Goal: Task Accomplishment & Management: Manage account settings

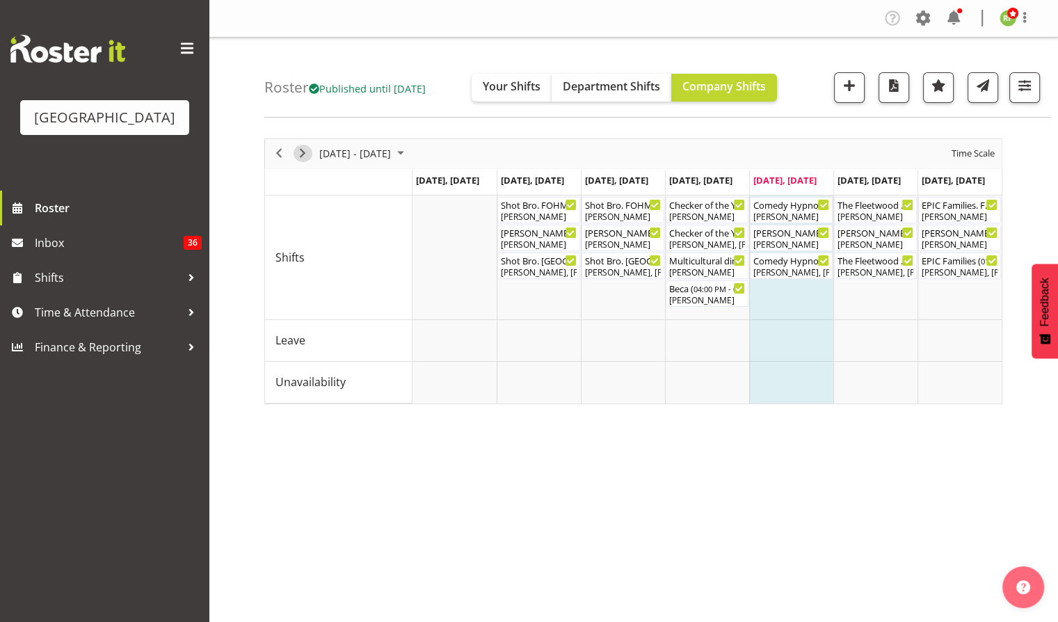
click at [301, 153] on span "Next" at bounding box center [302, 153] width 17 height 17
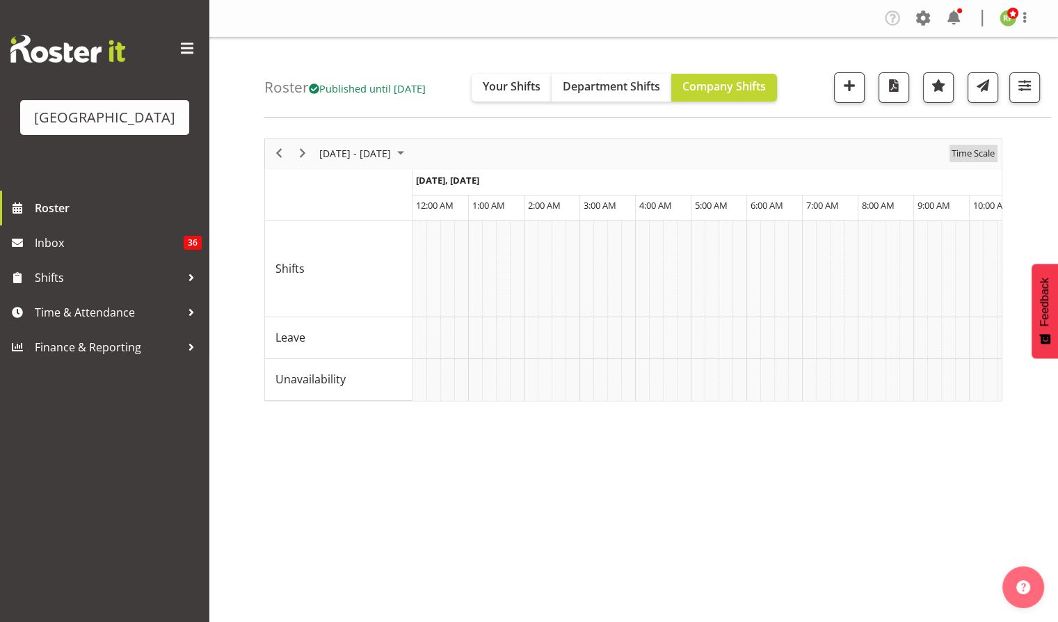
click at [972, 150] on span "Time Scale" at bounding box center [974, 153] width 46 height 17
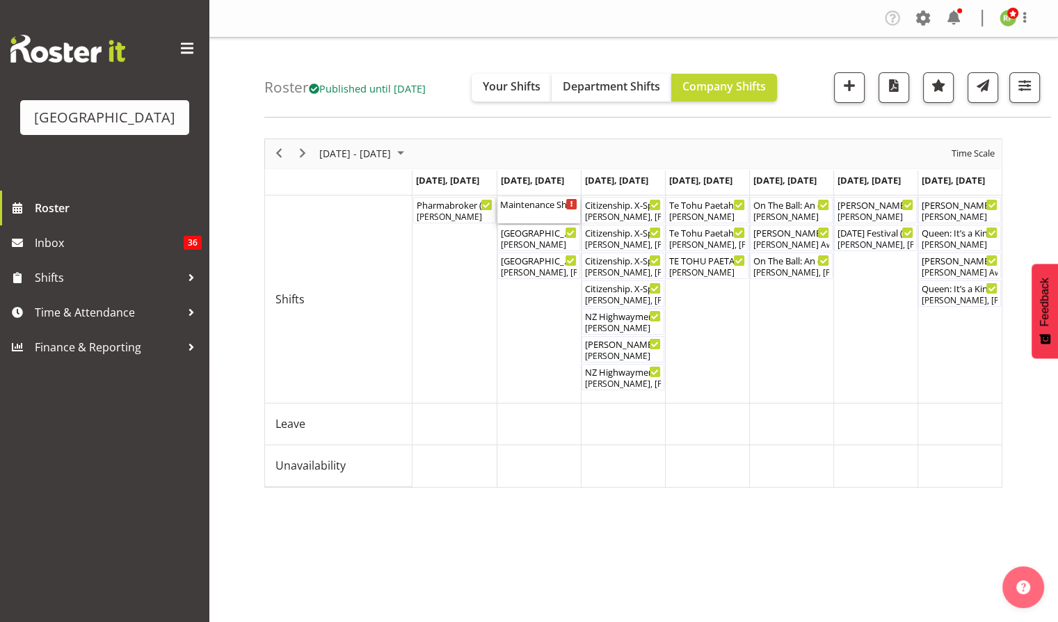
click at [538, 204] on div "Maintenance Shift ( 12:00 PM - 03:00 PM )" at bounding box center [538, 204] width 77 height 14
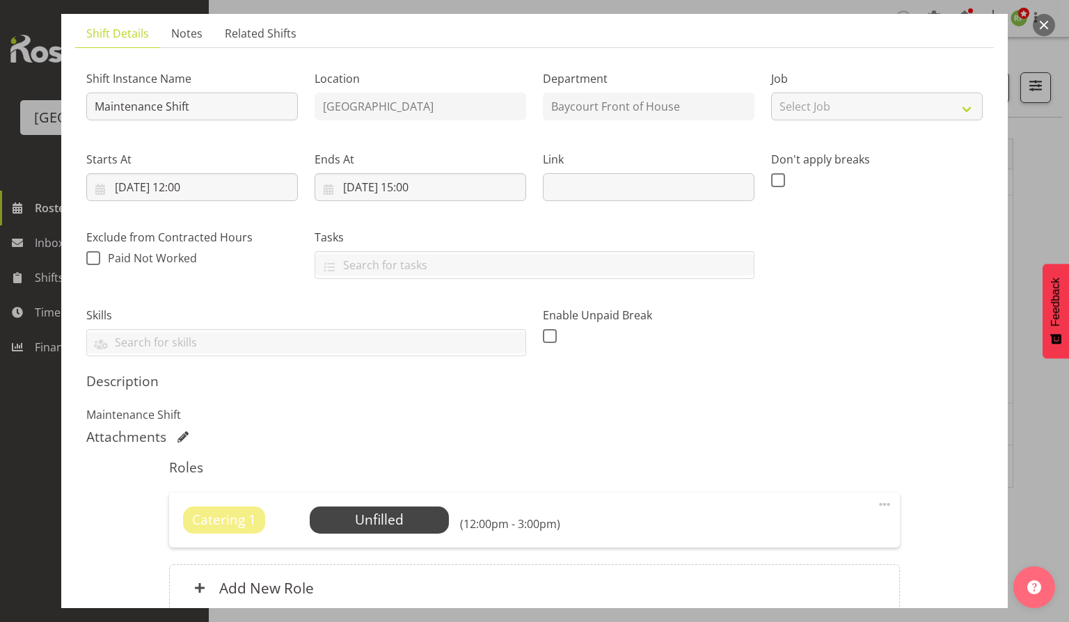
scroll to position [185, 0]
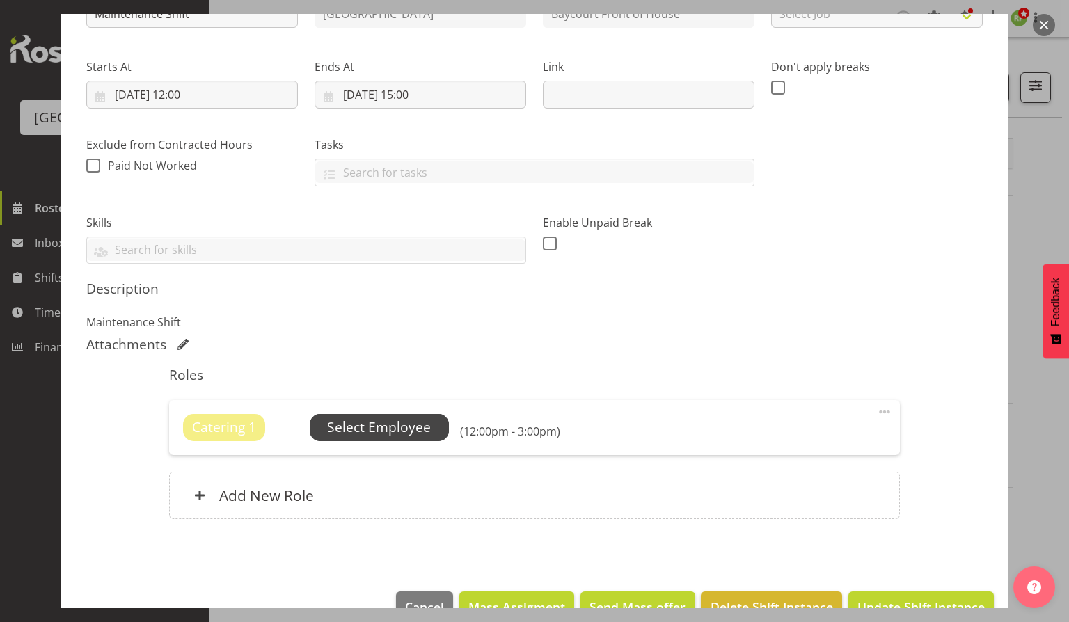
click at [394, 430] on span "Select Employee" at bounding box center [379, 428] width 104 height 20
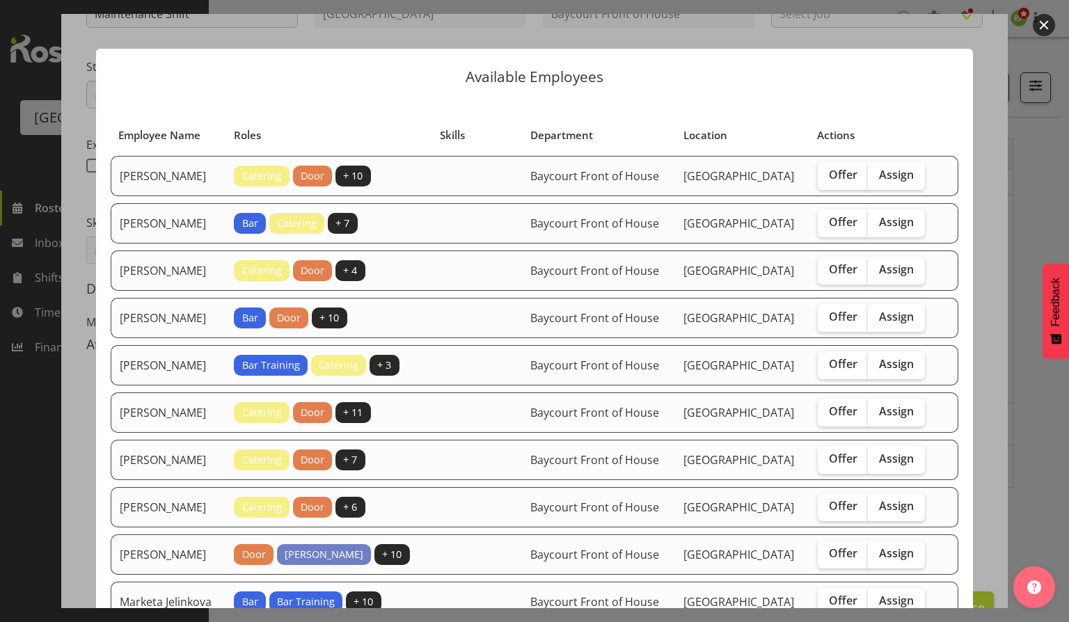
click at [1038, 23] on button "button" at bounding box center [1044, 25] width 22 height 22
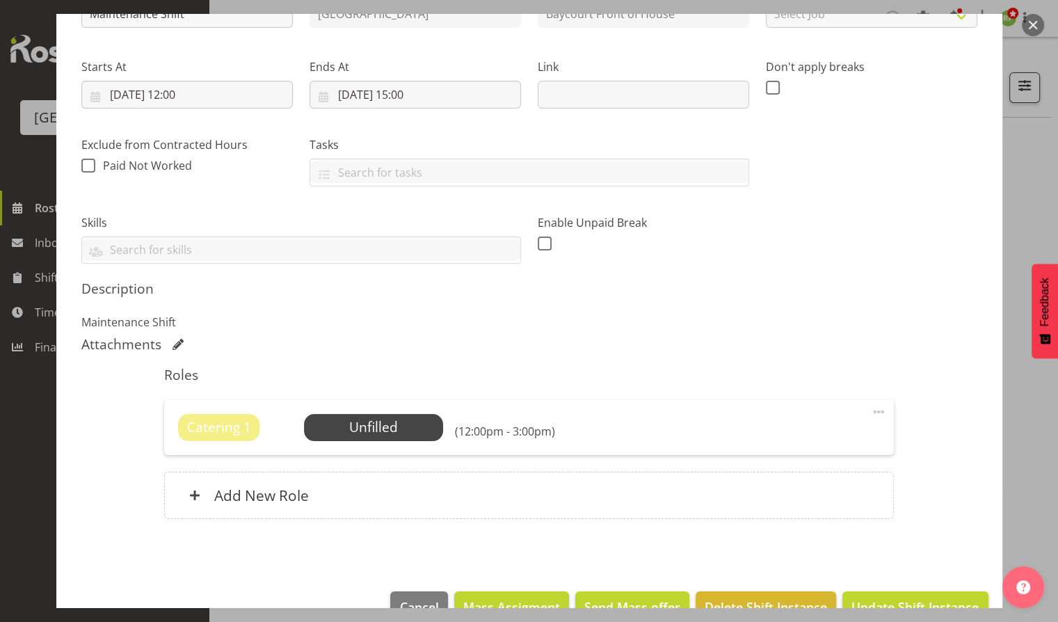
click at [1034, 23] on button "button" at bounding box center [1033, 25] width 22 height 22
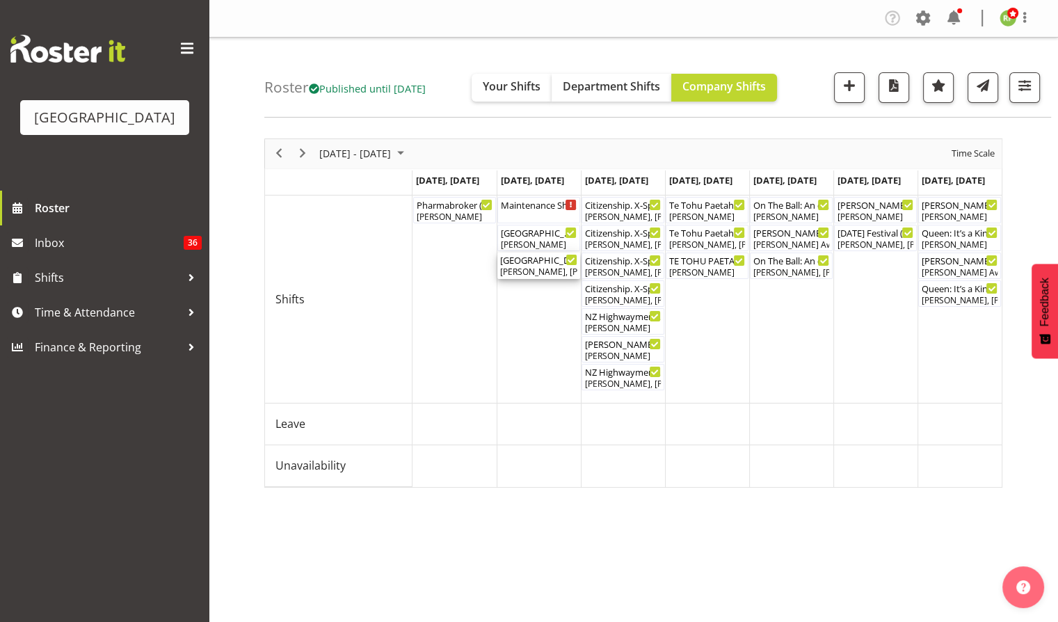
click at [540, 265] on div "Mount Maunganui College Arts Awards ( 05:30 PM - 10:15 PM )" at bounding box center [538, 260] width 77 height 14
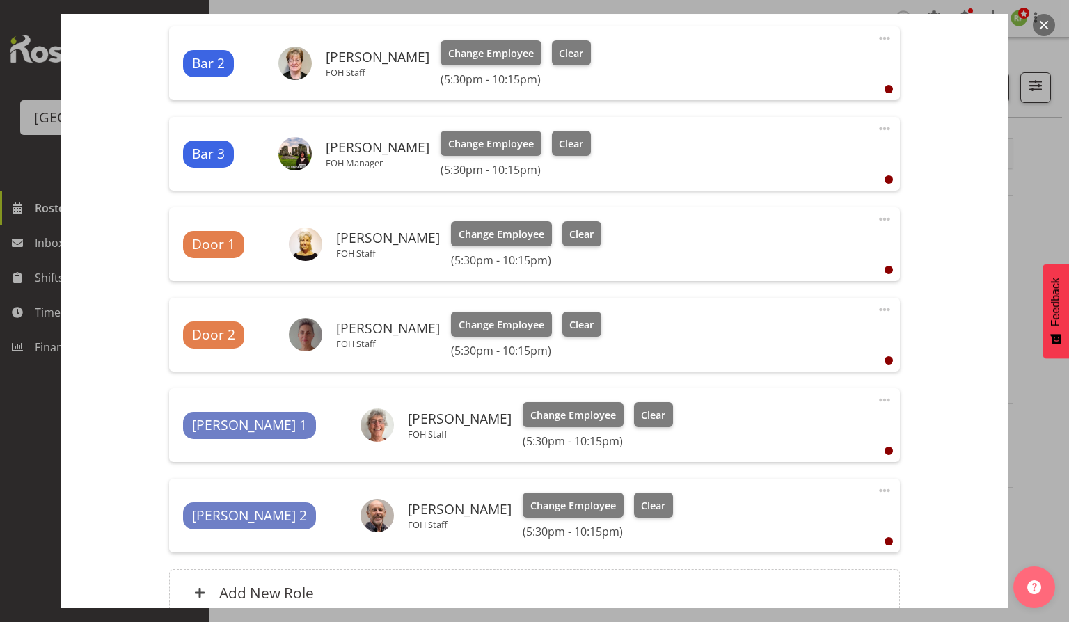
scroll to position [0, 0]
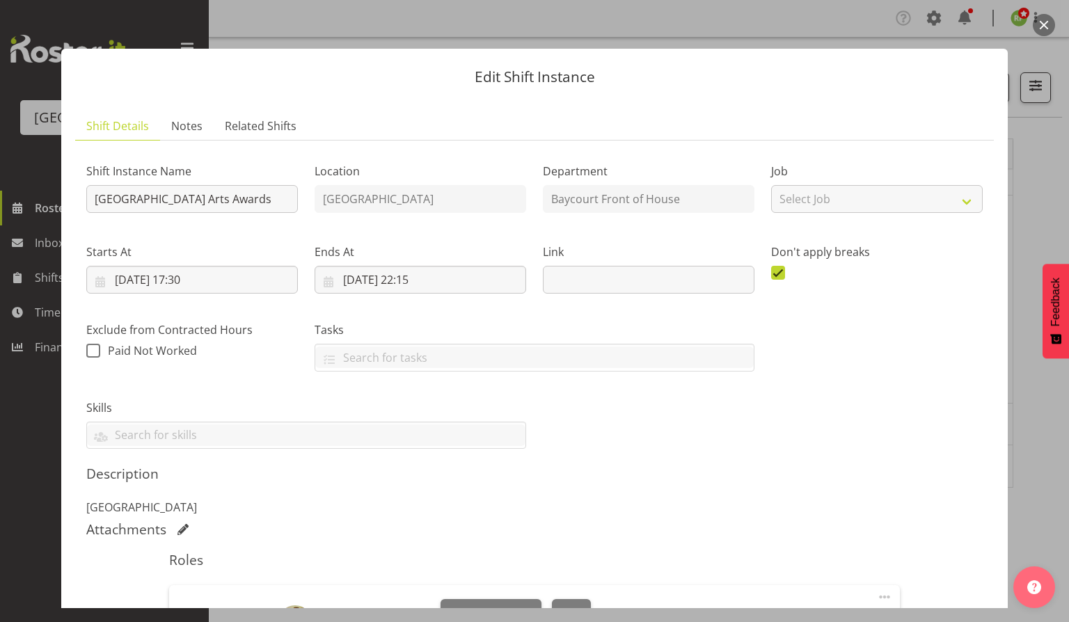
click at [1048, 26] on button "button" at bounding box center [1044, 25] width 22 height 22
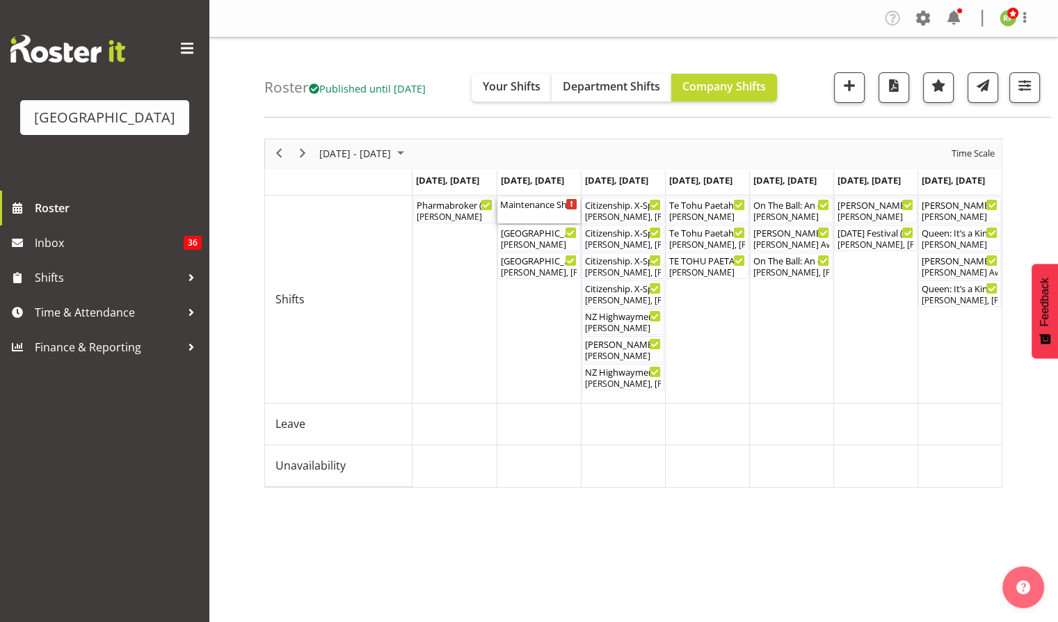
click at [521, 202] on div "Maintenance Shift ( 12:00 PM - 03:00 PM )" at bounding box center [538, 204] width 77 height 14
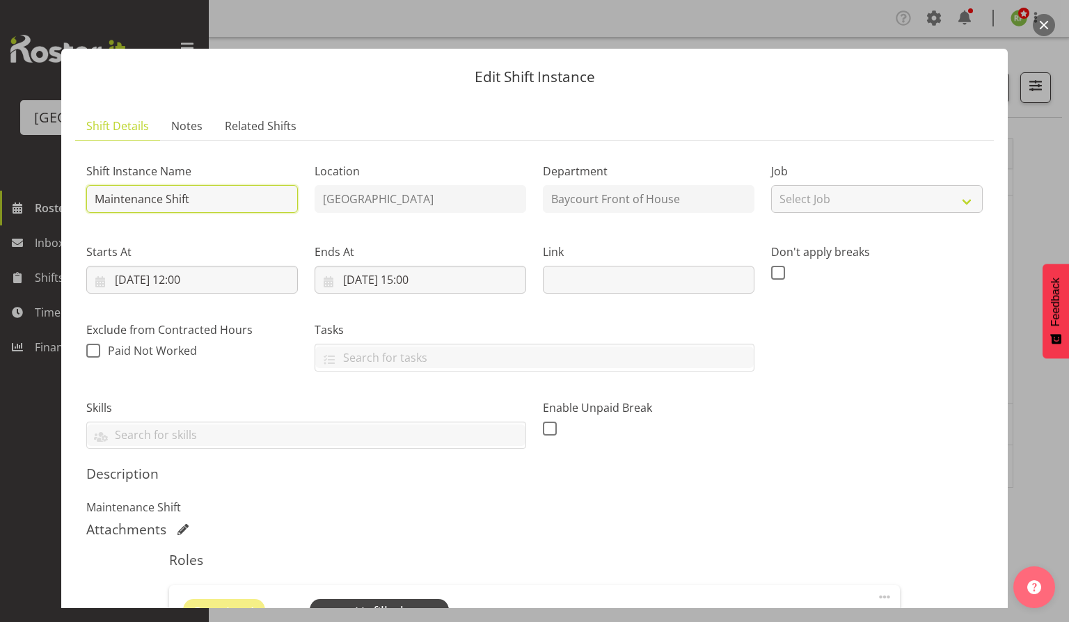
click at [94, 202] on input "Maintenance Shift" at bounding box center [192, 199] width 212 height 28
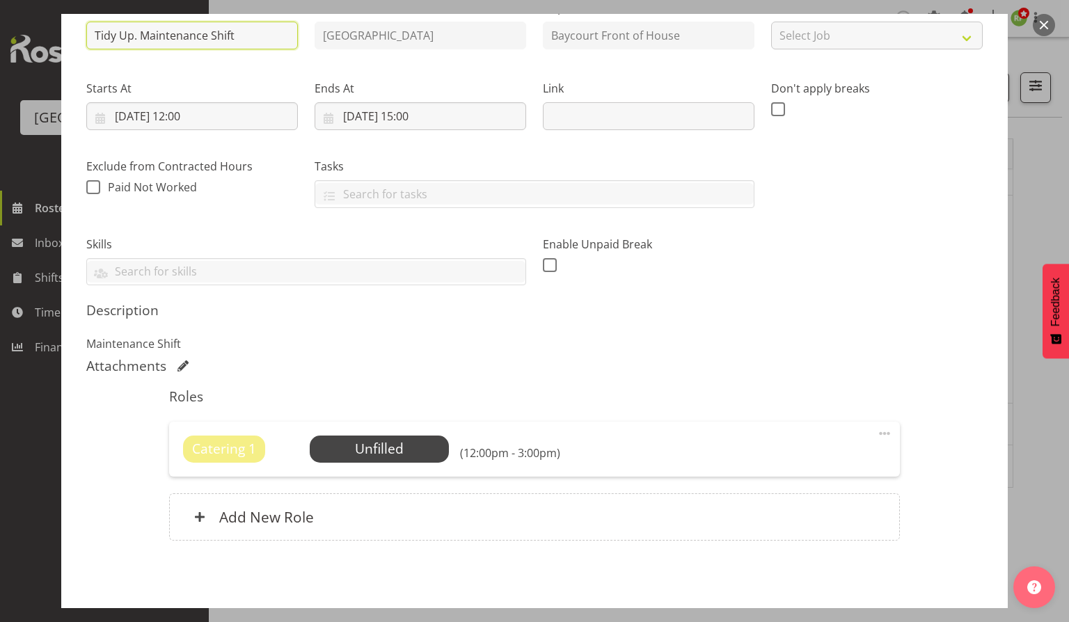
scroll to position [218, 0]
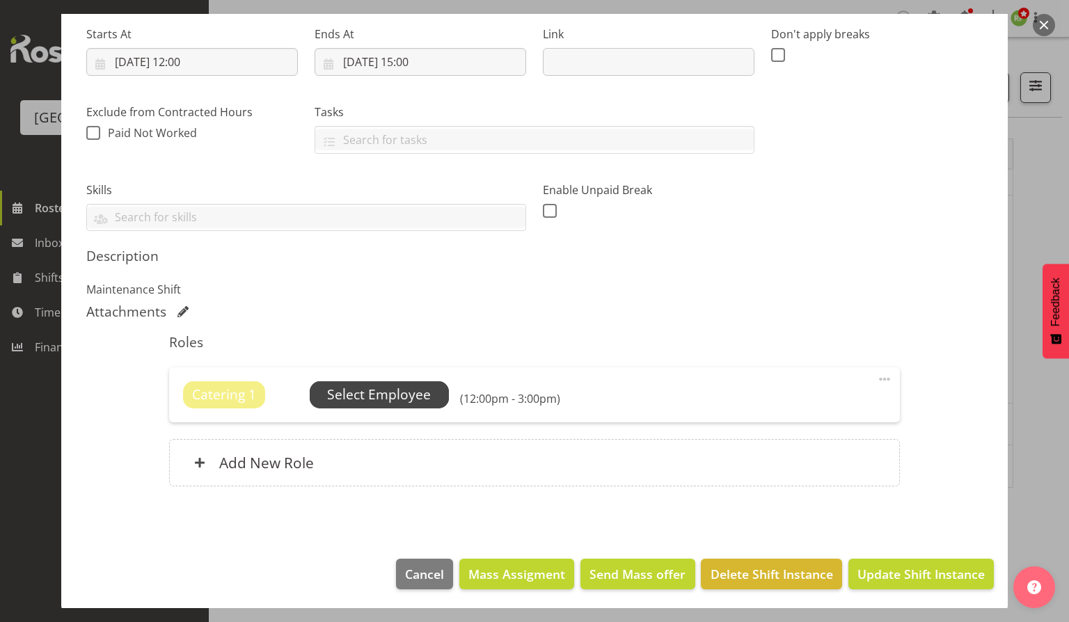
type input "Tidy Up. Maintenance Shift"
click at [374, 401] on span "Select Employee" at bounding box center [379, 395] width 104 height 20
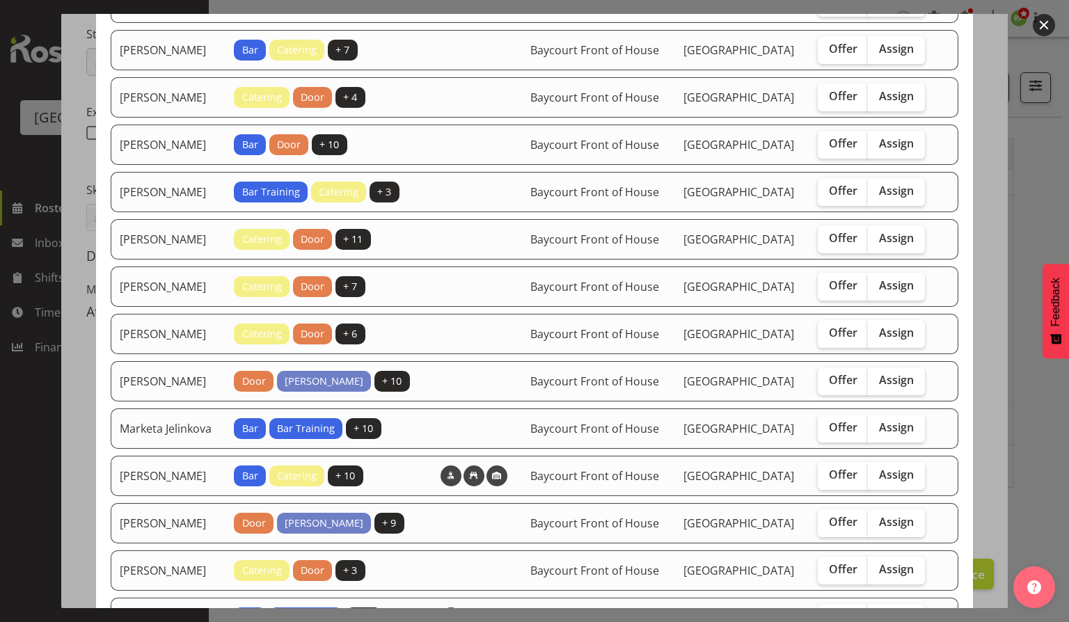
scroll to position [81, 0]
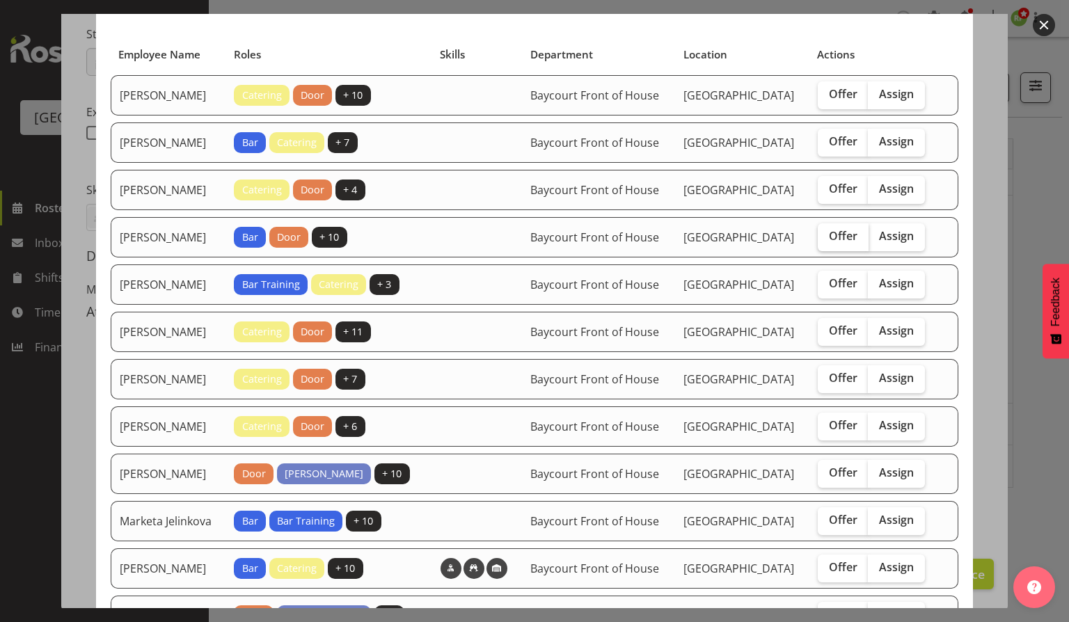
click at [839, 243] on span "Offer" at bounding box center [843, 236] width 29 height 14
click at [827, 241] on input "Offer" at bounding box center [822, 236] width 9 height 9
checkbox input "true"
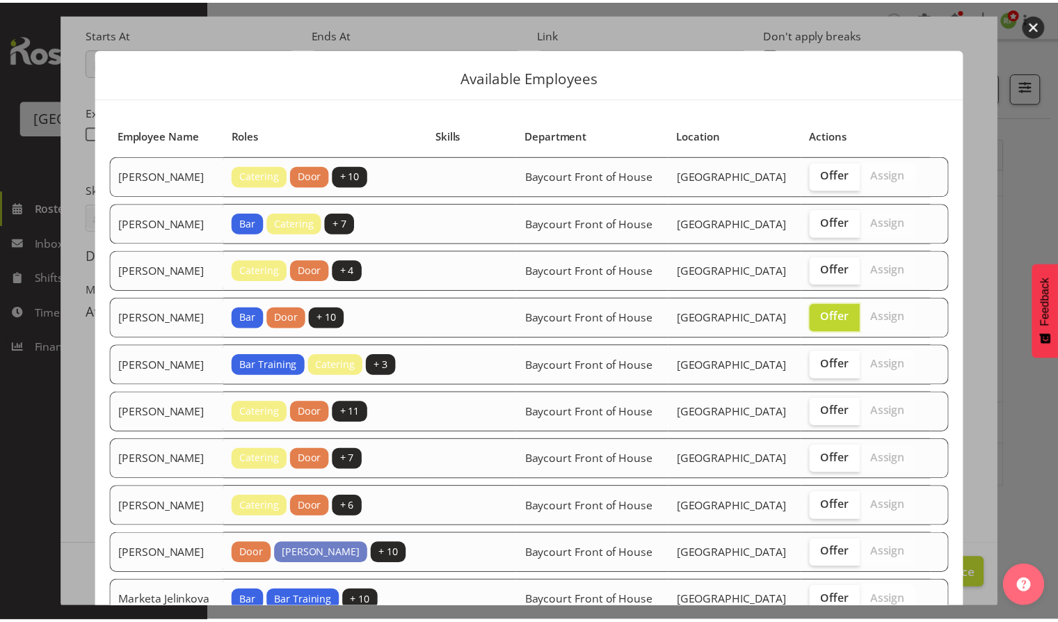
scroll to position [359, 0]
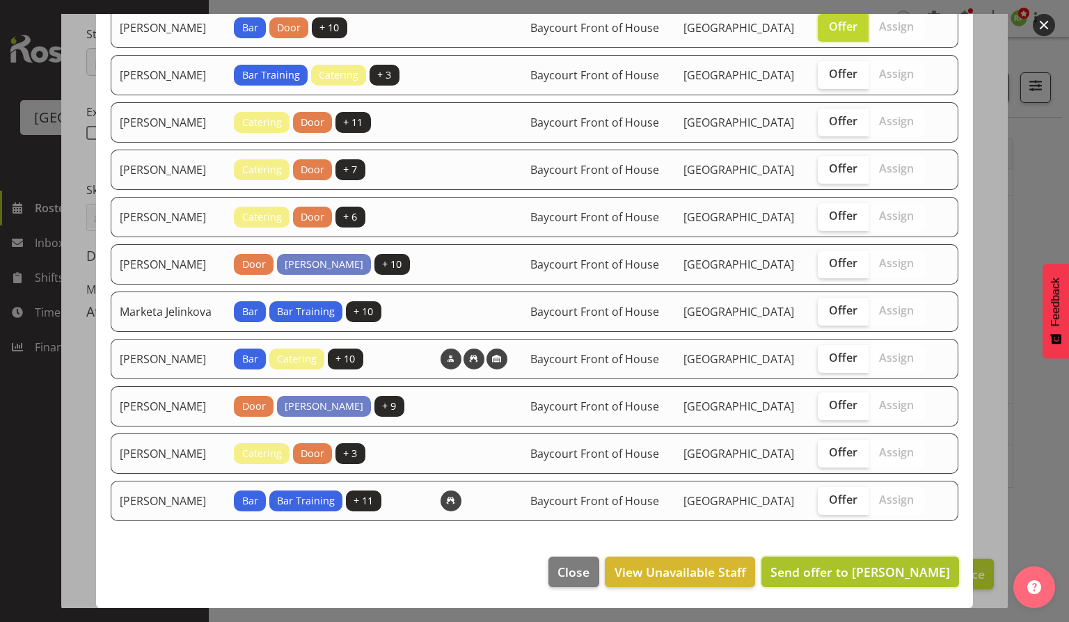
click at [846, 569] on span "Send offer to Chris Darlington" at bounding box center [860, 572] width 180 height 17
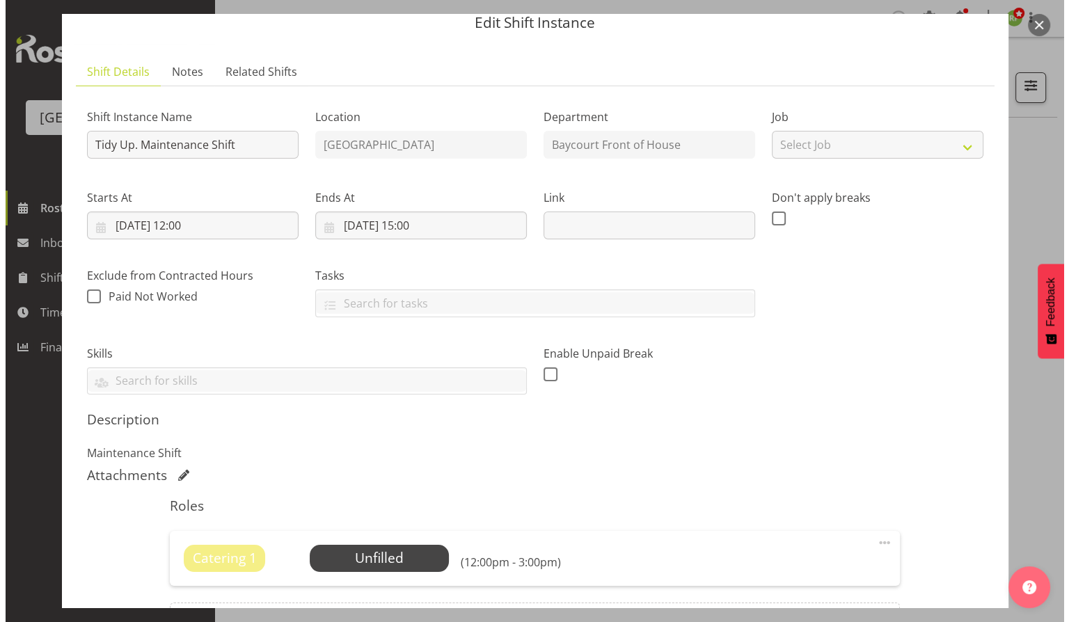
scroll to position [33, 0]
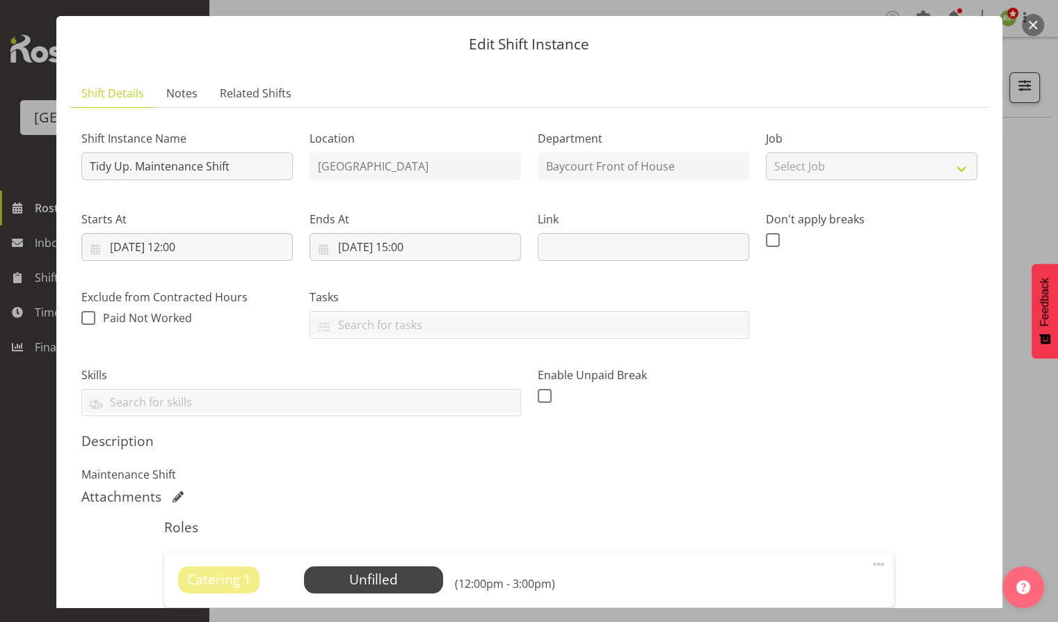
click at [1027, 19] on button "button" at bounding box center [1033, 25] width 22 height 22
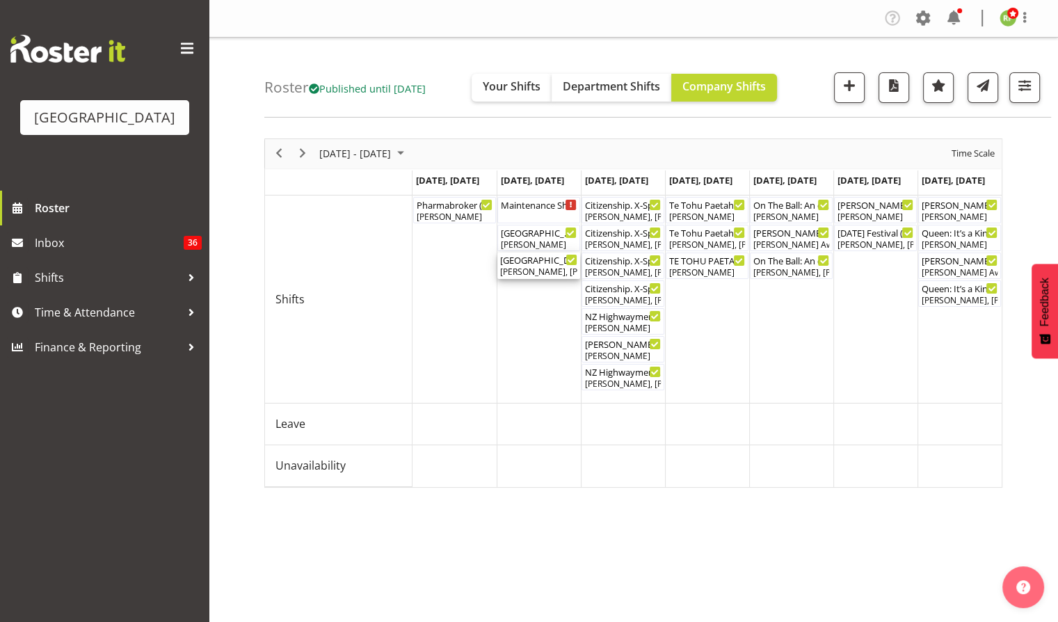
click at [527, 268] on div "[PERSON_NAME], [PERSON_NAME], [PERSON_NAME], [PERSON_NAME], [PERSON_NAME], [PER…" at bounding box center [538, 272] width 77 height 13
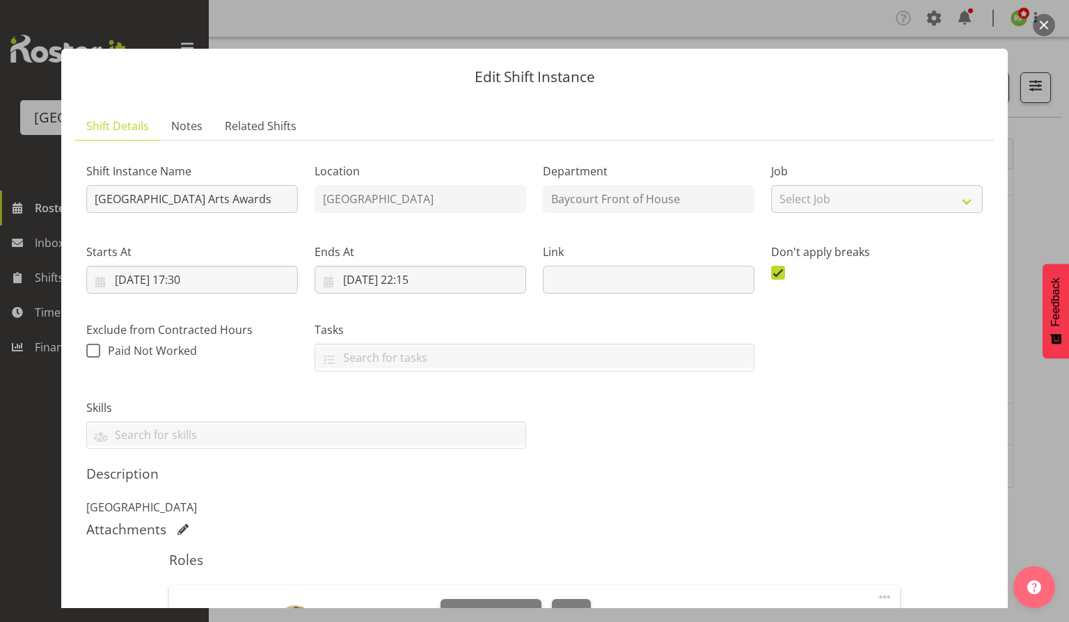
click at [1042, 24] on button "button" at bounding box center [1044, 25] width 22 height 22
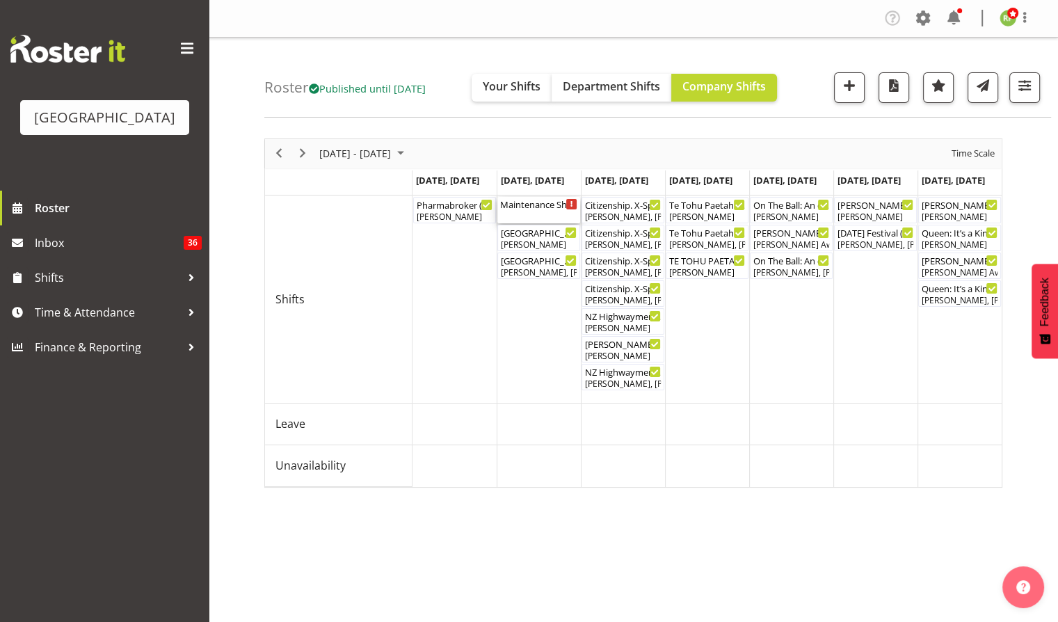
click at [543, 200] on div "Maintenance Shift ( 12:00 PM - 03:00 PM )" at bounding box center [538, 204] width 77 height 14
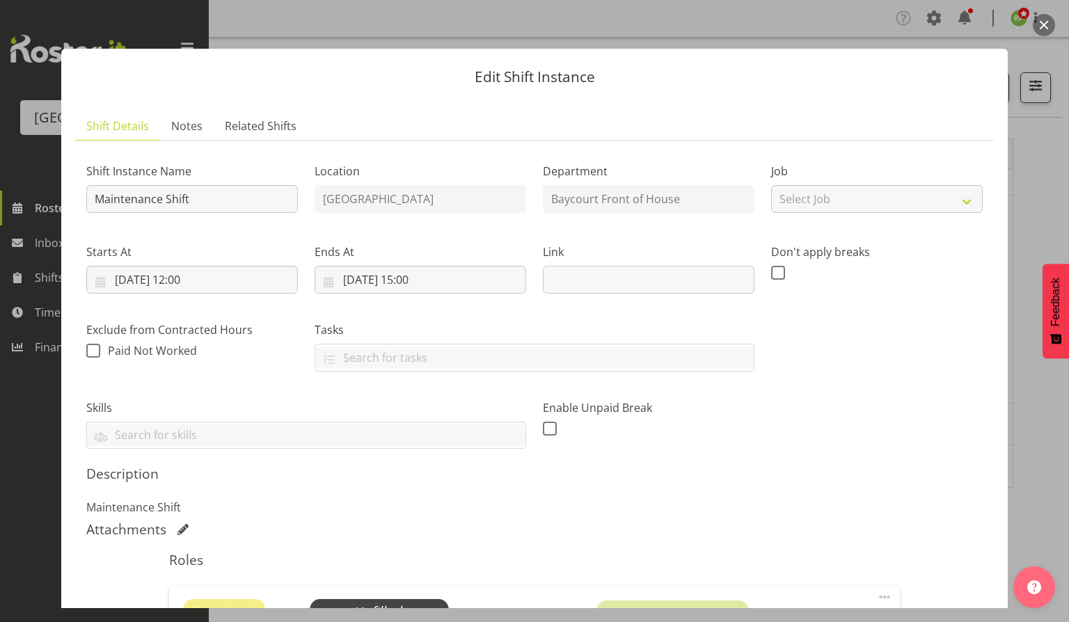
click at [1035, 31] on button "button" at bounding box center [1044, 25] width 22 height 22
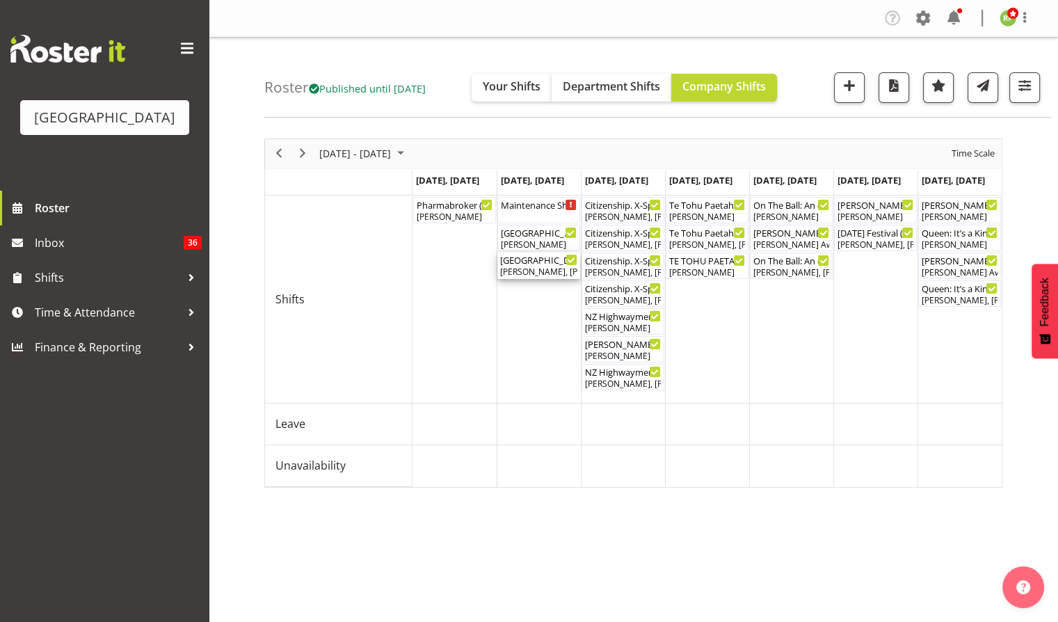
click at [538, 271] on div "[PERSON_NAME], [PERSON_NAME], [PERSON_NAME], [PERSON_NAME], [PERSON_NAME], [PER…" at bounding box center [538, 272] width 77 height 13
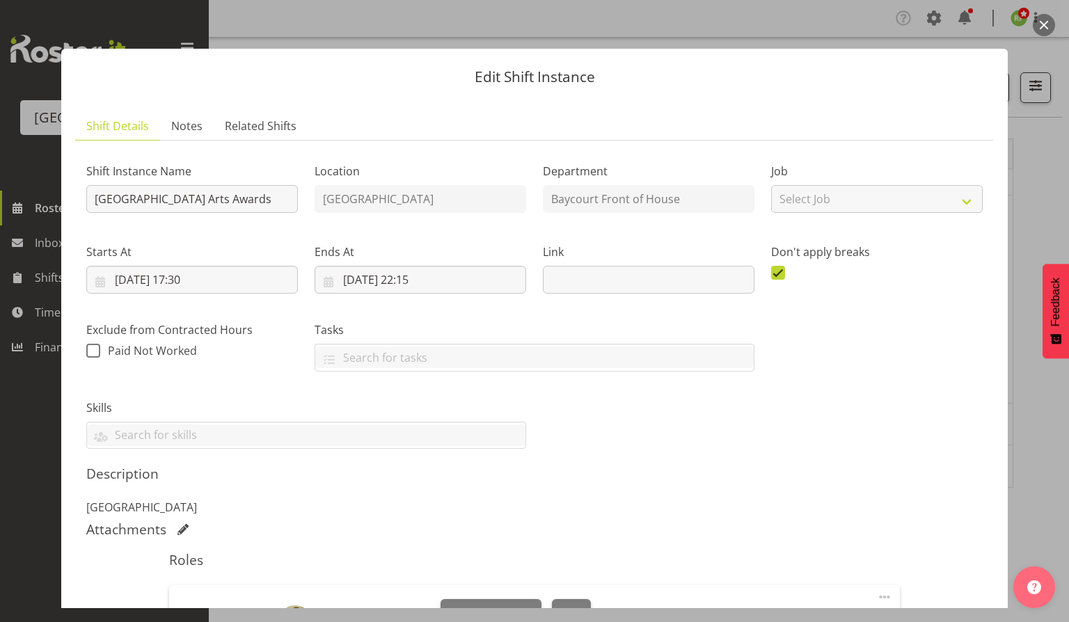
click at [1044, 25] on button "button" at bounding box center [1044, 25] width 22 height 22
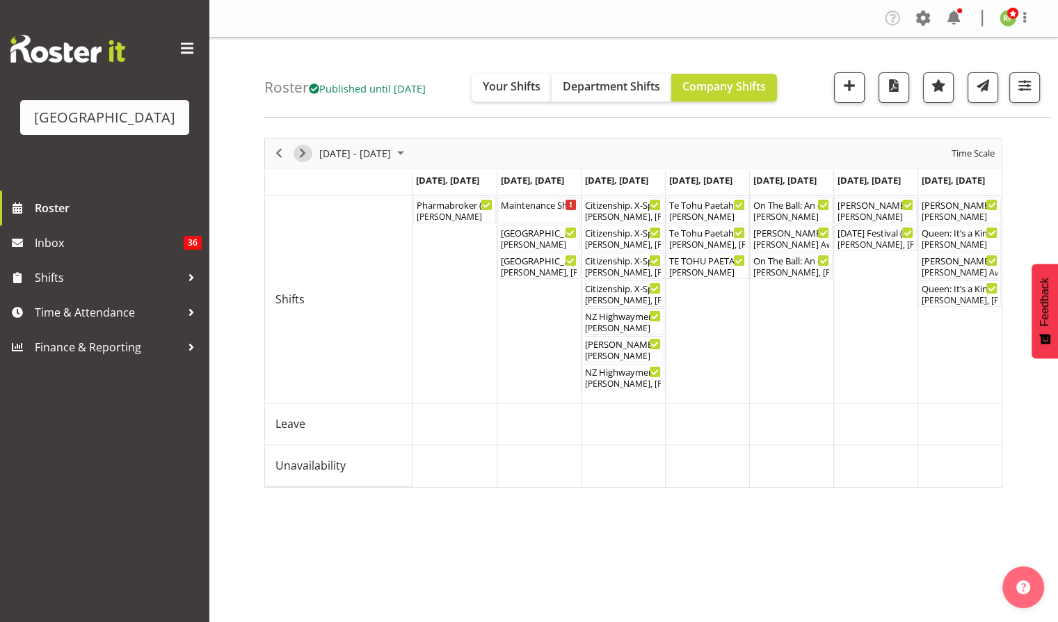
click at [299, 149] on span "Next" at bounding box center [302, 153] width 17 height 17
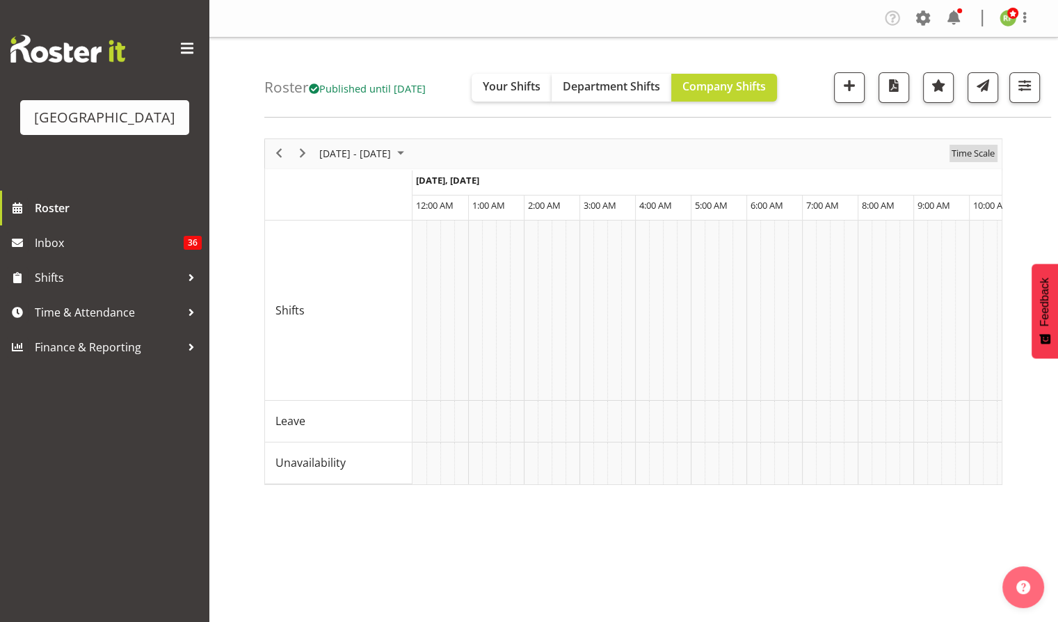
click at [983, 150] on span "Time Scale" at bounding box center [974, 153] width 46 height 17
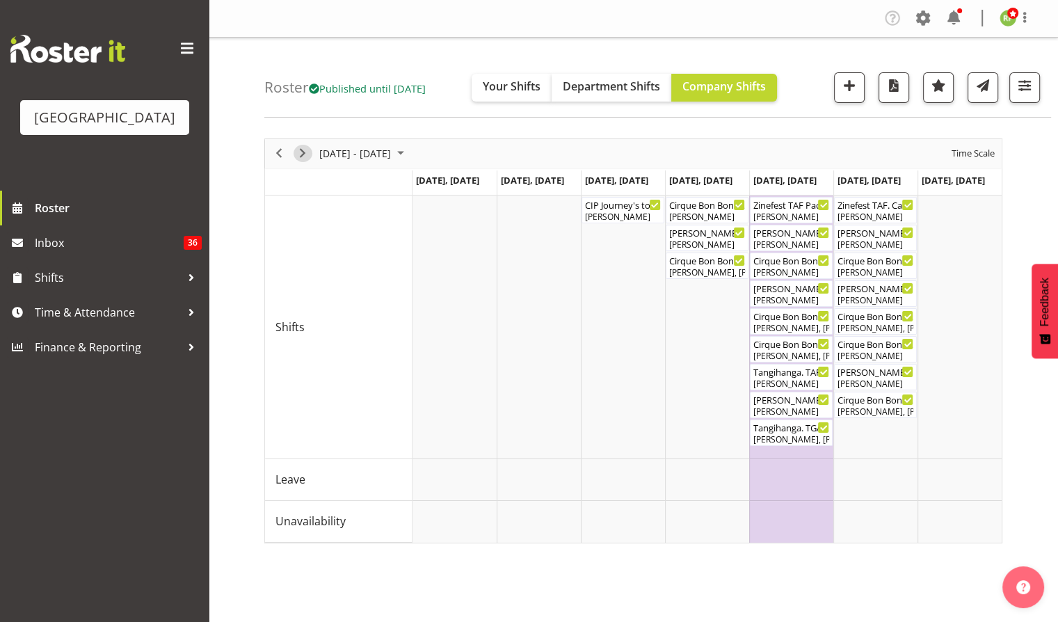
click at [303, 152] on span "Next" at bounding box center [302, 153] width 17 height 17
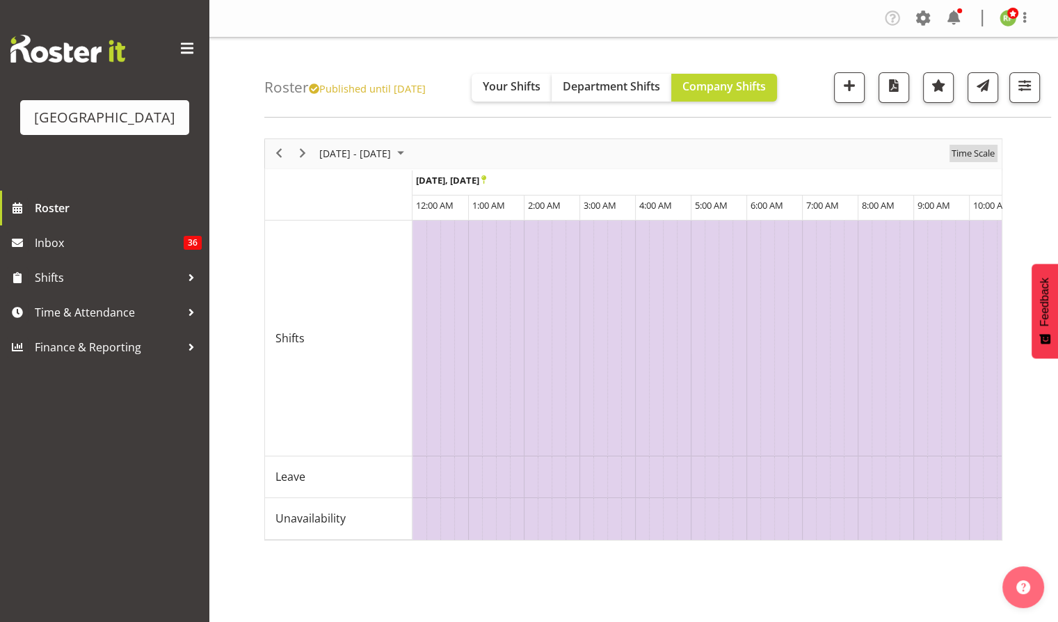
click at [972, 152] on span "Time Scale" at bounding box center [974, 153] width 46 height 17
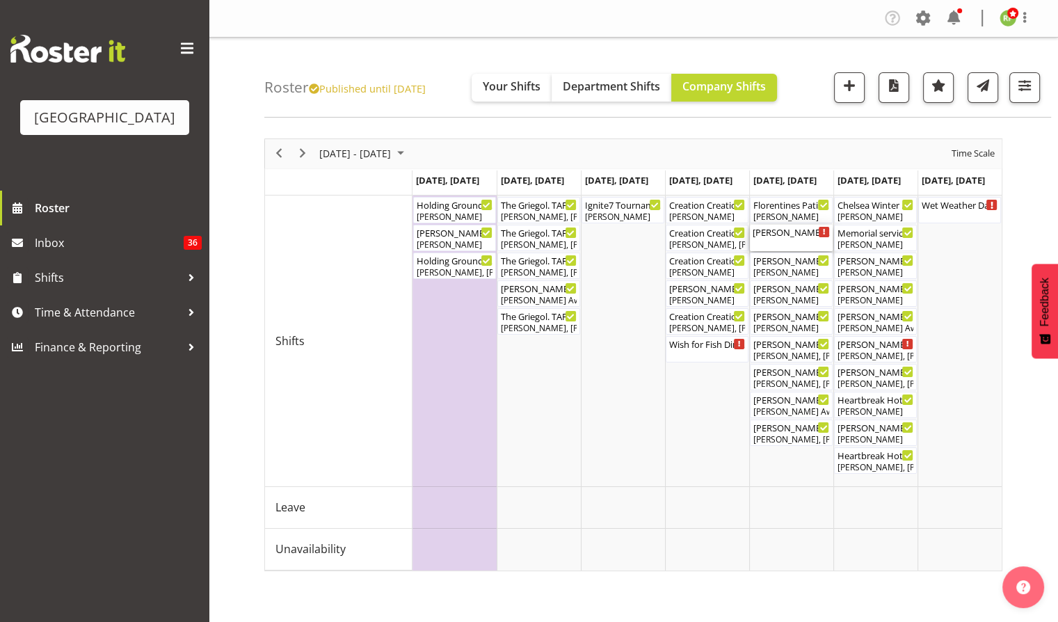
click at [792, 232] on div "Bianca & Tim wedding ( 03:00 PM - 05:00 PM )" at bounding box center [791, 232] width 77 height 14
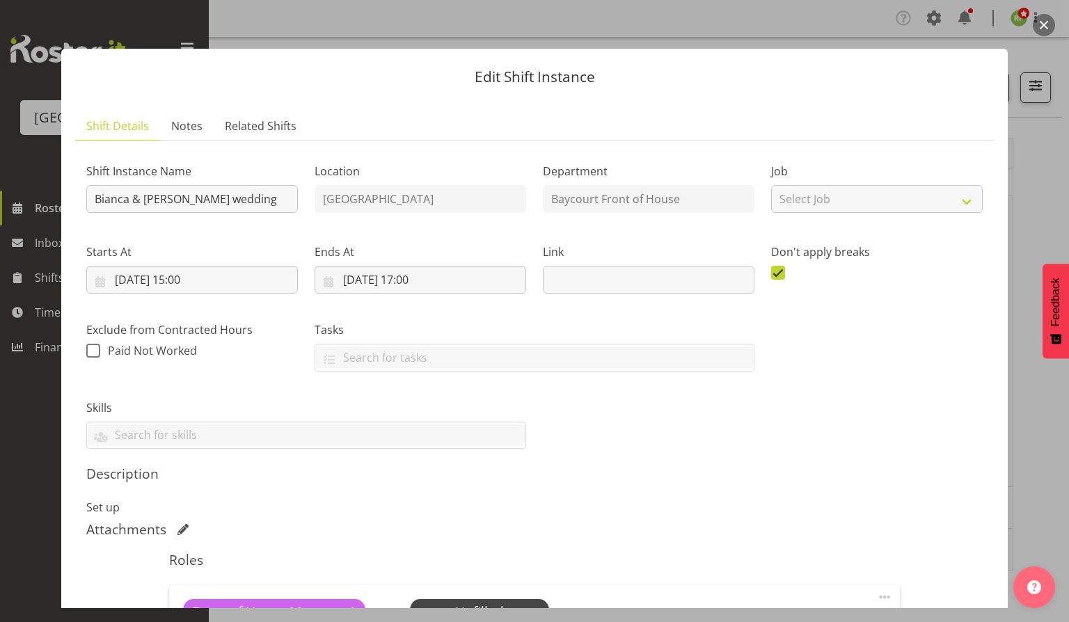
click at [1042, 25] on button "button" at bounding box center [1044, 25] width 22 height 22
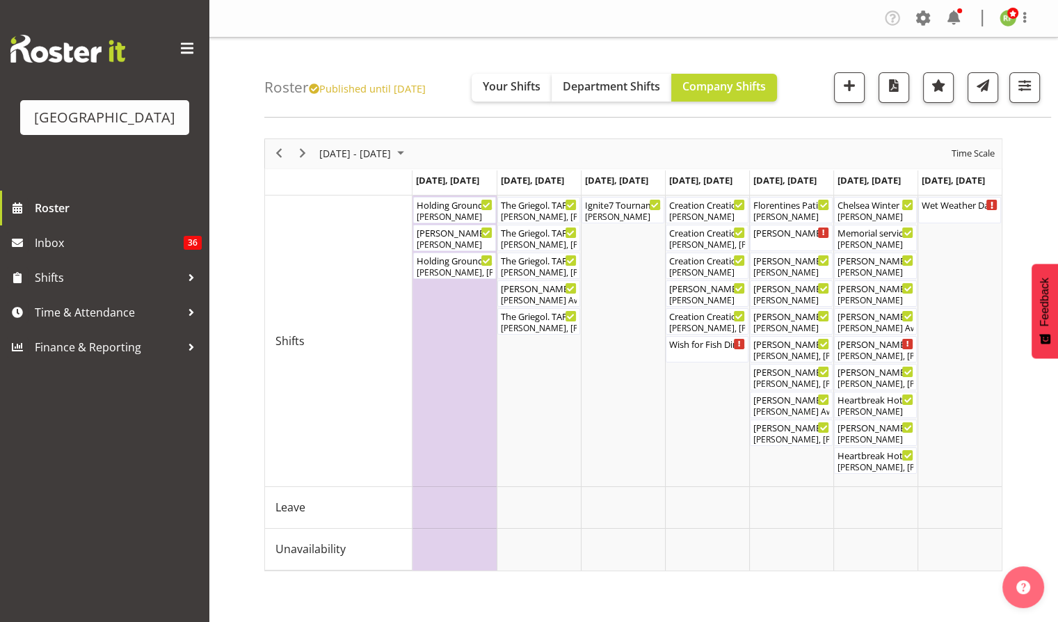
click at [855, 152] on div "Oct 27 - Nov 02, 2025 Today Day Week Fortnight Month calendar Month Agenda Time…" at bounding box center [633, 153] width 737 height 29
click at [868, 263] on div "Bianca & Tim wedding ( 02:30 PM - 11:59 PM )" at bounding box center [875, 260] width 77 height 14
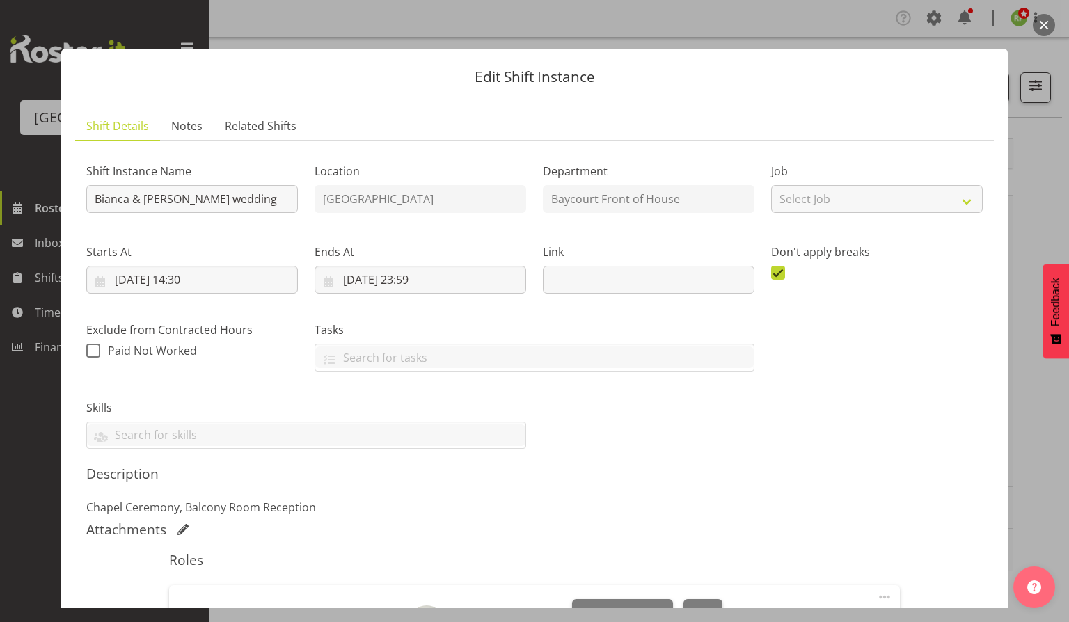
drag, startPoint x: 1038, startPoint y: 26, endPoint x: 1037, endPoint y: 38, distance: 11.2
click at [1040, 26] on button "button" at bounding box center [1044, 25] width 22 height 22
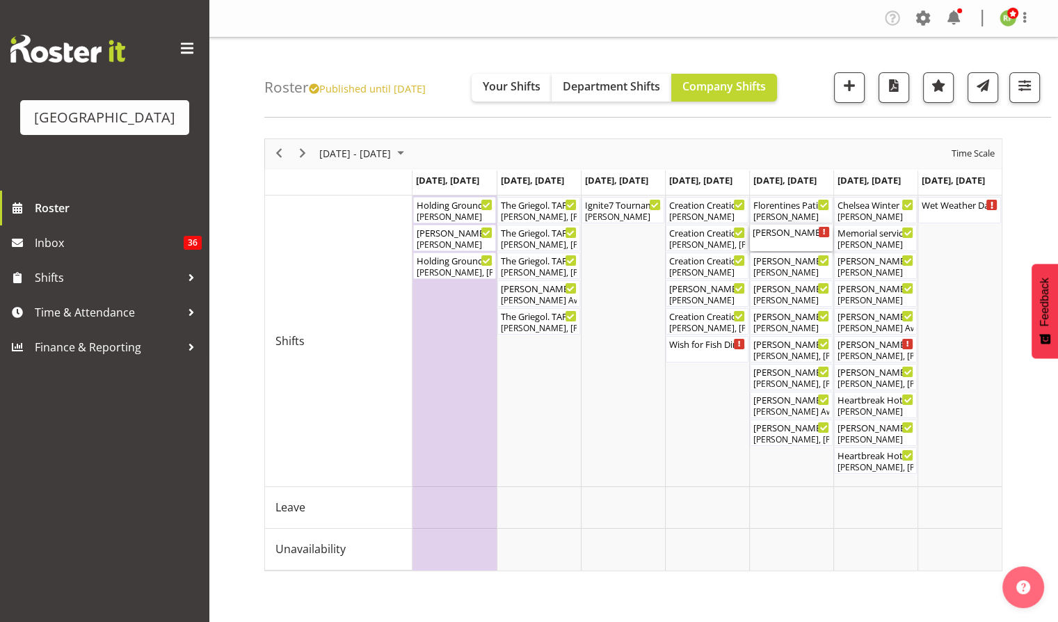
click at [775, 235] on div "Bianca & Tim wedding ( 03:00 PM - 05:00 PM )" at bounding box center [791, 232] width 77 height 14
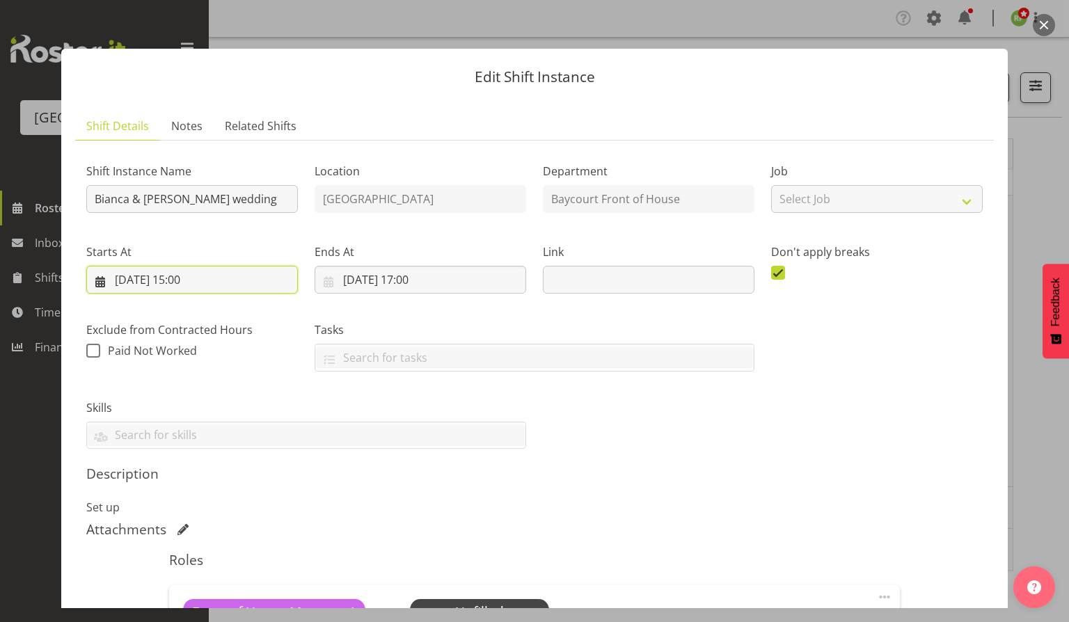
click at [189, 282] on input "31/10/2025, 15:00" at bounding box center [192, 280] width 212 height 28
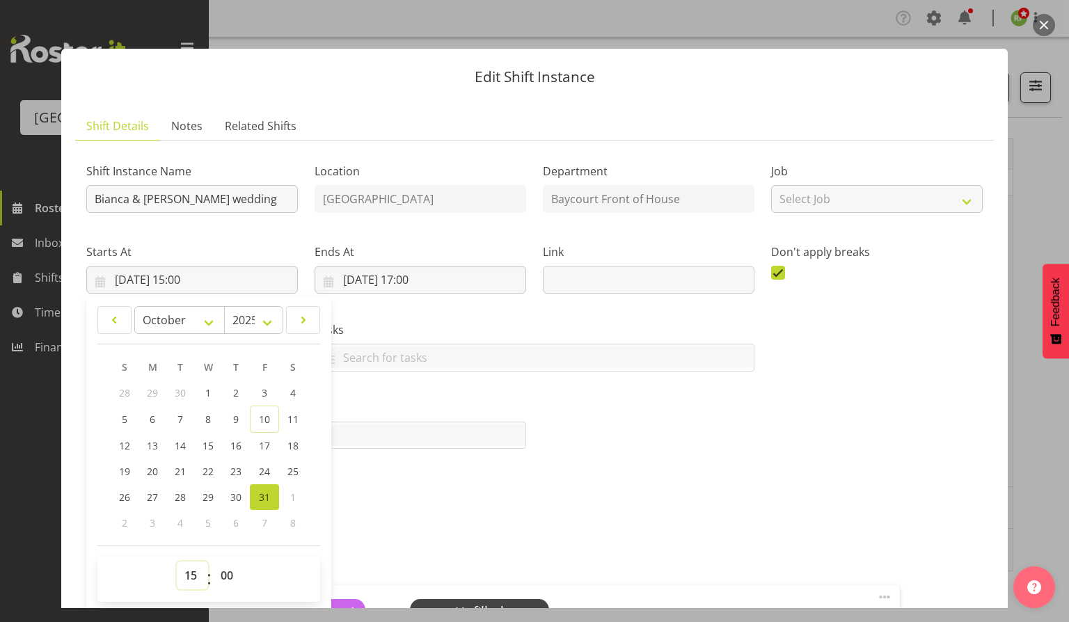
click at [198, 575] on select "00 01 02 03 04 05 06 07 08 09 10 11 12 13 14 15 16 17 18 19 20 21 22 23" at bounding box center [192, 576] width 31 height 28
select select "12"
click at [177, 562] on select "00 01 02 03 04 05 06 07 08 09 10 11 12 13 14 15 16 17 18 19 20 21 22 23" at bounding box center [192, 576] width 31 height 28
type input "31/10/2025, 12:00"
click at [451, 461] on div "Shift Instance Name Bianca & Tim wedding Location Historic Village Department B…" at bounding box center [534, 436] width 896 height 569
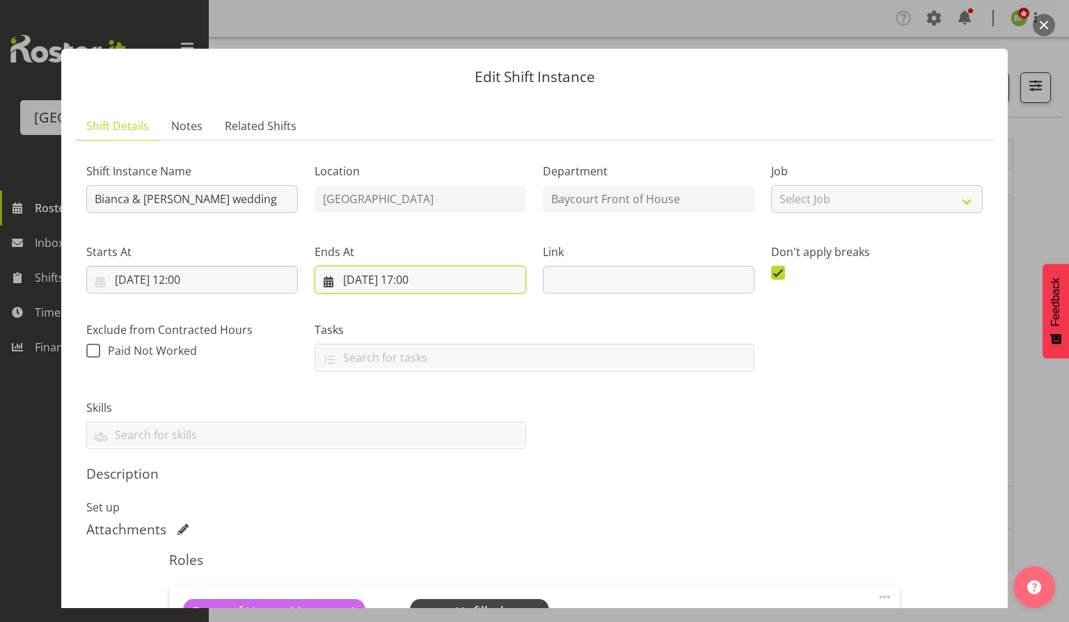
click at [415, 277] on input "31/10/2025, 17:00" at bounding box center [421, 280] width 212 height 28
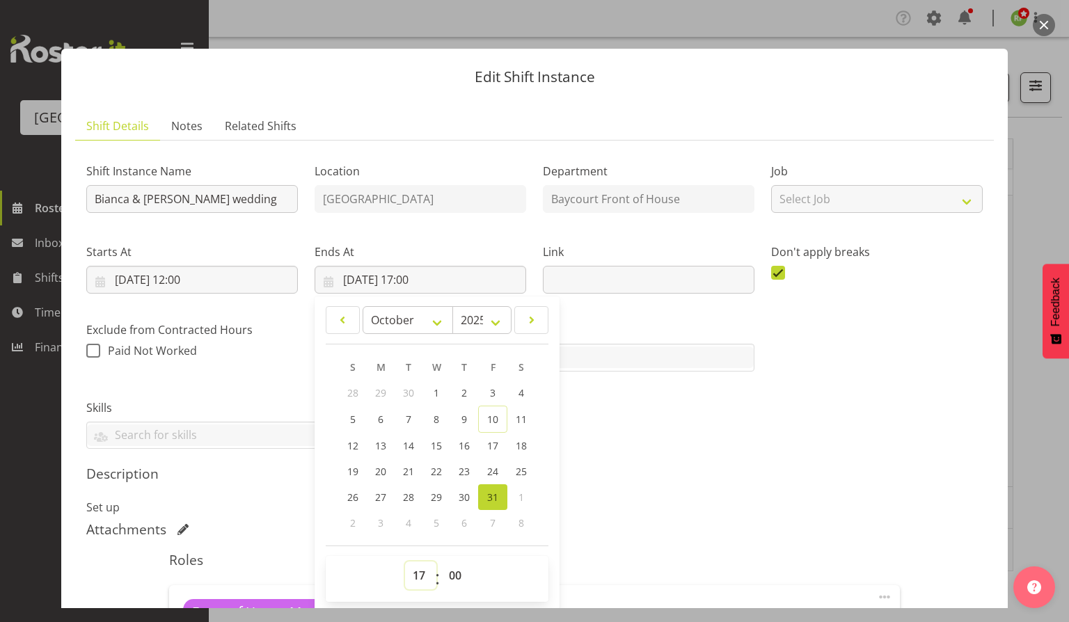
click at [415, 571] on select "00 01 02 03 04 05 06 07 08 09 10 11 12 13 14 15 16 17 18 19 20 21 22 23" at bounding box center [420, 576] width 31 height 28
select select "14"
click at [405, 562] on select "00 01 02 03 04 05 06 07 08 09 10 11 12 13 14 15 16 17 18 19 20 21 22 23" at bounding box center [420, 576] width 31 height 28
type input "31/10/2025, 14:00"
click at [696, 483] on div "Description Set up" at bounding box center [534, 491] width 896 height 50
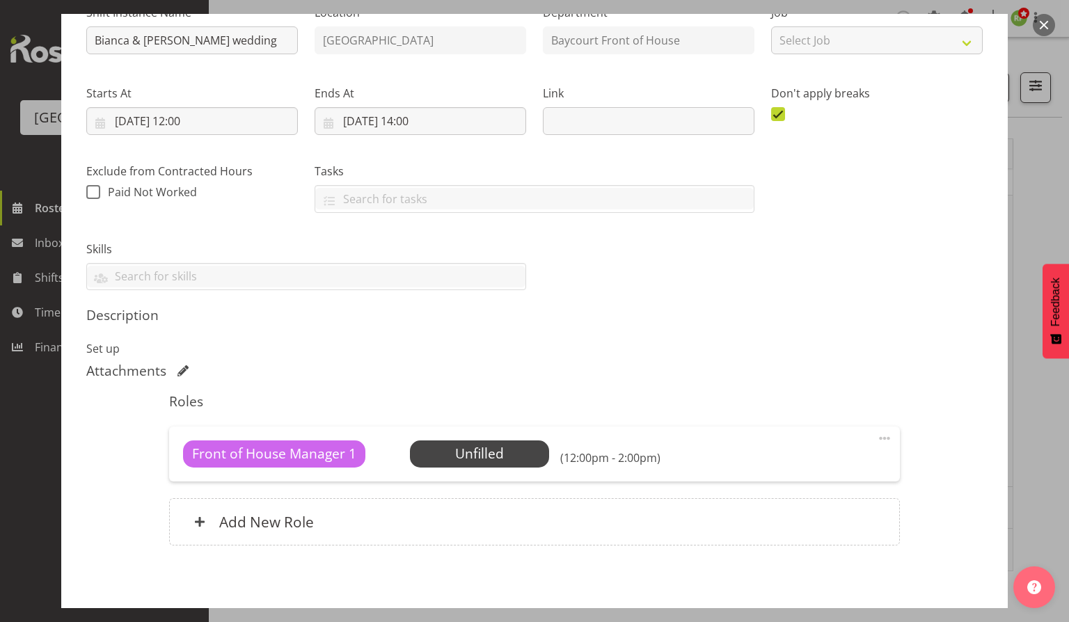
scroll to position [218, 0]
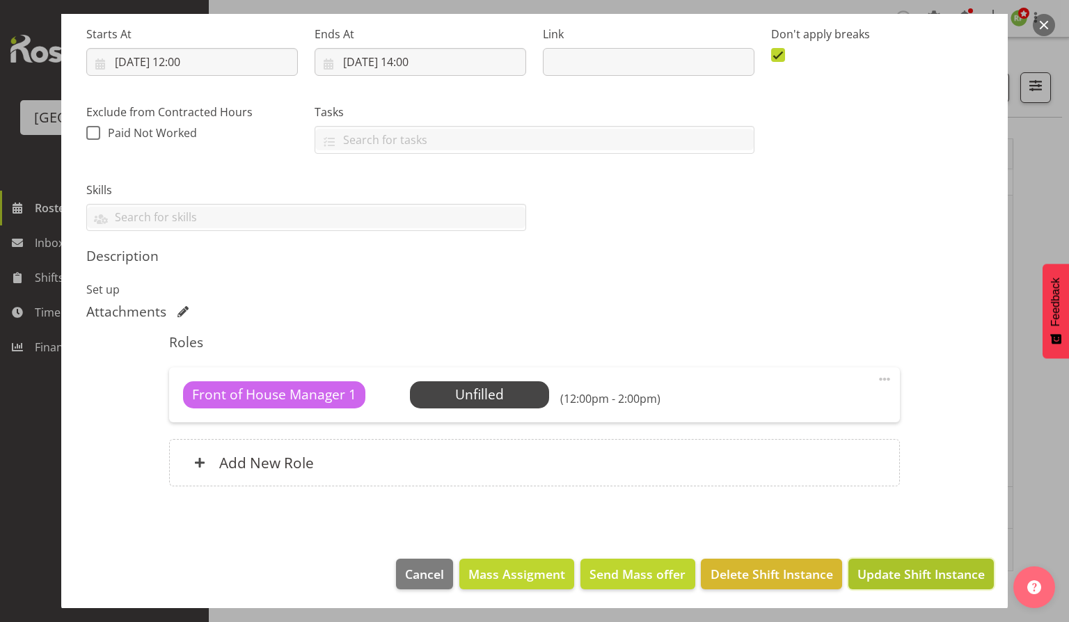
click at [899, 565] on span "Update Shift Instance" at bounding box center [920, 574] width 127 height 18
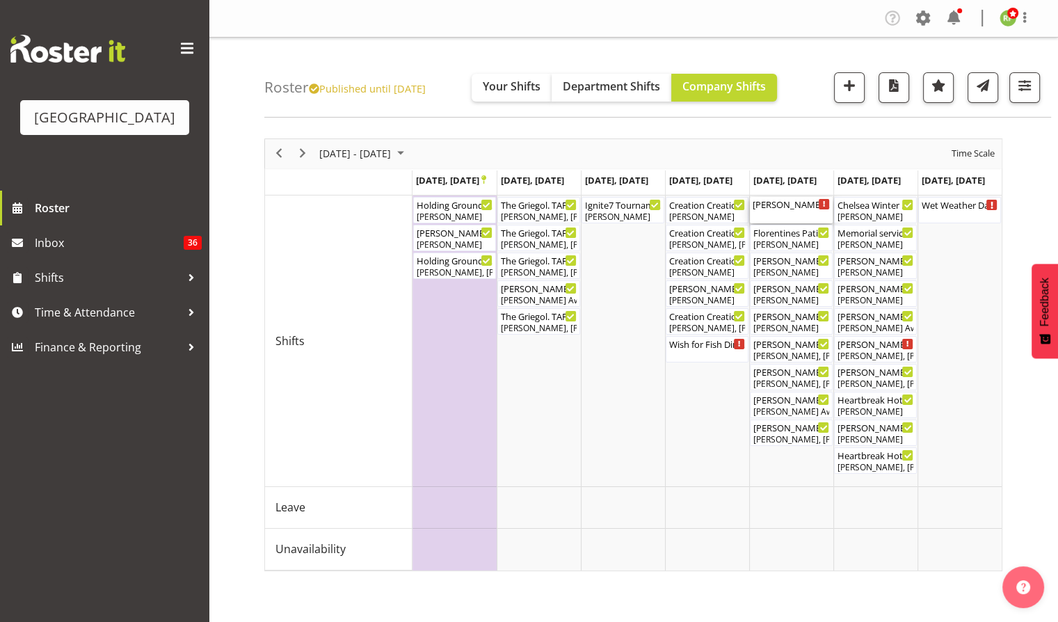
click at [781, 208] on div "Bianca & Tim wedding ( 12:00 PM - 02:00 PM )" at bounding box center [791, 204] width 77 height 14
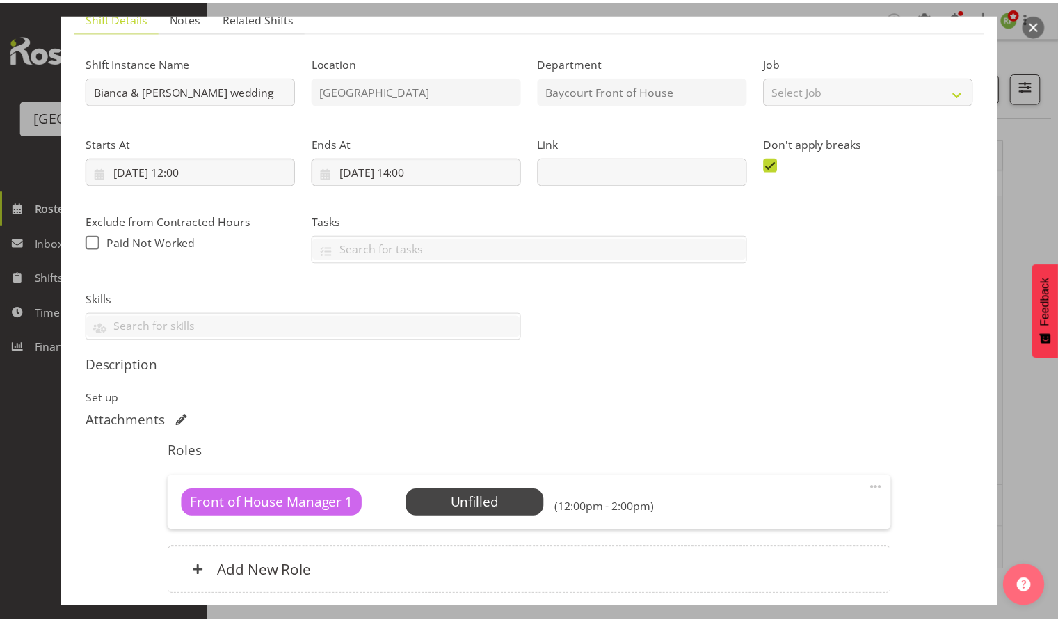
scroll to position [218, 0]
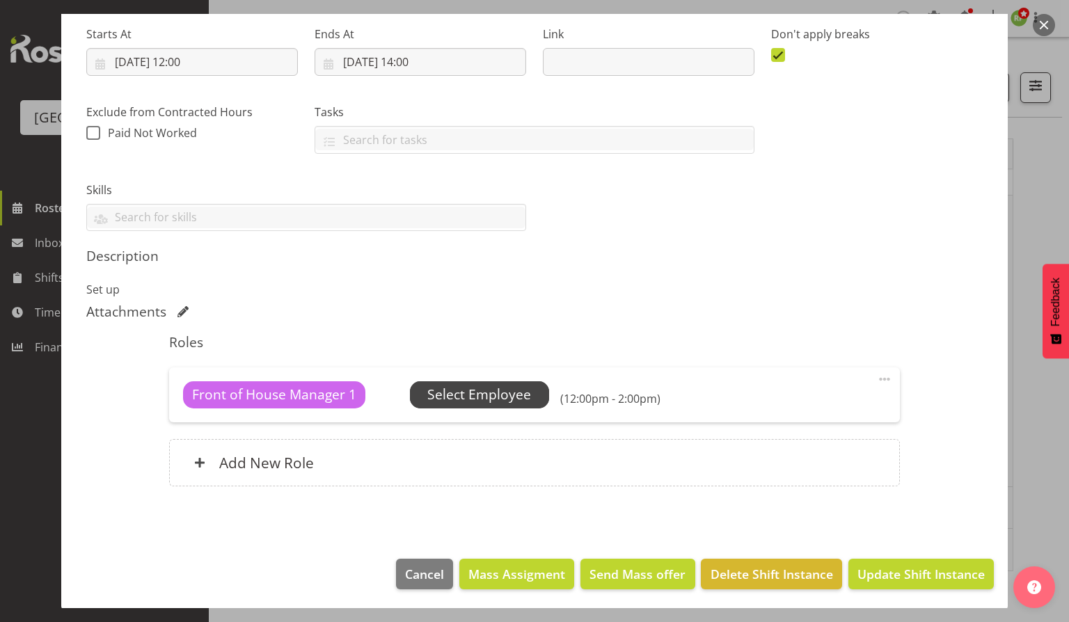
click at [473, 392] on span "Select Employee" at bounding box center [479, 395] width 104 height 20
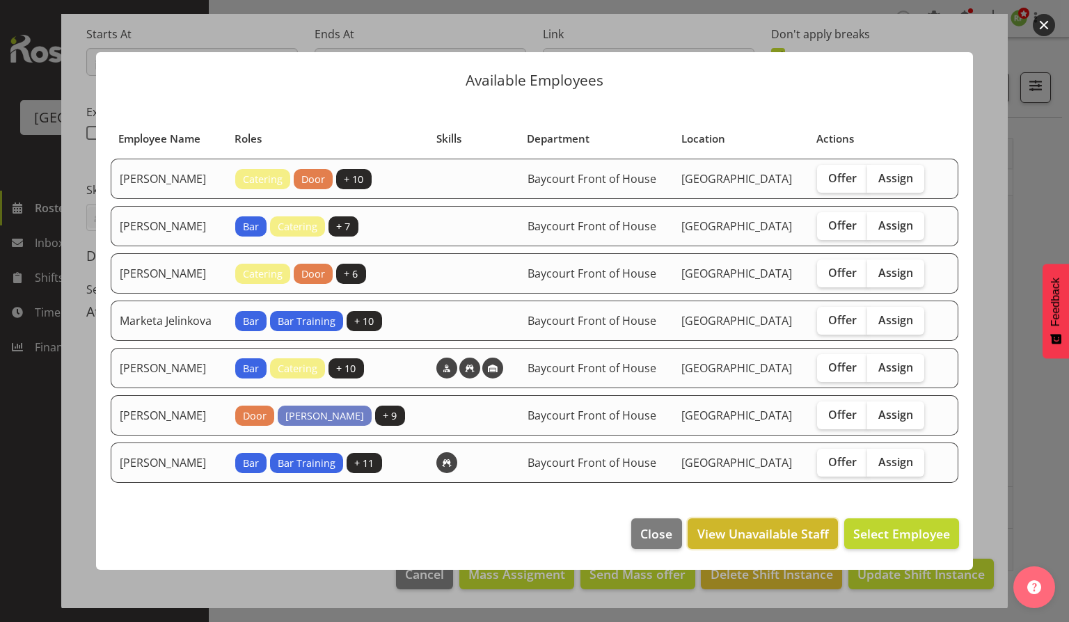
click at [745, 543] on span "View Unavailable Staff" at bounding box center [763, 534] width 132 height 18
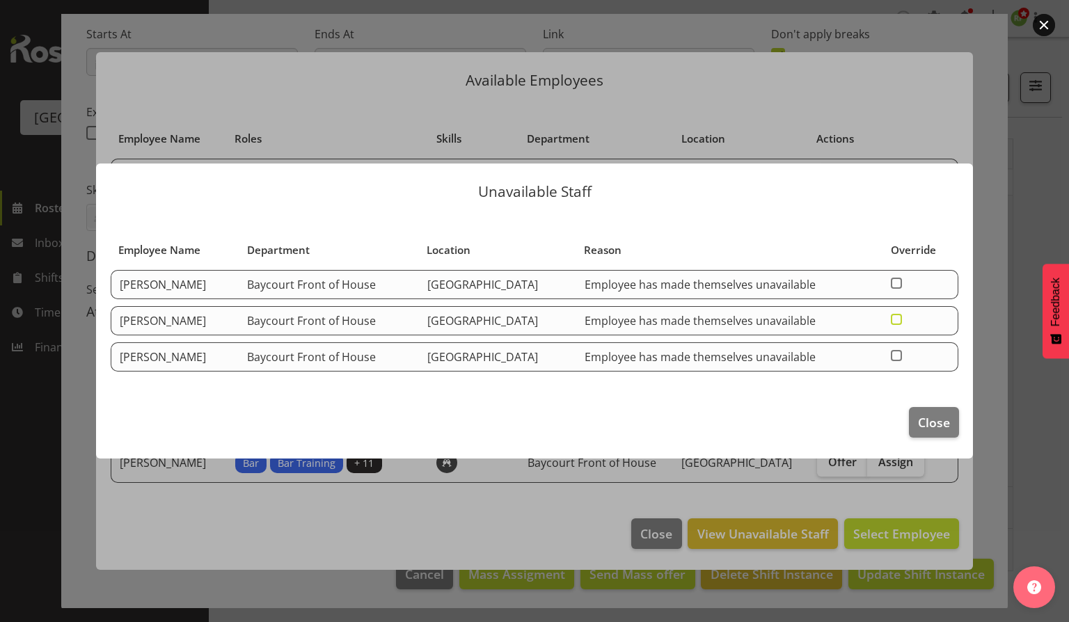
click at [902, 316] on span at bounding box center [896, 319] width 11 height 11
click at [900, 316] on input "checkbox" at bounding box center [895, 319] width 9 height 9
checkbox input "true"
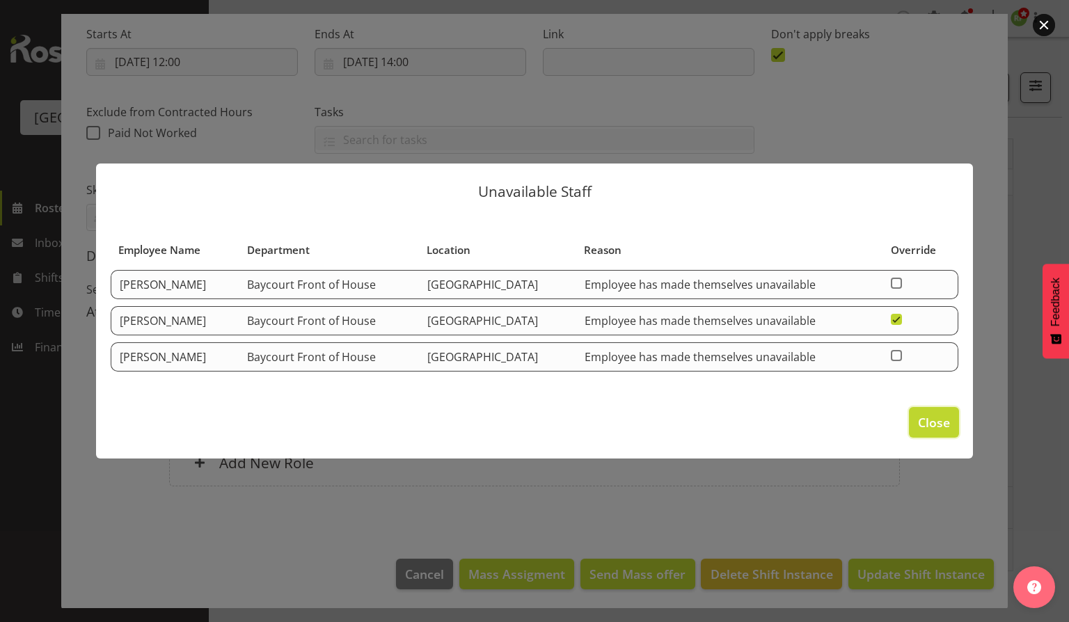
click at [941, 422] on span "Close" at bounding box center [934, 422] width 32 height 18
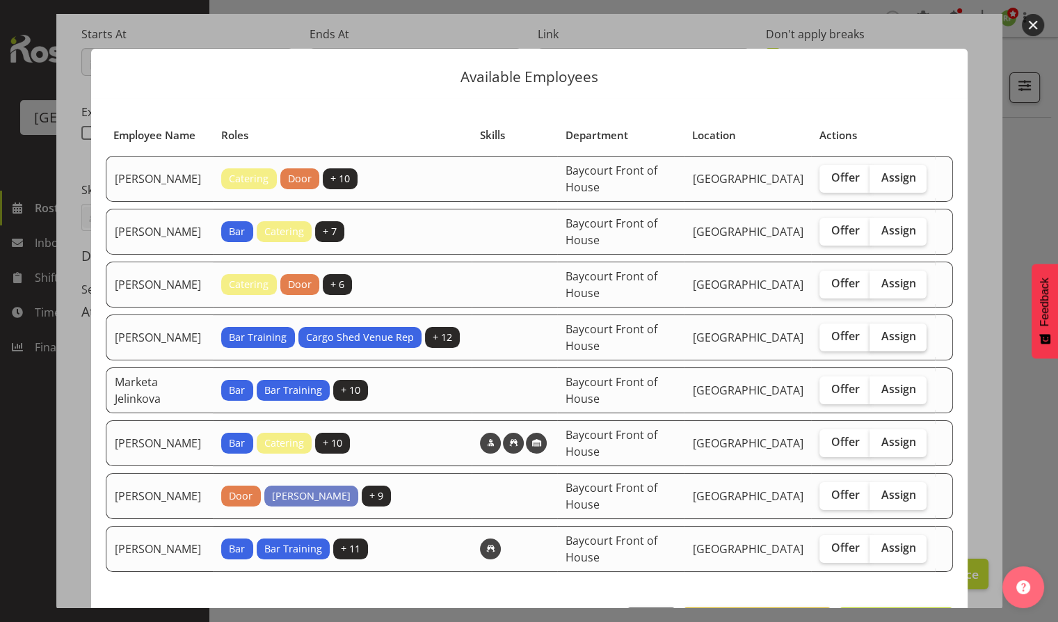
click at [894, 343] on span "Assign" at bounding box center [898, 336] width 35 height 14
click at [879, 341] on input "Assign" at bounding box center [874, 336] width 9 height 9
checkbox input "true"
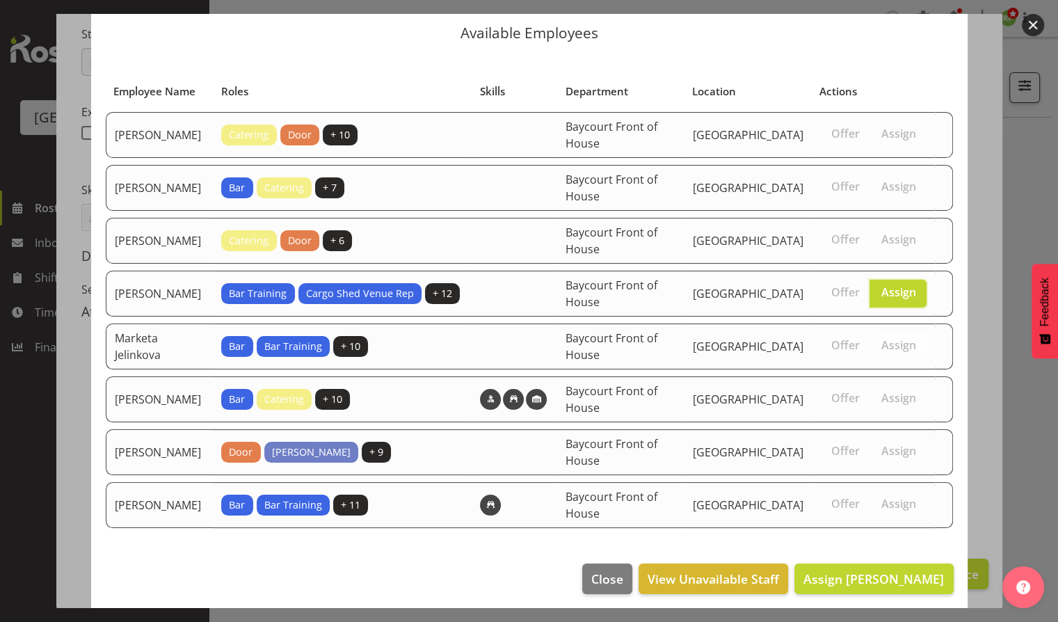
scroll to position [61, 0]
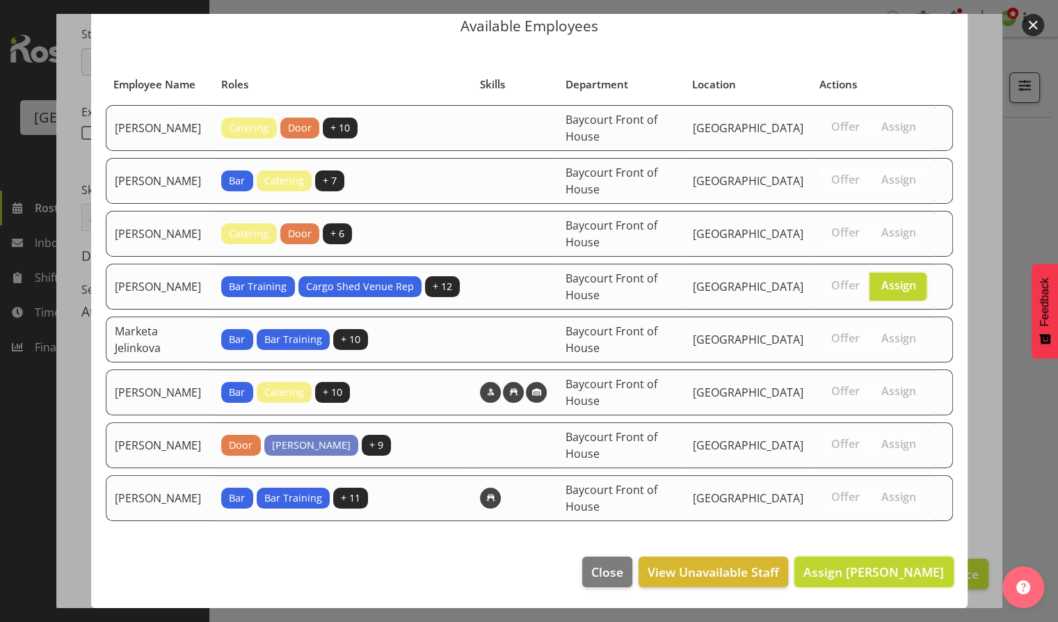
click at [888, 557] on button "Assign Lydia Noble" at bounding box center [874, 572] width 159 height 31
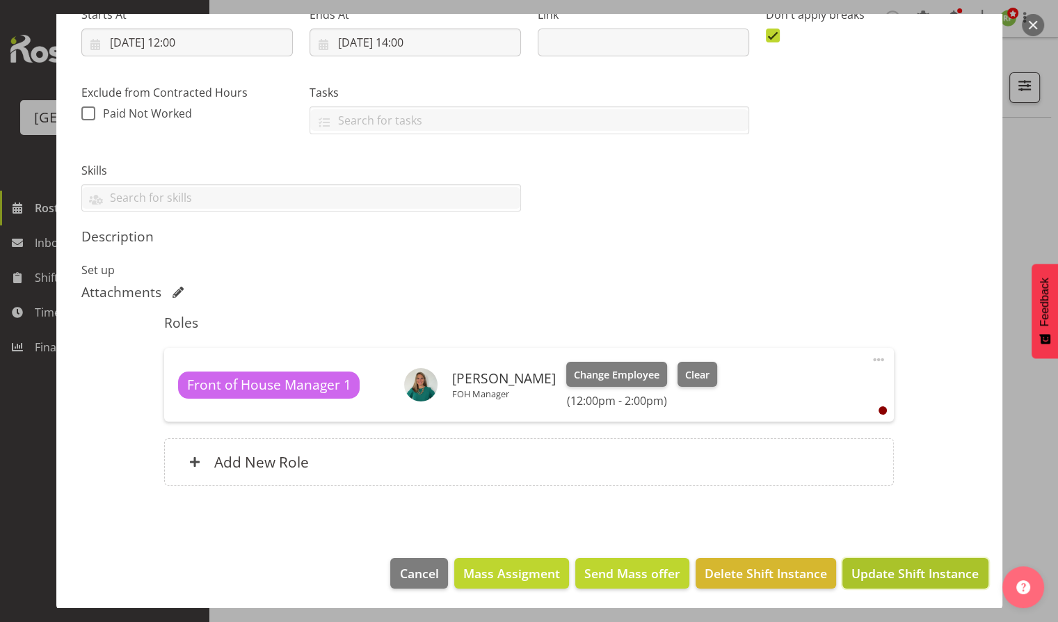
click at [893, 574] on span "Update Shift Instance" at bounding box center [915, 573] width 127 height 18
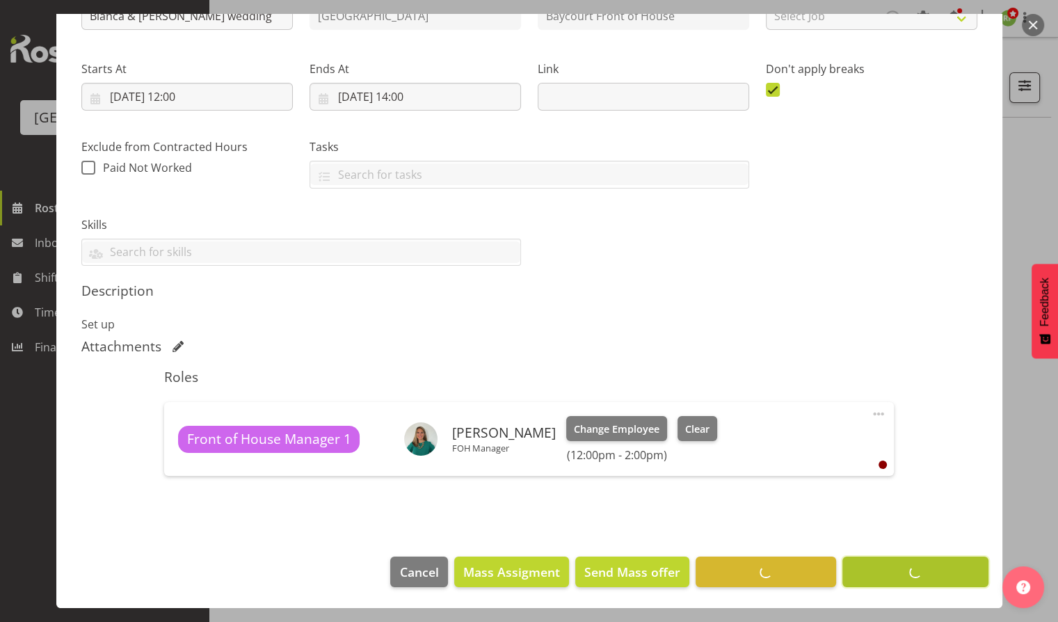
scroll to position [182, 0]
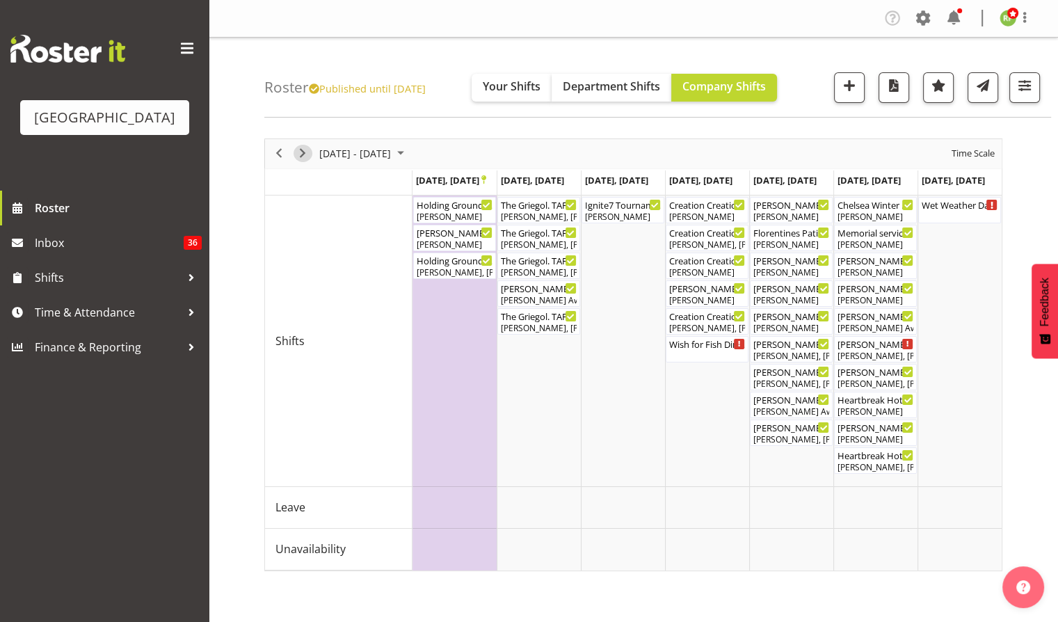
click at [305, 152] on span "Next" at bounding box center [302, 153] width 17 height 17
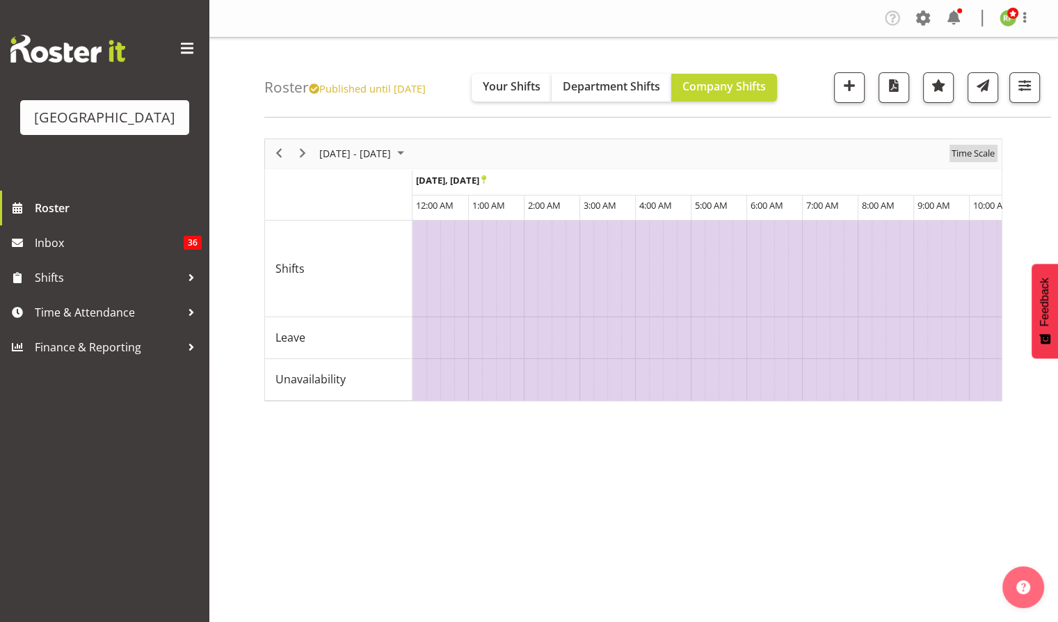
click at [971, 152] on span "Time Scale" at bounding box center [974, 153] width 46 height 17
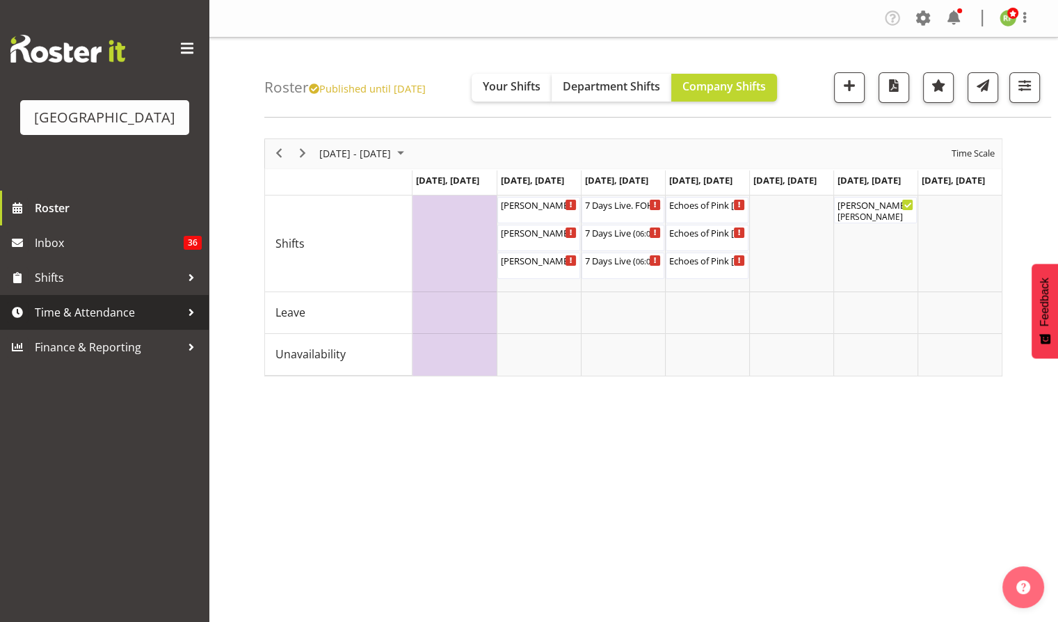
click at [78, 323] on span "Time & Attendance" at bounding box center [108, 312] width 146 height 21
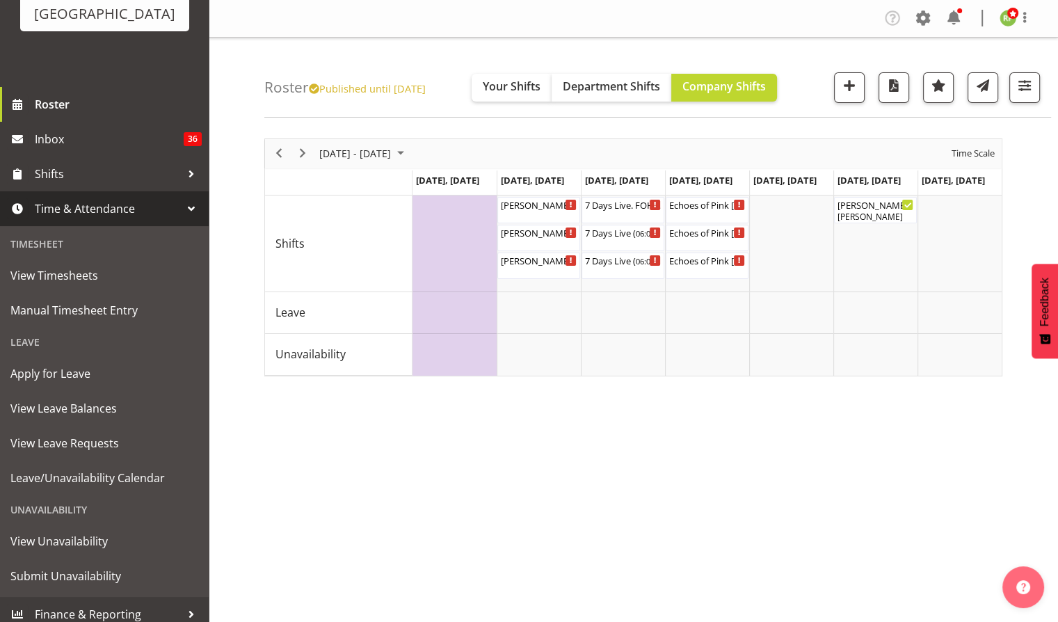
scroll to position [134, 0]
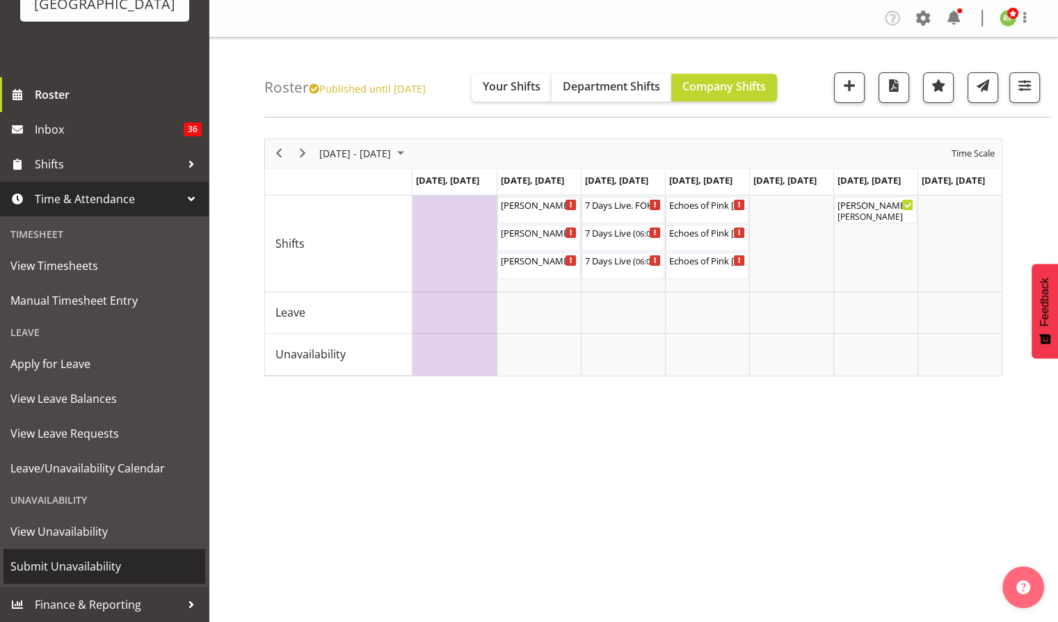
click at [47, 568] on span "Submit Unavailability" at bounding box center [104, 566] width 188 height 21
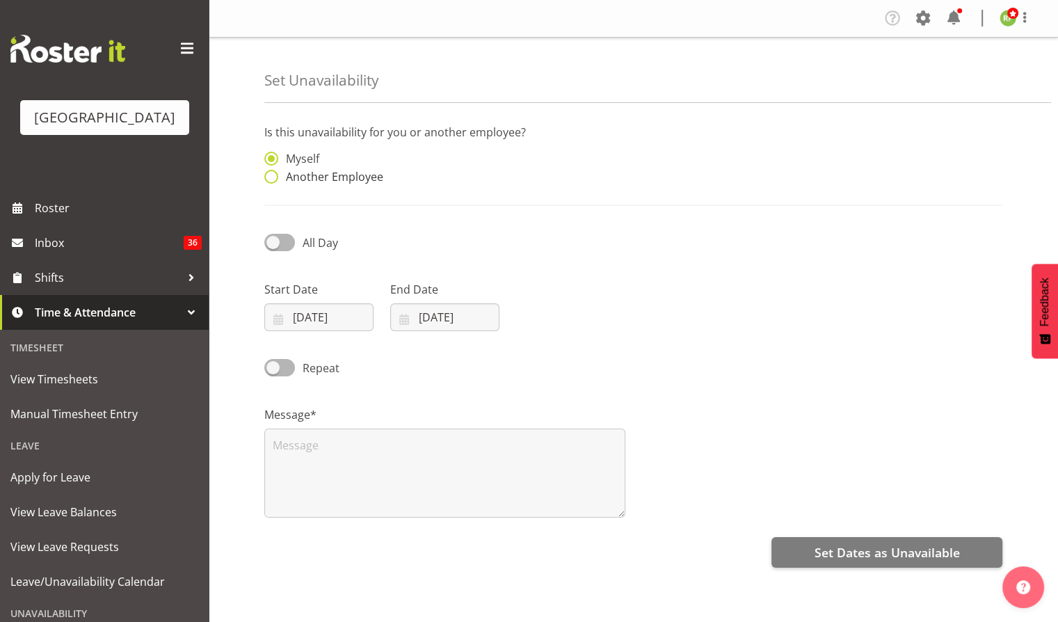
click at [303, 174] on span "Another Employee" at bounding box center [330, 177] width 105 height 14
click at [273, 174] on input "Another Employee" at bounding box center [268, 177] width 9 height 9
radio input "true"
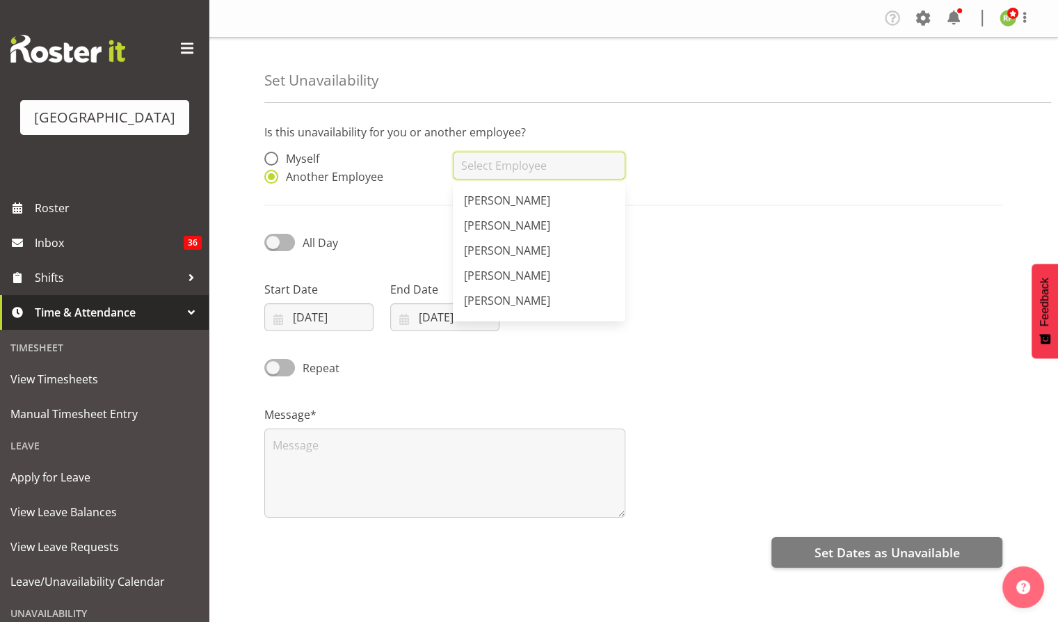
click at [507, 173] on input "text" at bounding box center [539, 166] width 172 height 28
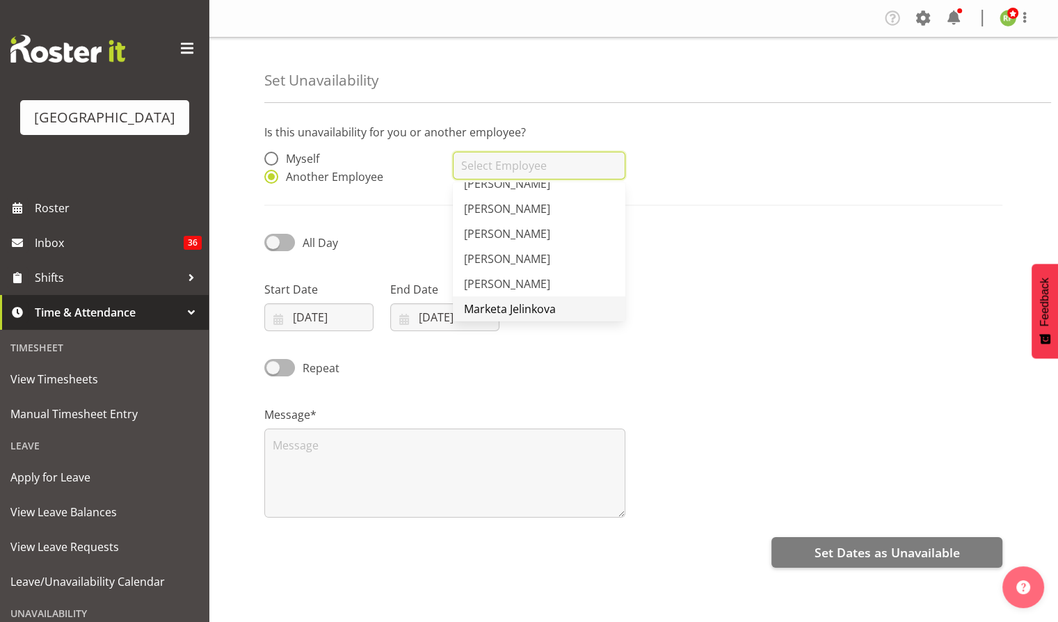
scroll to position [881, 0]
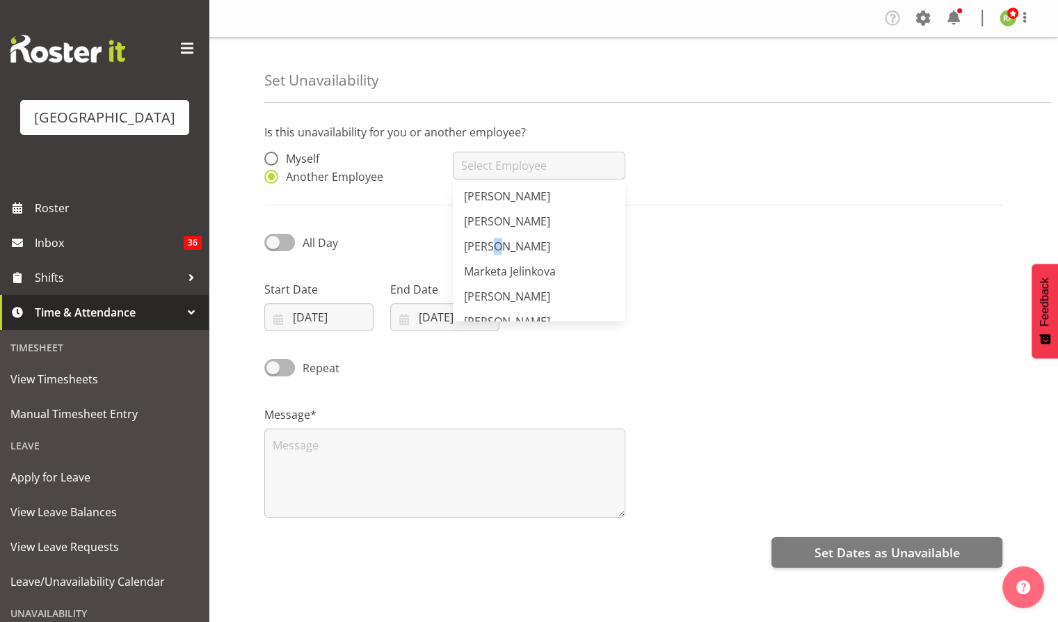
click at [492, 237] on link "[PERSON_NAME]" at bounding box center [539, 246] width 172 height 25
type input "[PERSON_NAME]"
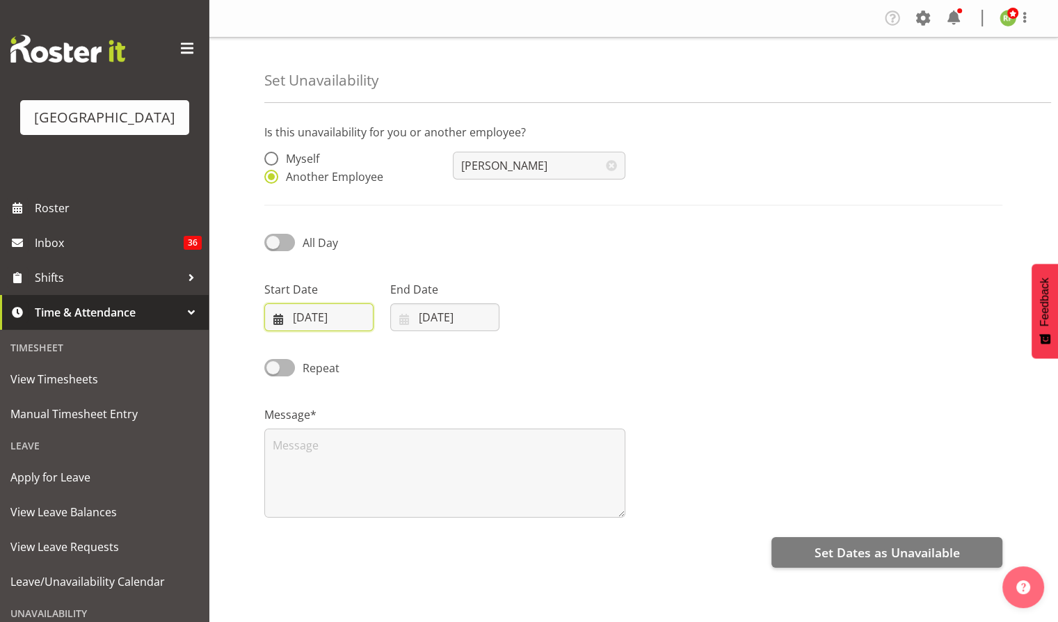
click at [310, 319] on input "[DATE]" at bounding box center [318, 317] width 109 height 28
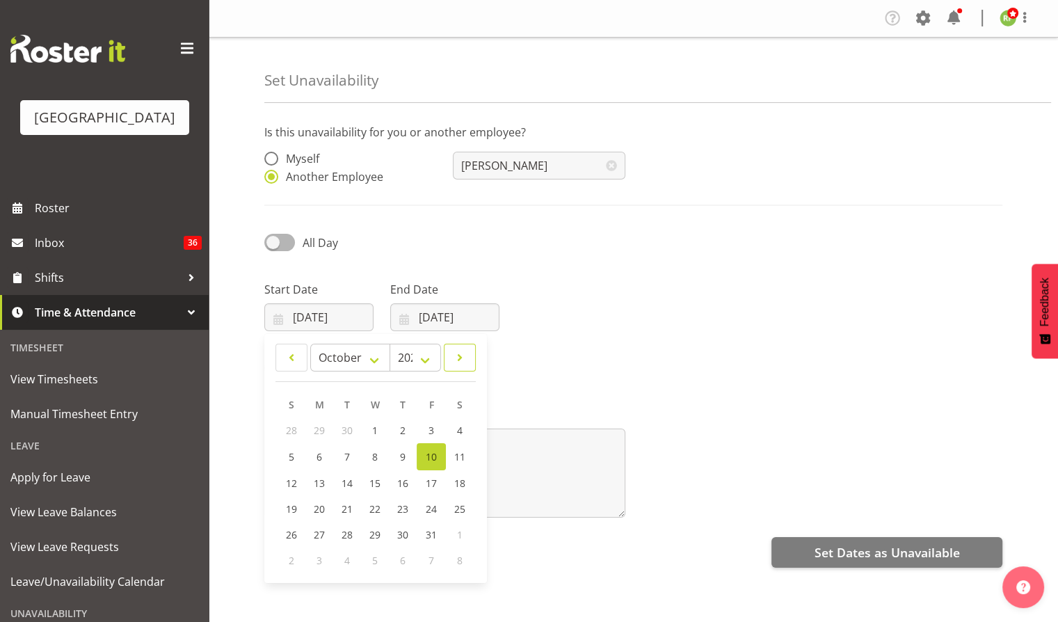
click at [455, 364] on span at bounding box center [460, 357] width 14 height 17
select select "10"
click at [460, 455] on span "8" at bounding box center [460, 456] width 6 height 13
type input "08/11/2025"
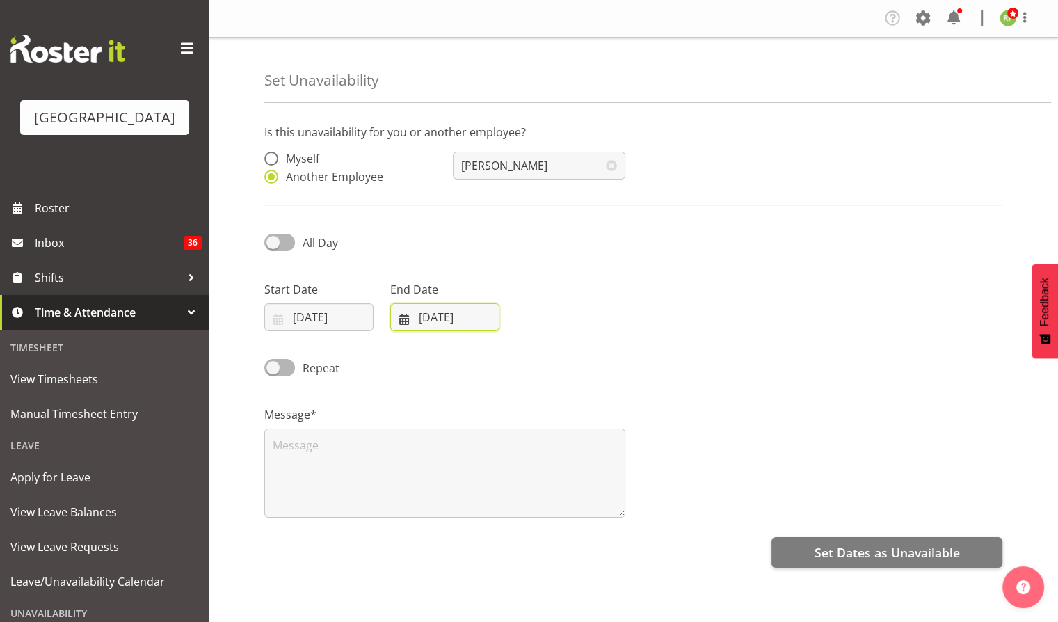
click at [454, 324] on input "[DATE]" at bounding box center [444, 317] width 109 height 28
click at [582, 360] on span at bounding box center [584, 357] width 17 height 17
select select "10"
click at [418, 482] on span "9" at bounding box center [418, 481] width 6 height 13
type input "09/11/2025"
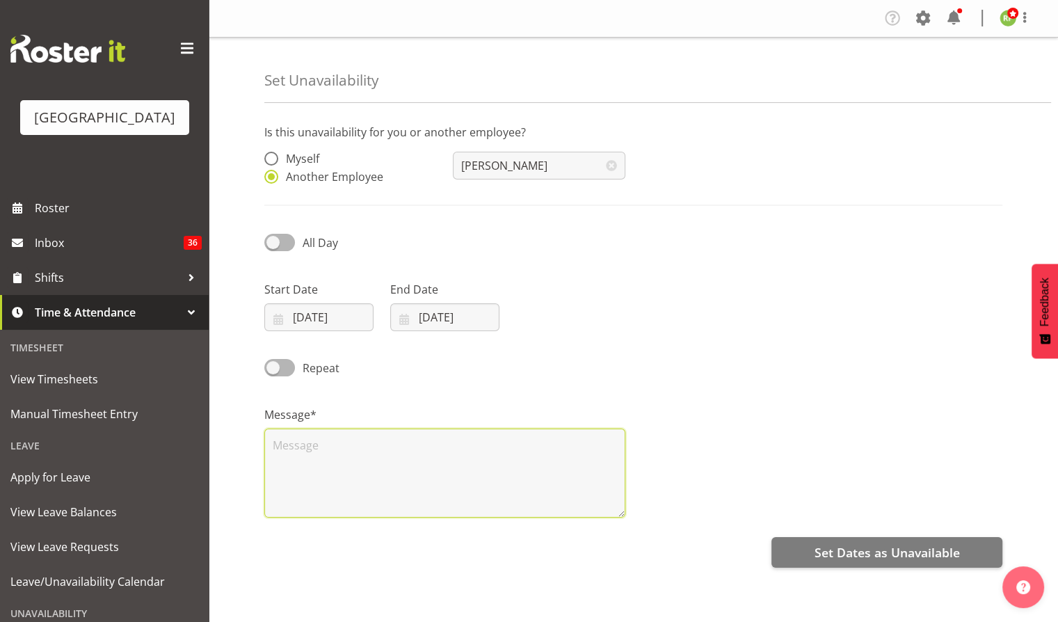
click at [302, 461] on textarea at bounding box center [444, 473] width 361 height 89
type textarea "Not Available"
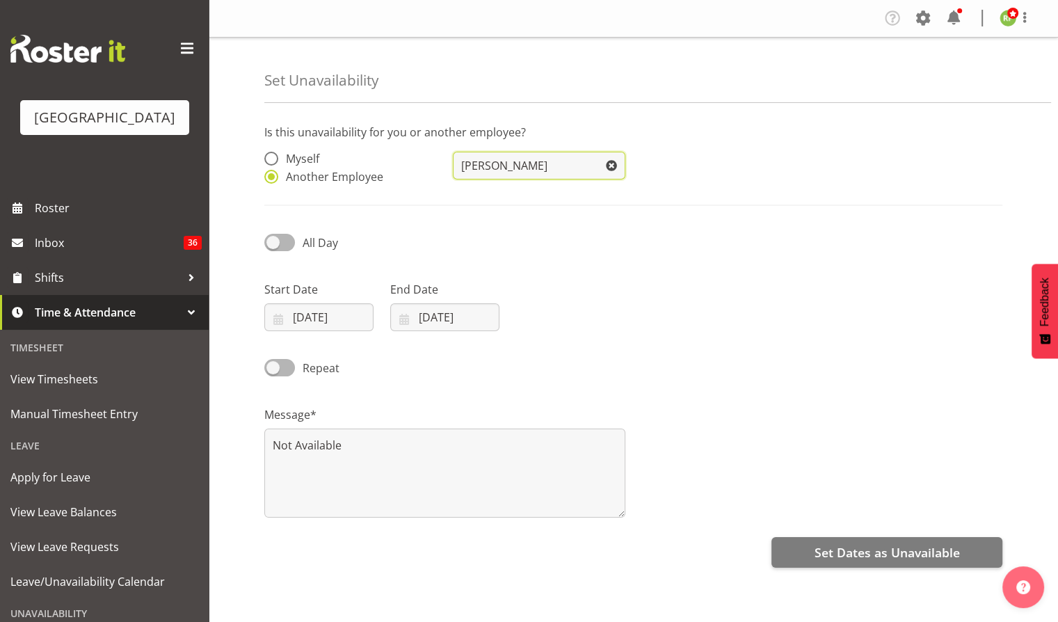
click at [551, 161] on input "[PERSON_NAME]" at bounding box center [539, 166] width 172 height 28
click at [614, 164] on span at bounding box center [612, 166] width 28 height 28
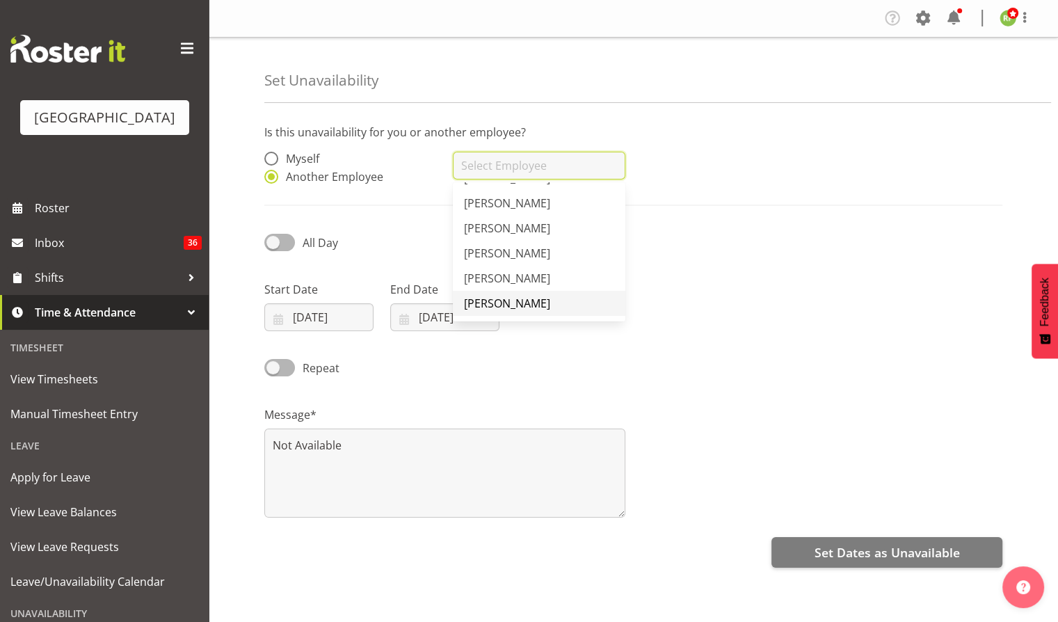
scroll to position [835, 0]
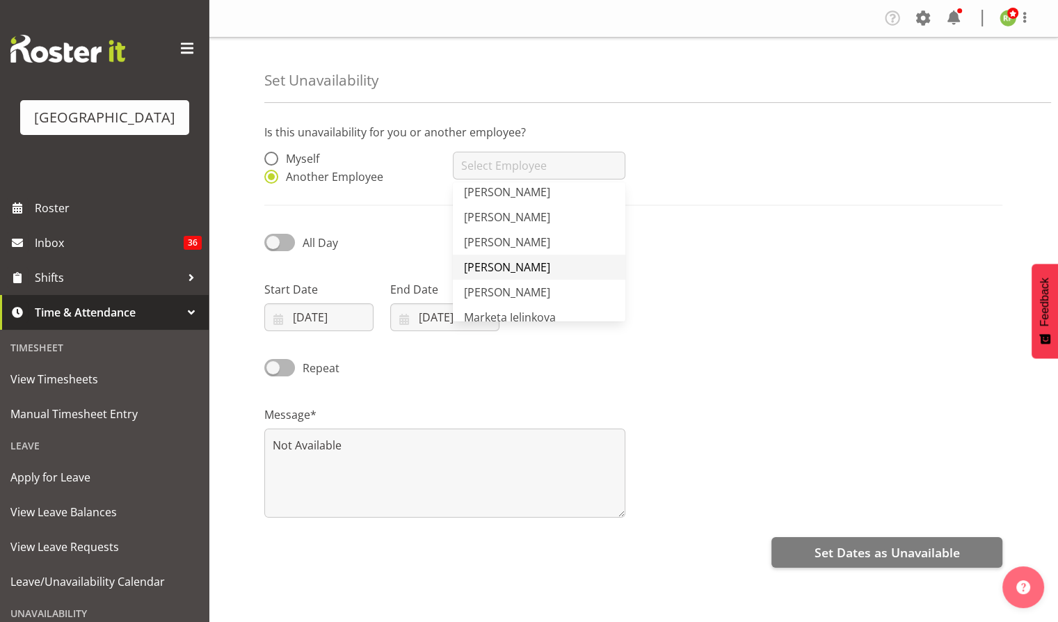
click at [521, 265] on span "[PERSON_NAME]" at bounding box center [507, 267] width 86 height 15
type input "[PERSON_NAME]"
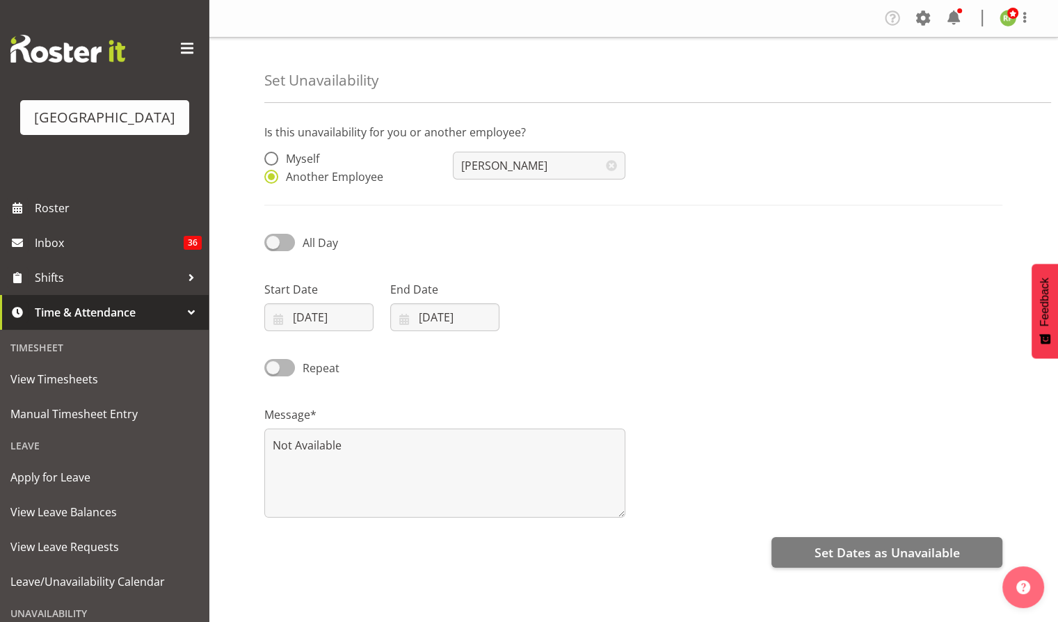
click at [648, 228] on div "All Day" at bounding box center [633, 237] width 755 height 47
click at [889, 547] on span "Set Dates as Unavailable" at bounding box center [886, 552] width 145 height 18
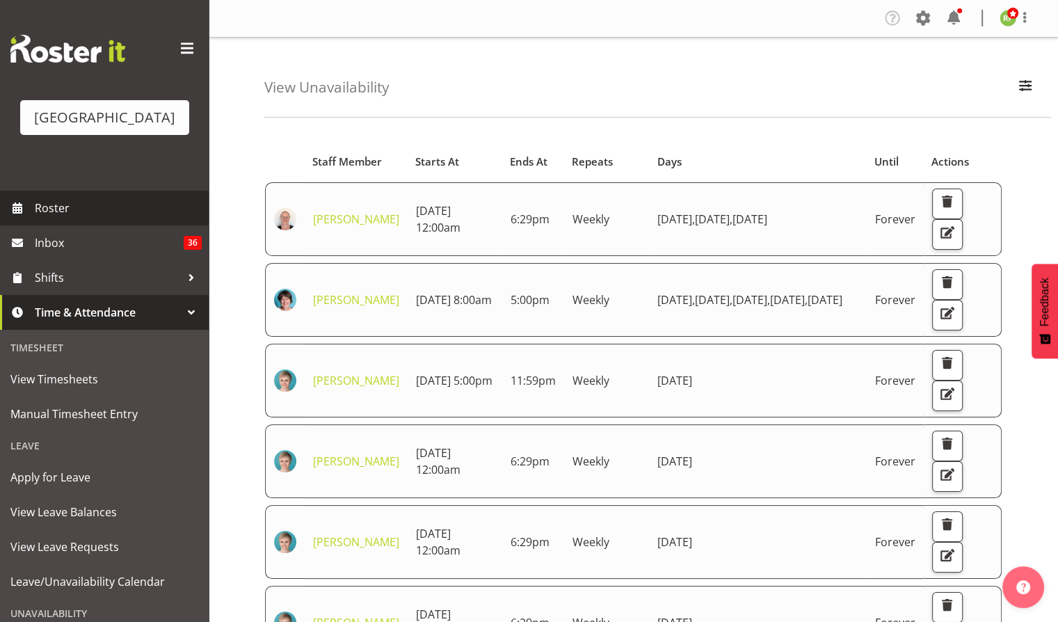
click at [49, 219] on span "Roster" at bounding box center [118, 208] width 167 height 21
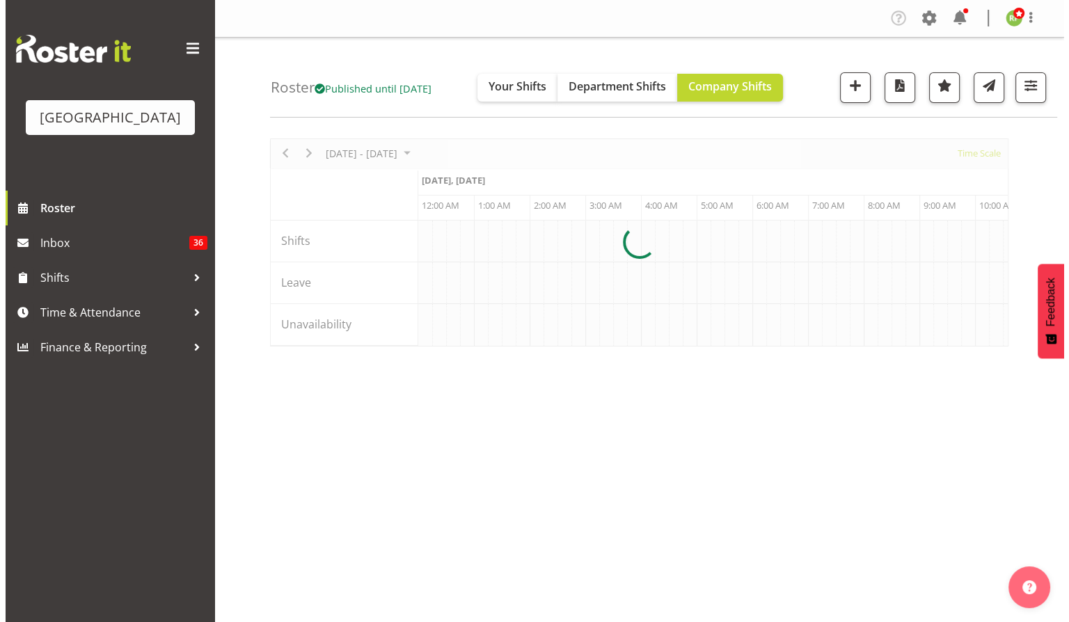
scroll to position [0, 5344]
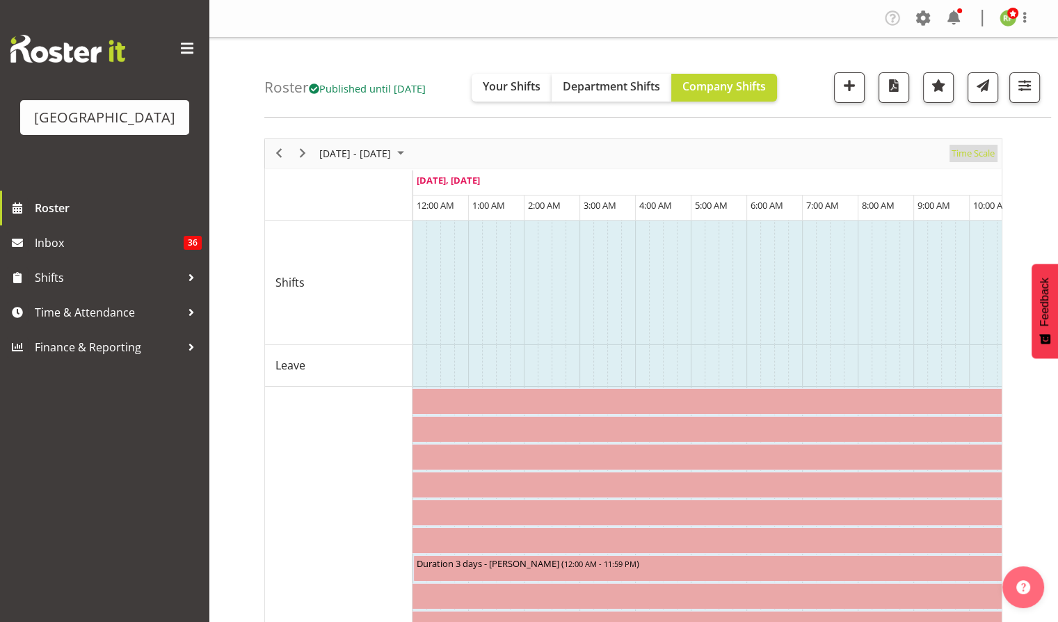
drag, startPoint x: 965, startPoint y: 160, endPoint x: 960, endPoint y: 153, distance: 8.5
click at [962, 157] on span "Time Scale" at bounding box center [974, 153] width 46 height 17
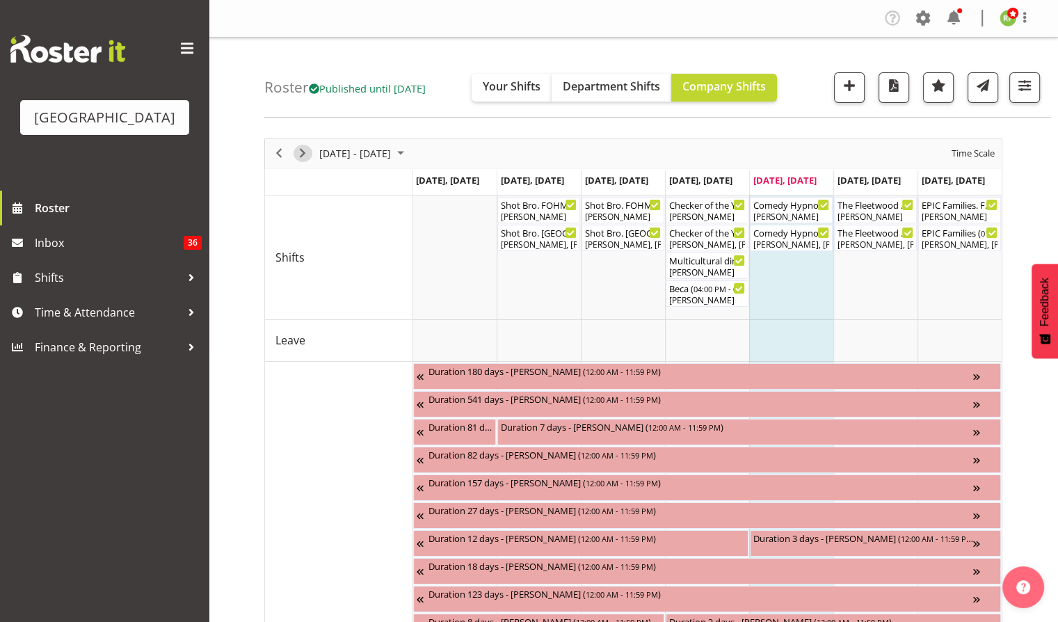
click at [301, 150] on span "Next" at bounding box center [302, 153] width 17 height 17
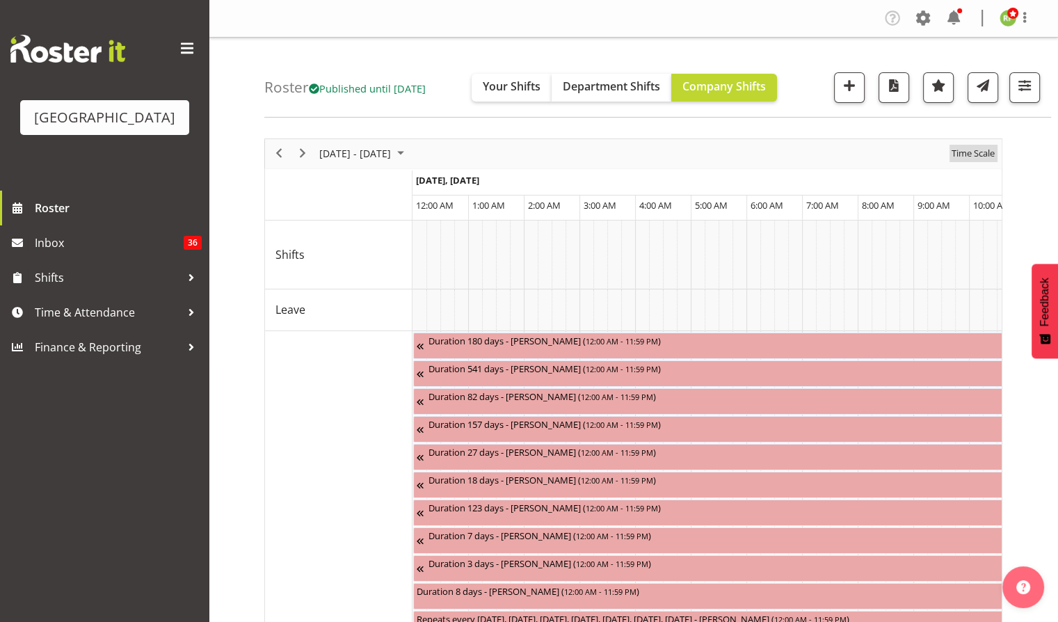
drag, startPoint x: 957, startPoint y: 154, endPoint x: 1012, endPoint y: 170, distance: 57.5
click at [957, 154] on span "Time Scale" at bounding box center [974, 153] width 46 height 17
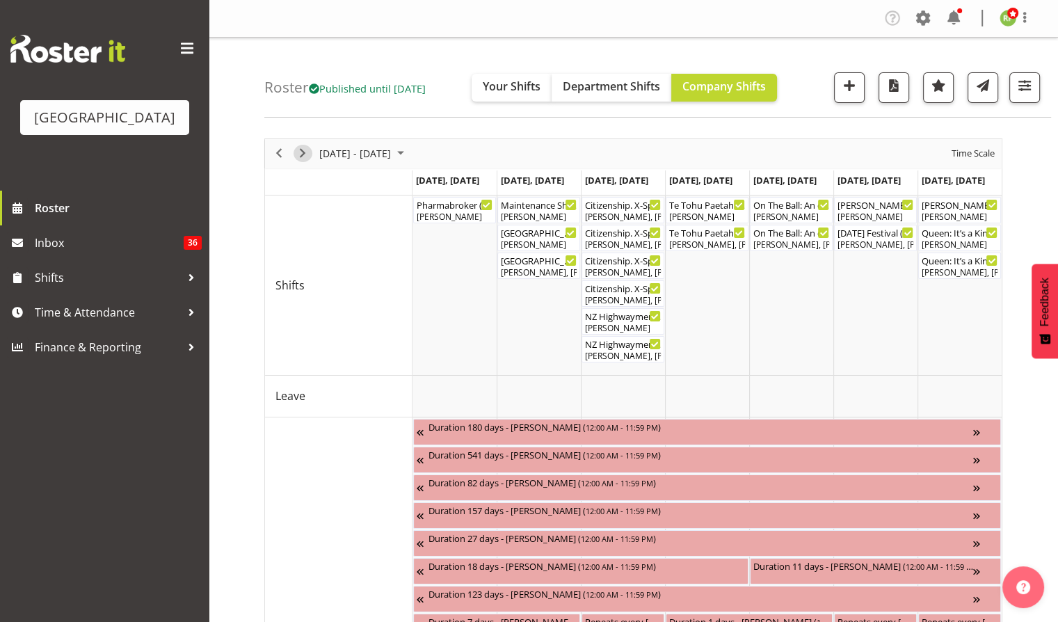
click at [301, 155] on span "Next" at bounding box center [302, 153] width 17 height 17
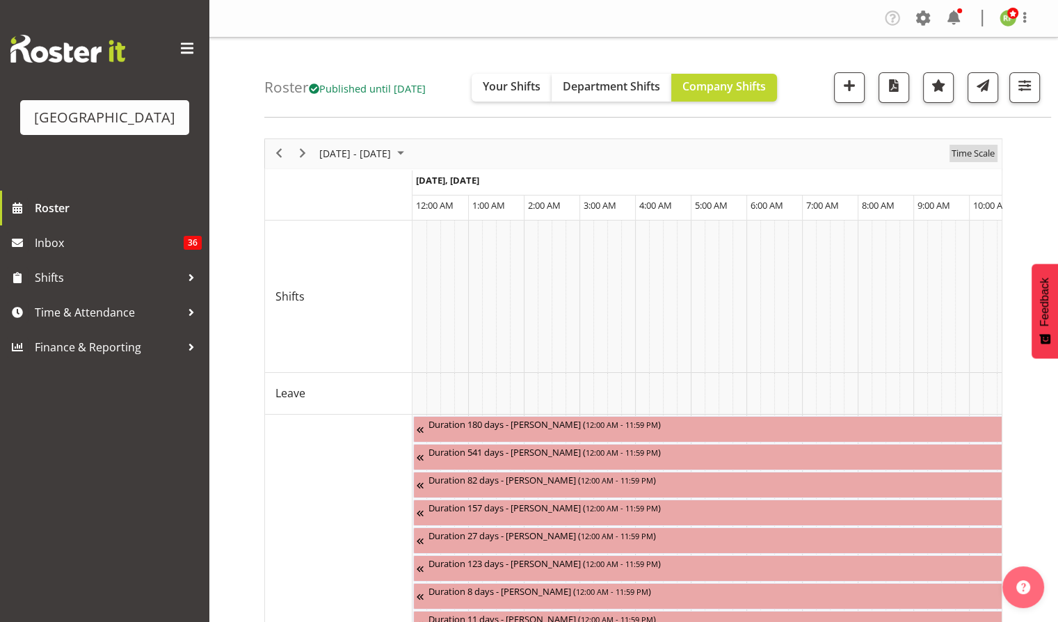
click at [959, 154] on span "Time Scale" at bounding box center [974, 153] width 46 height 17
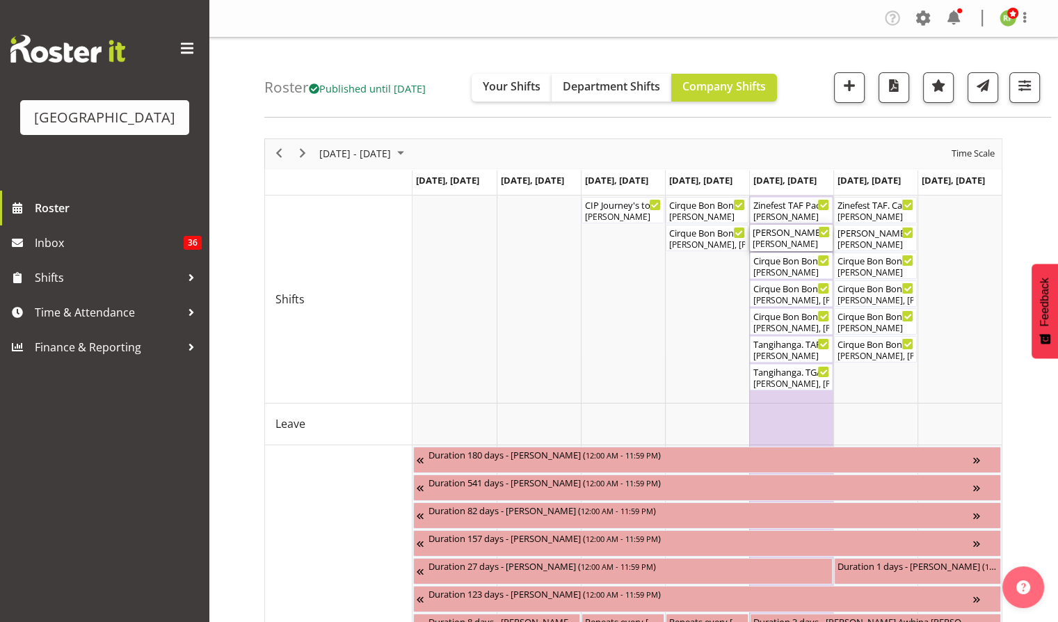
click at [787, 244] on div "[PERSON_NAME]" at bounding box center [791, 244] width 77 height 13
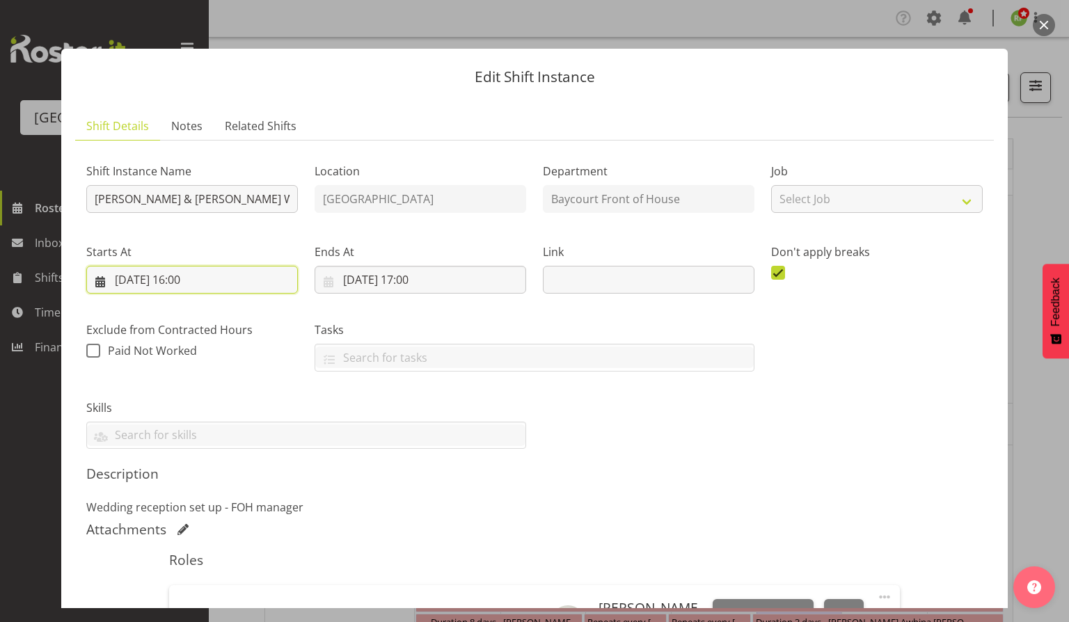
click at [183, 277] on input "[DATE] 16:00" at bounding box center [192, 280] width 212 height 28
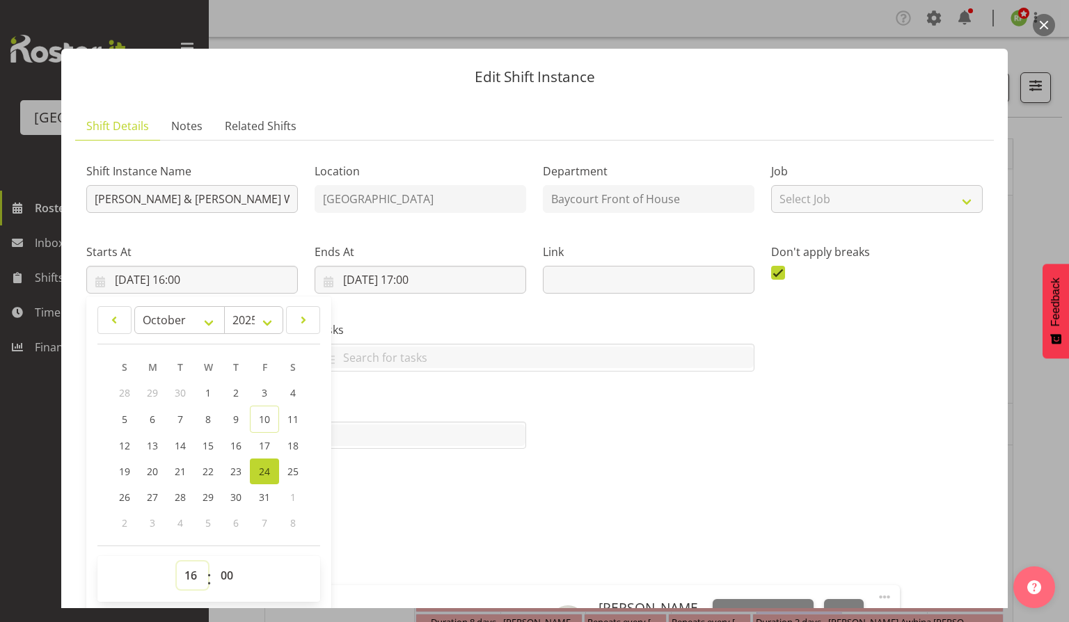
click at [195, 566] on select "00 01 02 03 04 05 06 07 08 09 10 11 12 13 14 15 16 17 18 19 20 21 22 23" at bounding box center [192, 576] width 31 height 28
select select "12"
click at [177, 562] on select "00 01 02 03 04 05 06 07 08 09 10 11 12 13 14 15 16 17 18 19 20 21 22 23" at bounding box center [192, 576] width 31 height 28
type input "[DATE] 12:00"
drag, startPoint x: 413, startPoint y: 494, endPoint x: 415, endPoint y: 430, distance: 64.1
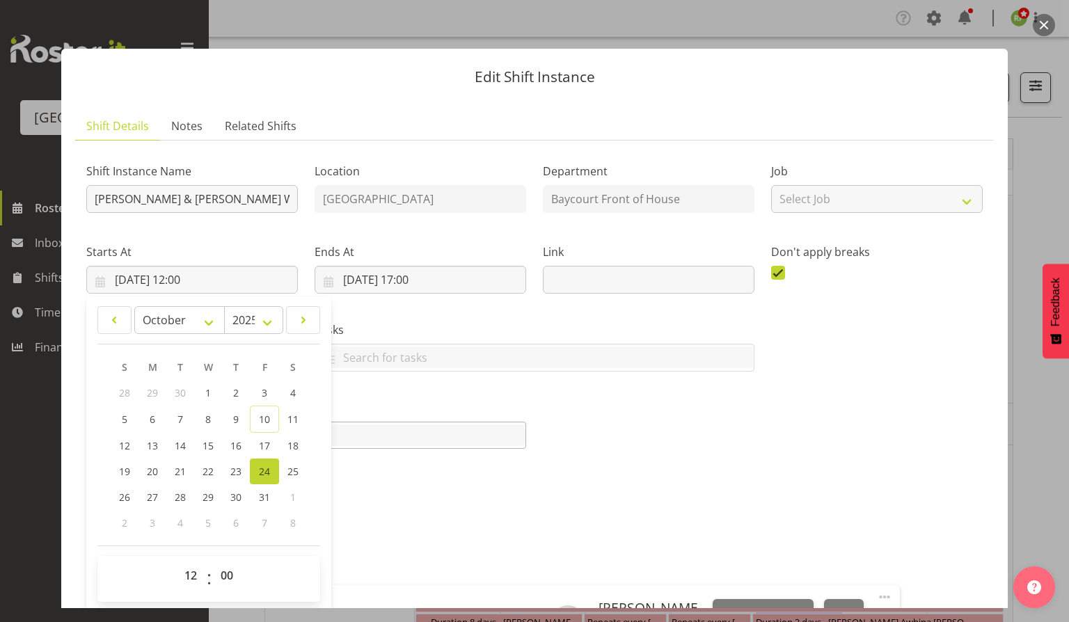
click at [413, 491] on div "Description Wedding reception set up - FOH manager" at bounding box center [534, 491] width 896 height 50
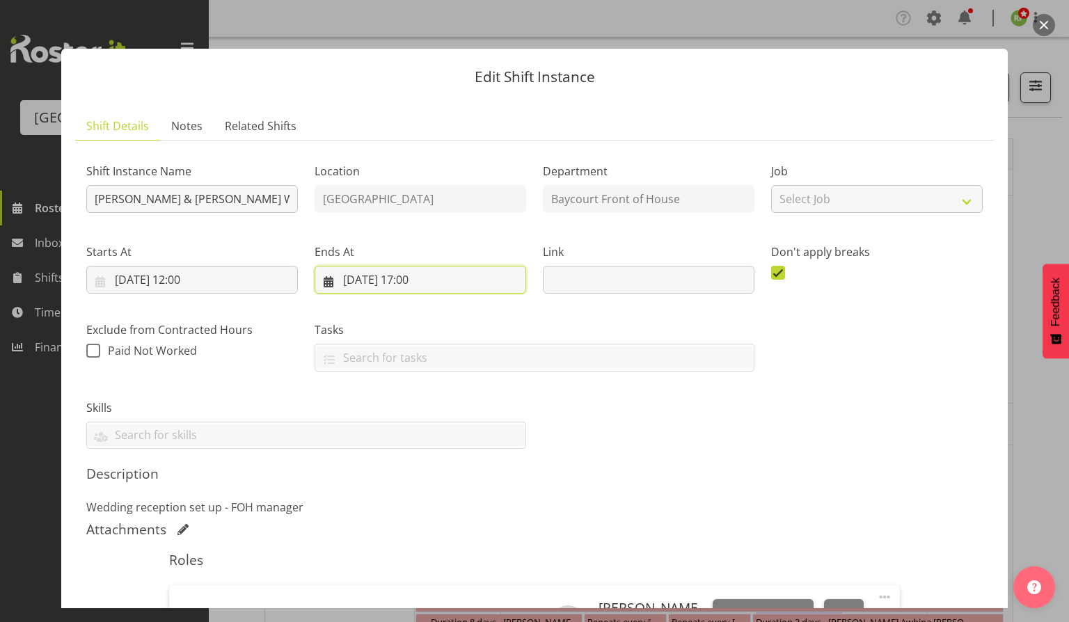
click at [425, 281] on input "[DATE] 17:00" at bounding box center [421, 280] width 212 height 28
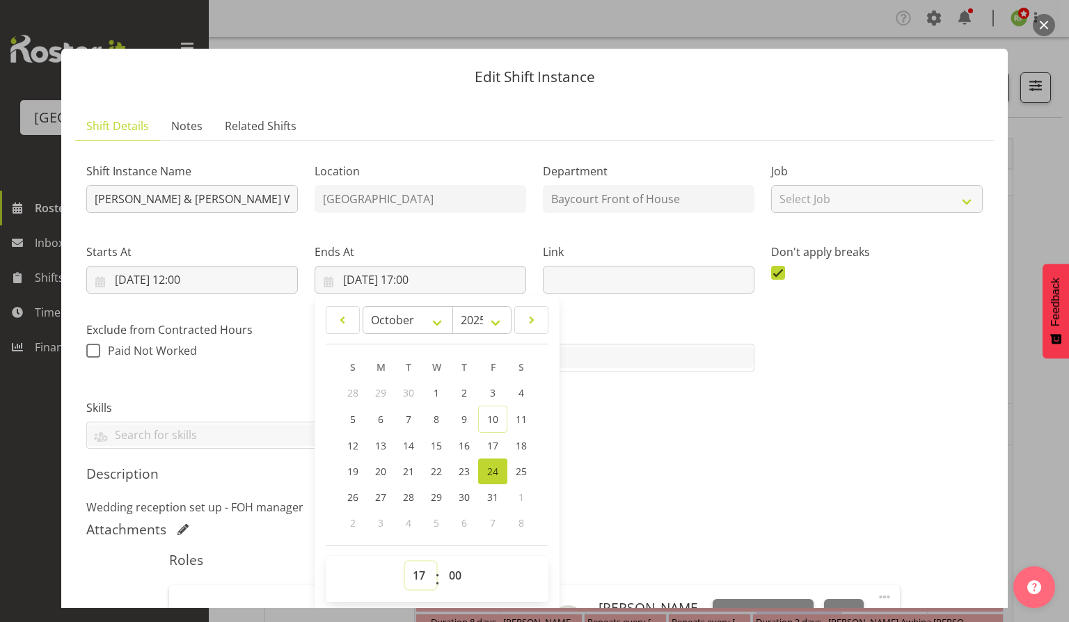
drag, startPoint x: 420, startPoint y: 564, endPoint x: 437, endPoint y: 557, distance: 18.5
click at [420, 564] on select "00 01 02 03 04 05 06 07 08 09 10 11 12 13 14 15 16 17 18 19 20 21 22 23" at bounding box center [420, 576] width 31 height 28
select select "14"
click at [405, 562] on select "00 01 02 03 04 05 06 07 08 09 10 11 12 13 14 15 16 17 18 19 20 21 22 23" at bounding box center [420, 576] width 31 height 28
type input "[DATE] 14:00"
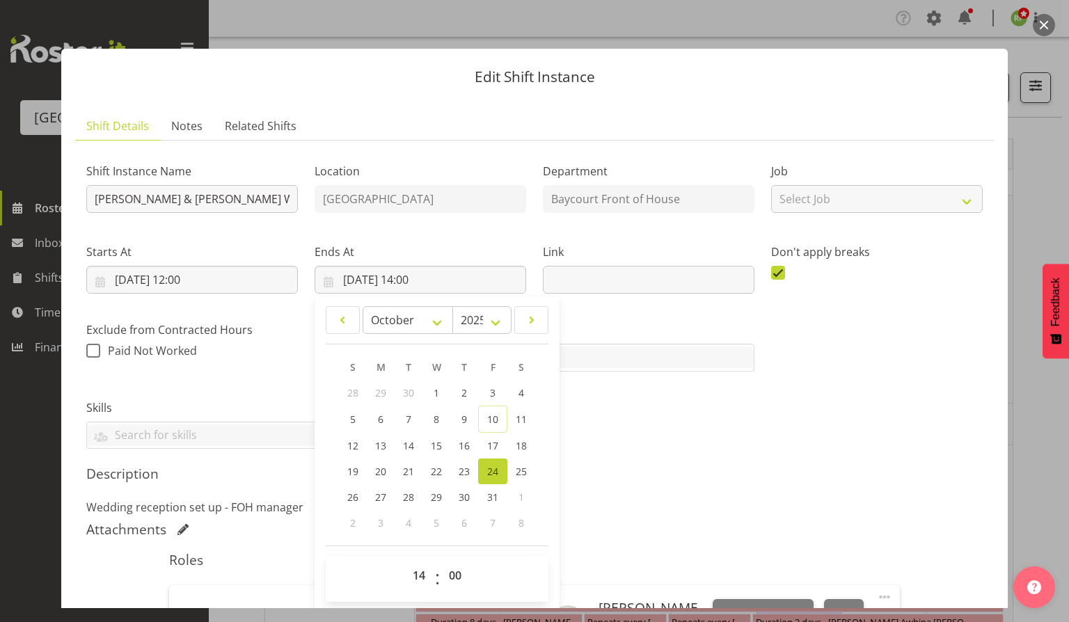
click at [688, 491] on div "Description Wedding reception set up - FOH manager" at bounding box center [534, 491] width 896 height 50
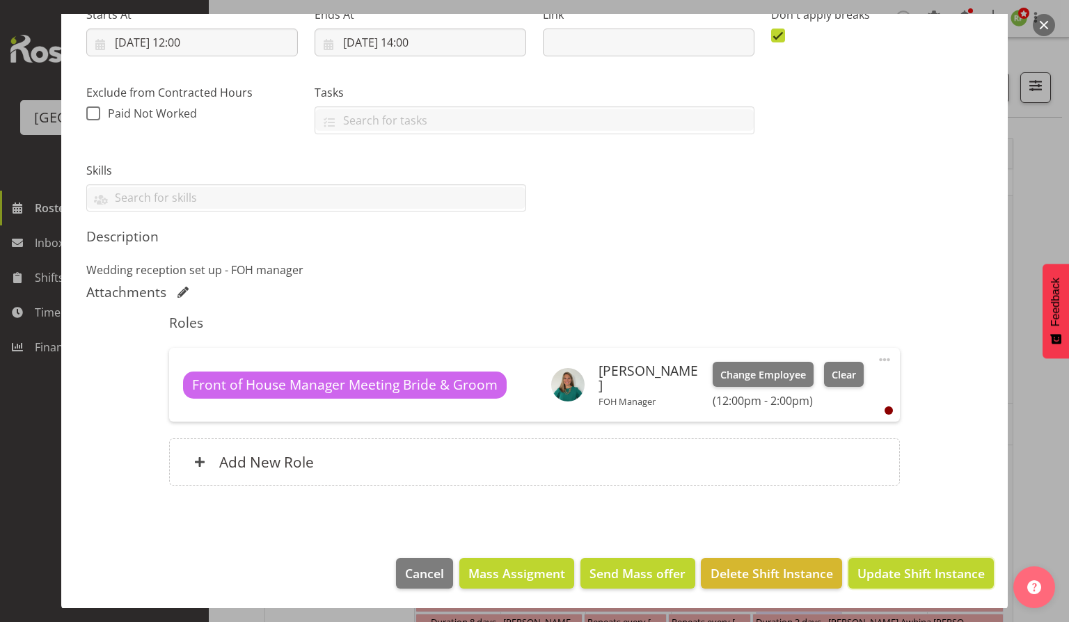
click at [910, 569] on span "Update Shift Instance" at bounding box center [920, 573] width 127 height 18
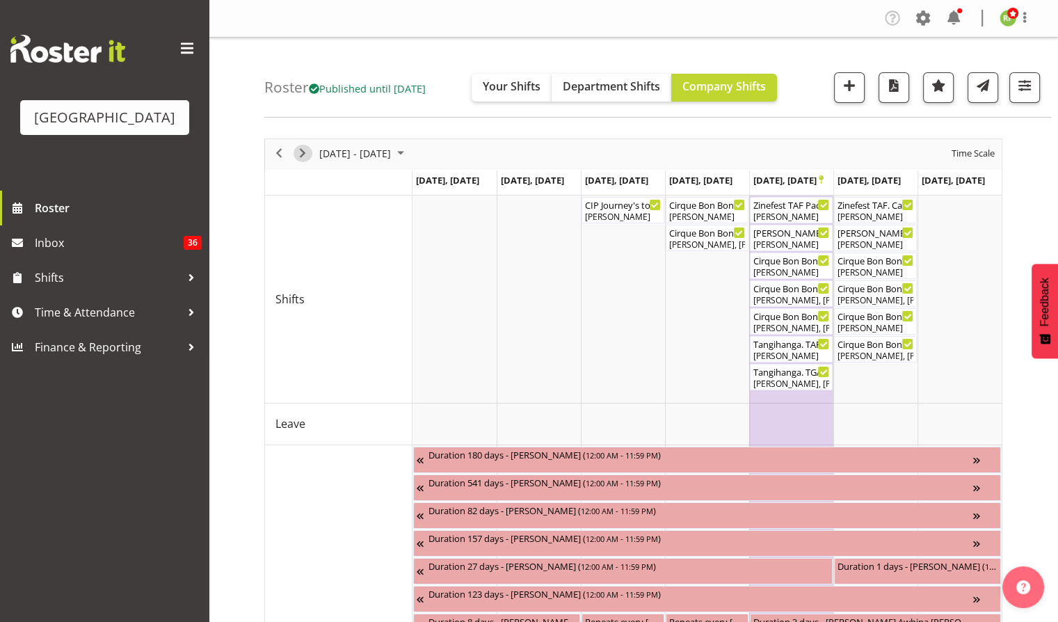
drag, startPoint x: 303, startPoint y: 150, endPoint x: 275, endPoint y: 168, distance: 33.2
click at [303, 150] on span "Next" at bounding box center [302, 153] width 17 height 17
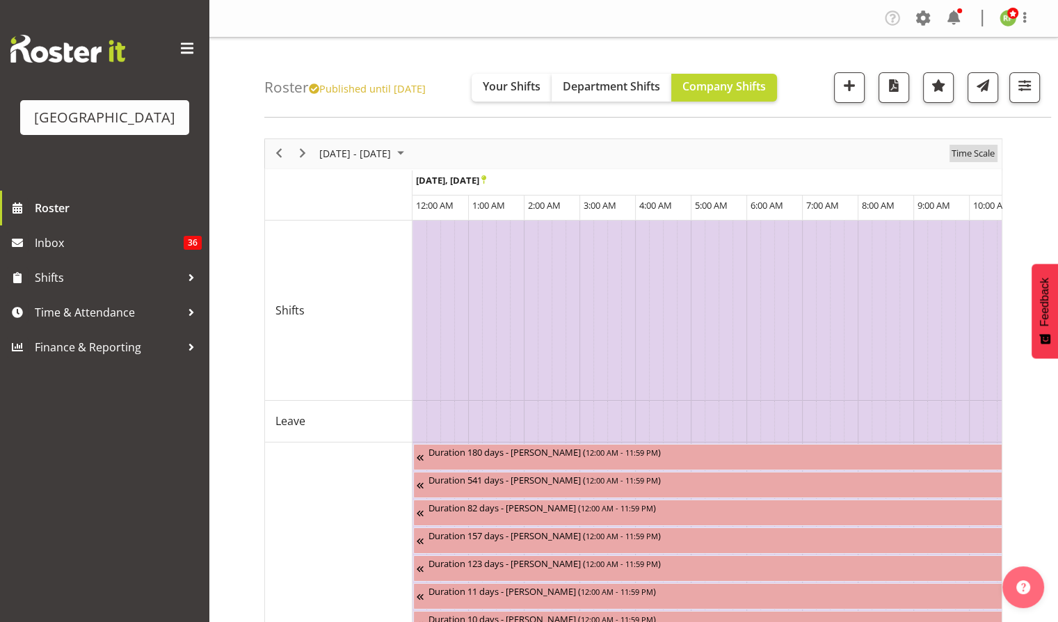
click at [972, 154] on span "Time Scale" at bounding box center [974, 153] width 46 height 17
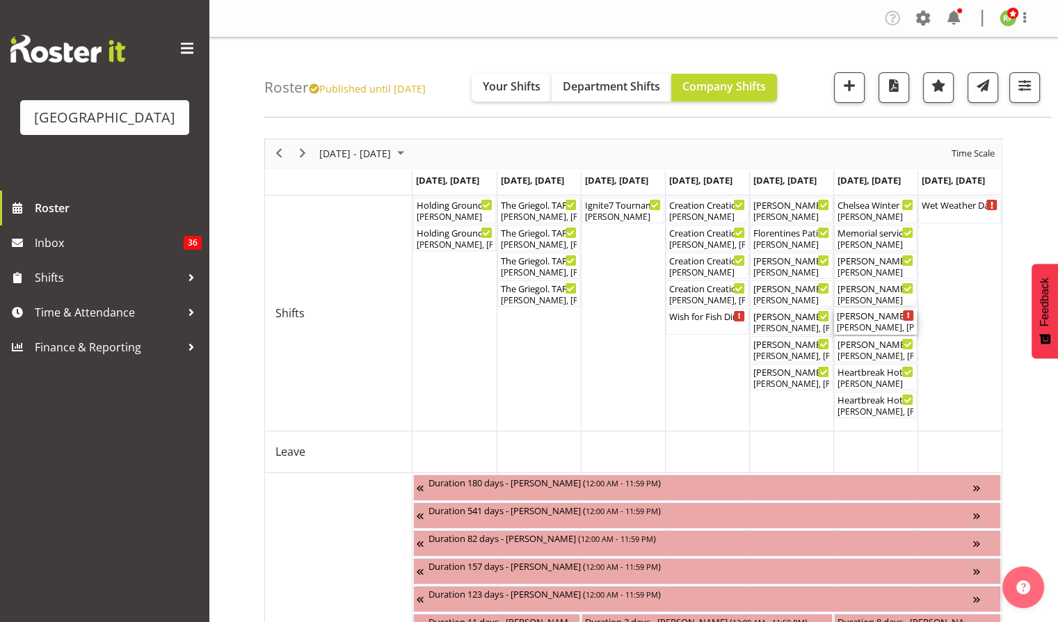
click at [876, 324] on div "[PERSON_NAME], [PERSON_NAME]" at bounding box center [875, 328] width 77 height 13
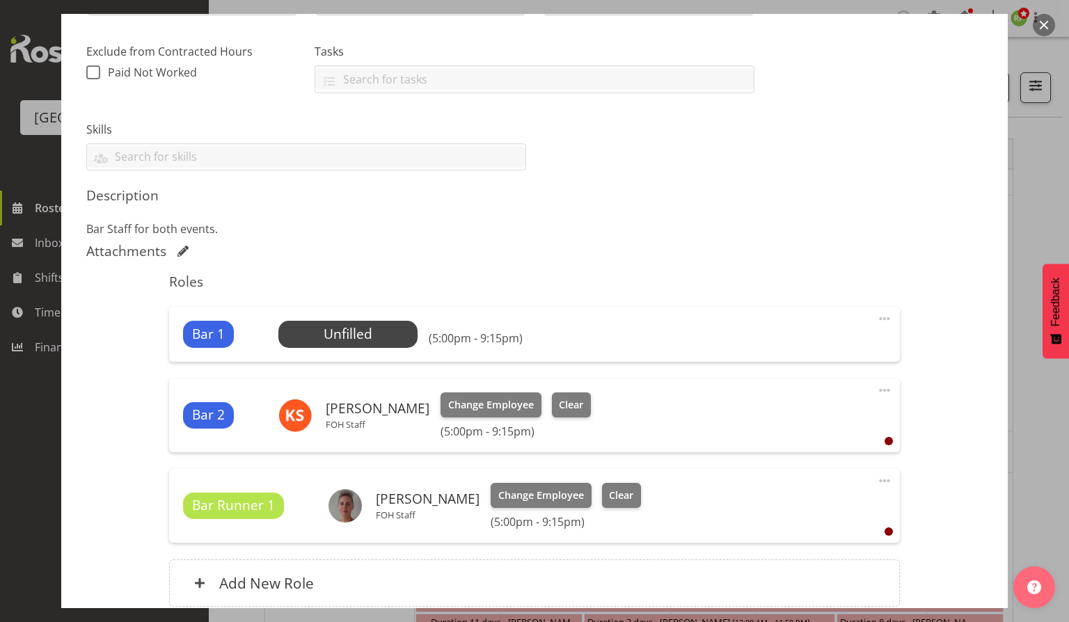
scroll to position [371, 0]
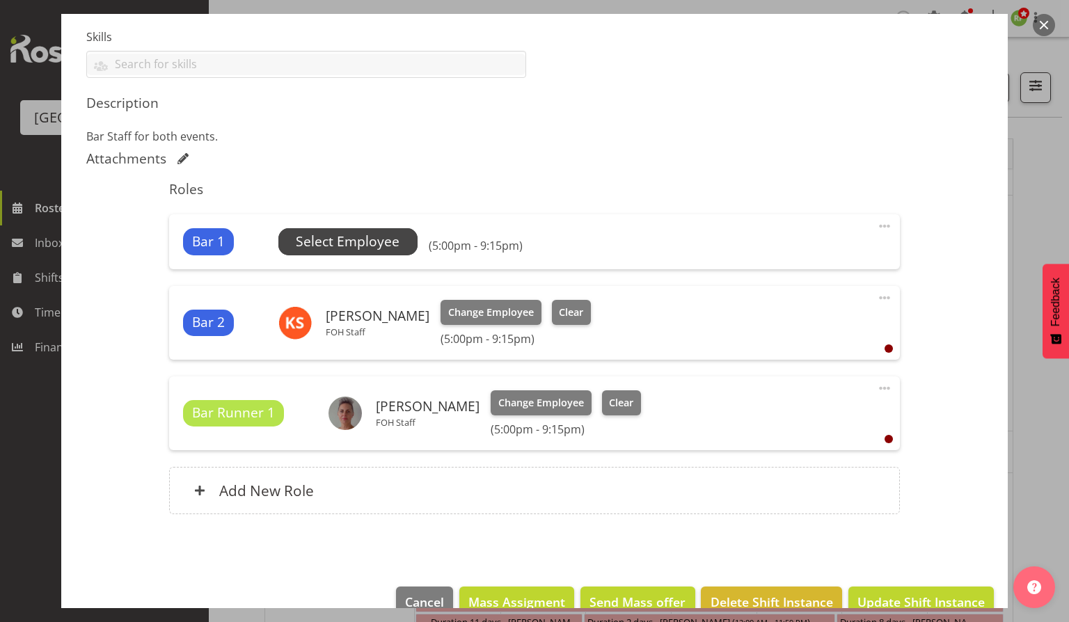
click at [348, 235] on span "Select Employee" at bounding box center [348, 242] width 104 height 20
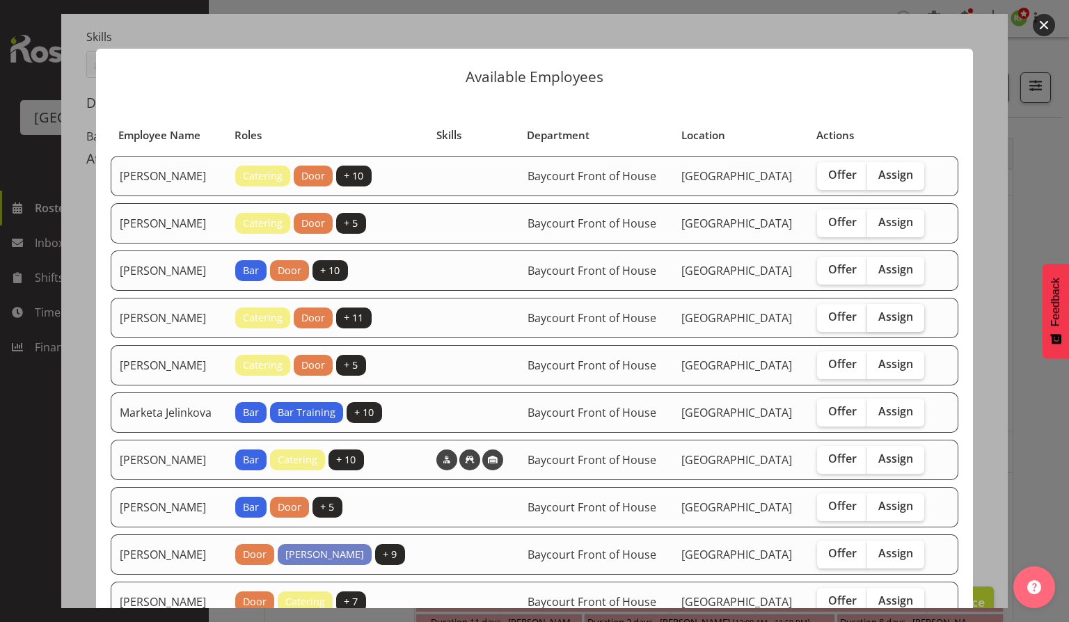
click at [889, 324] on span "Assign" at bounding box center [895, 317] width 35 height 14
click at [876, 322] on input "Assign" at bounding box center [871, 316] width 9 height 9
checkbox input "true"
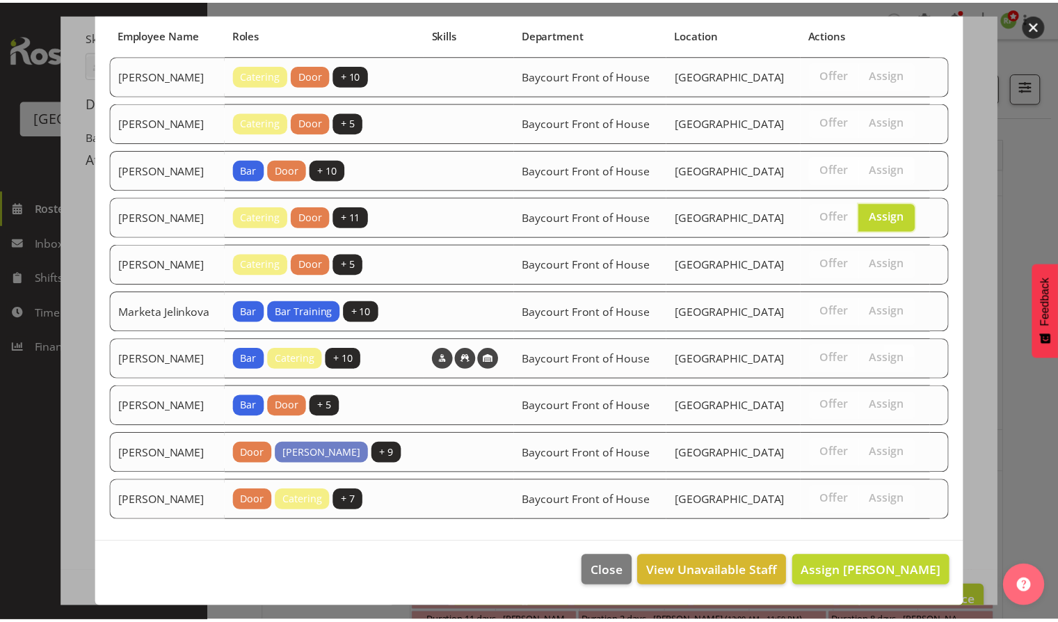
scroll to position [150, 0]
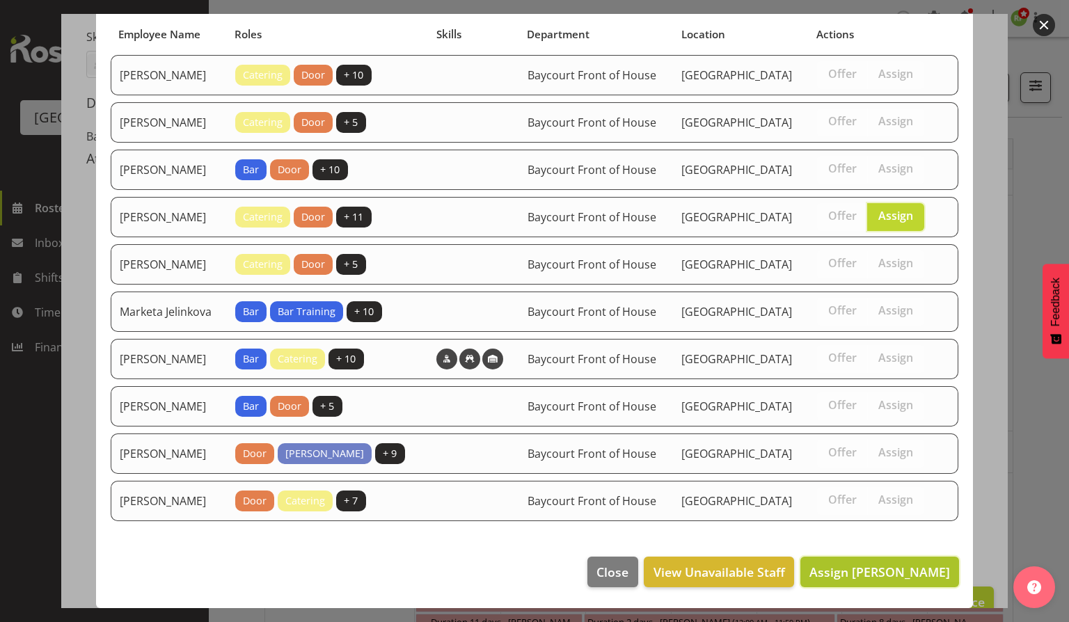
click at [877, 568] on span "Assign [PERSON_NAME]" at bounding box center [879, 572] width 141 height 17
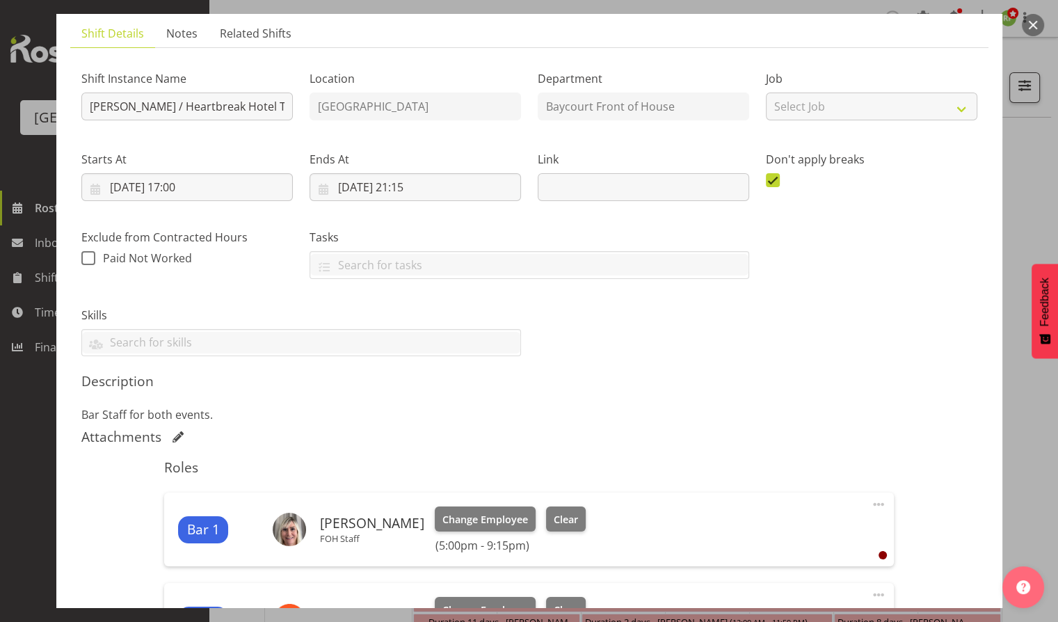
scroll to position [0, 0]
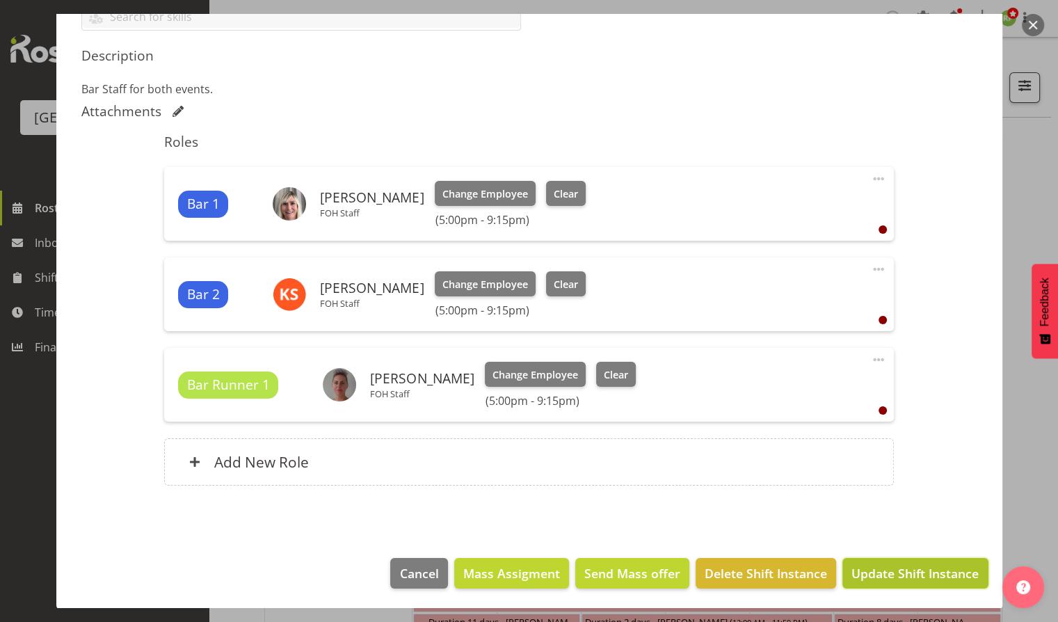
click at [910, 573] on span "Update Shift Instance" at bounding box center [915, 573] width 127 height 18
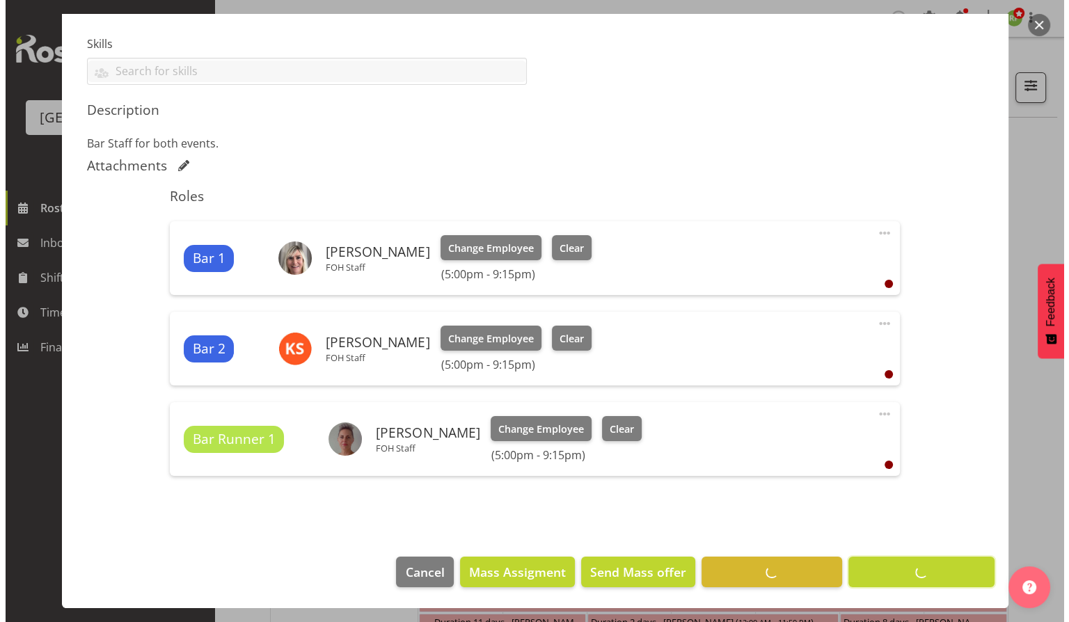
scroll to position [363, 0]
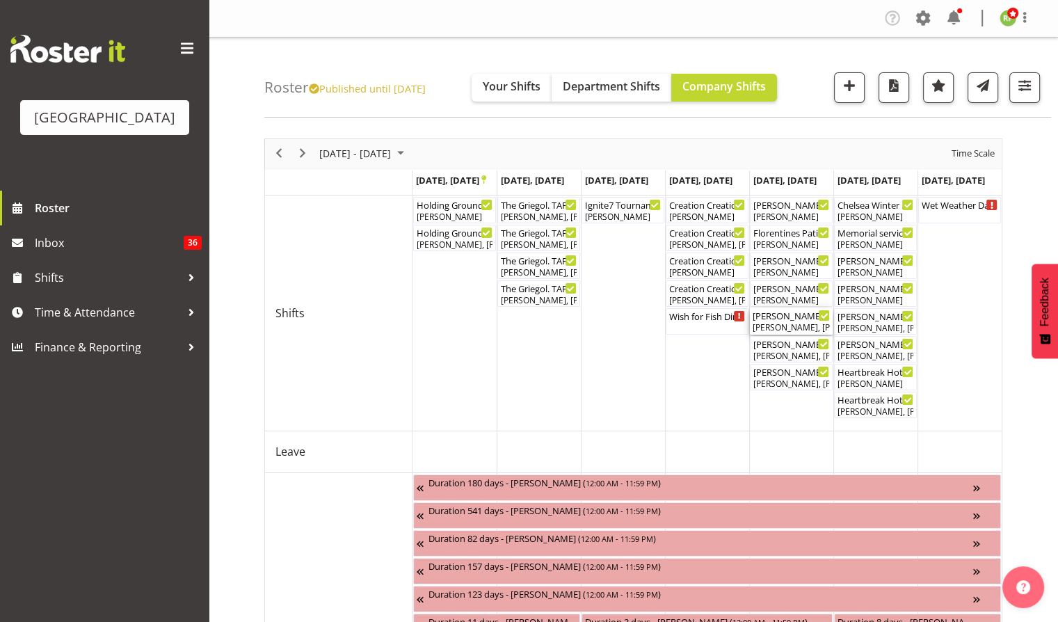
click at [798, 320] on div "[PERSON_NAME]. TAF ( 06:30 PM - 09:30 PM )" at bounding box center [791, 315] width 77 height 14
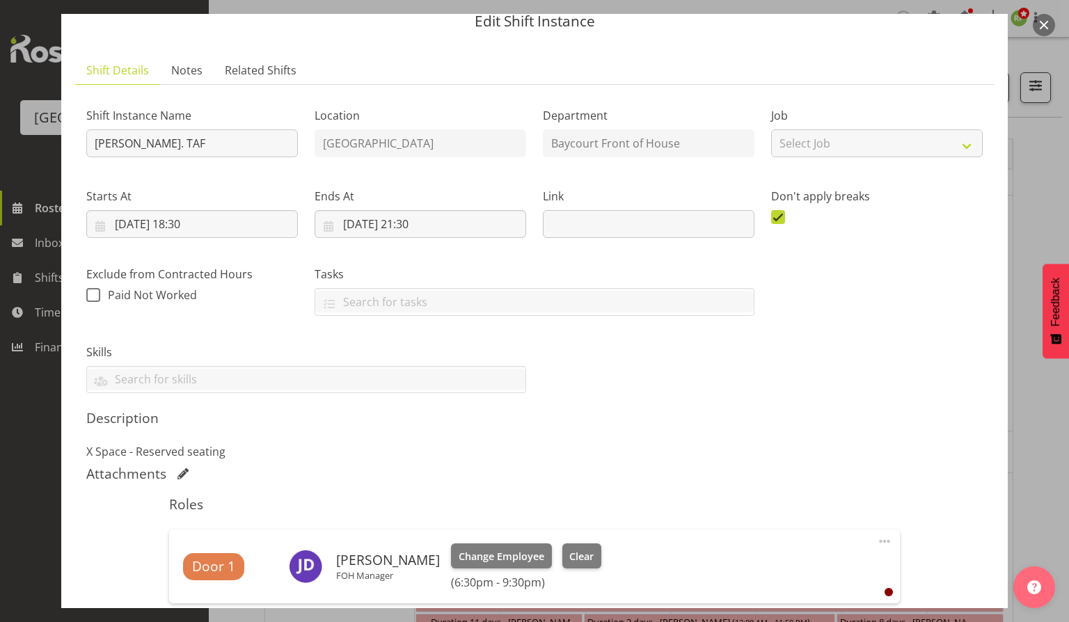
scroll to position [0, 0]
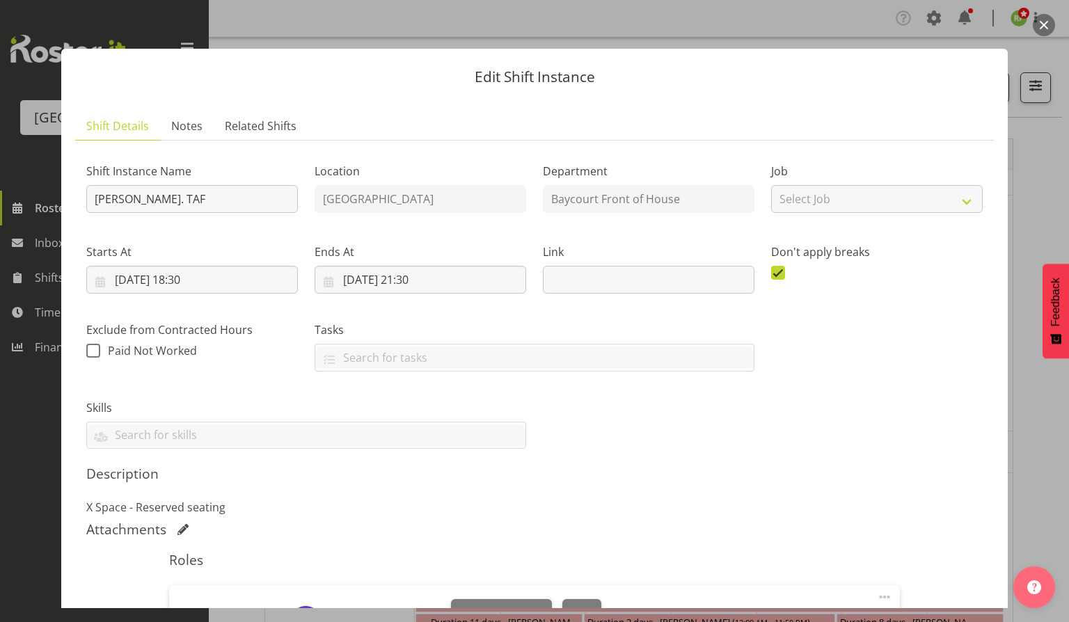
click at [1045, 26] on button "button" at bounding box center [1044, 25] width 22 height 22
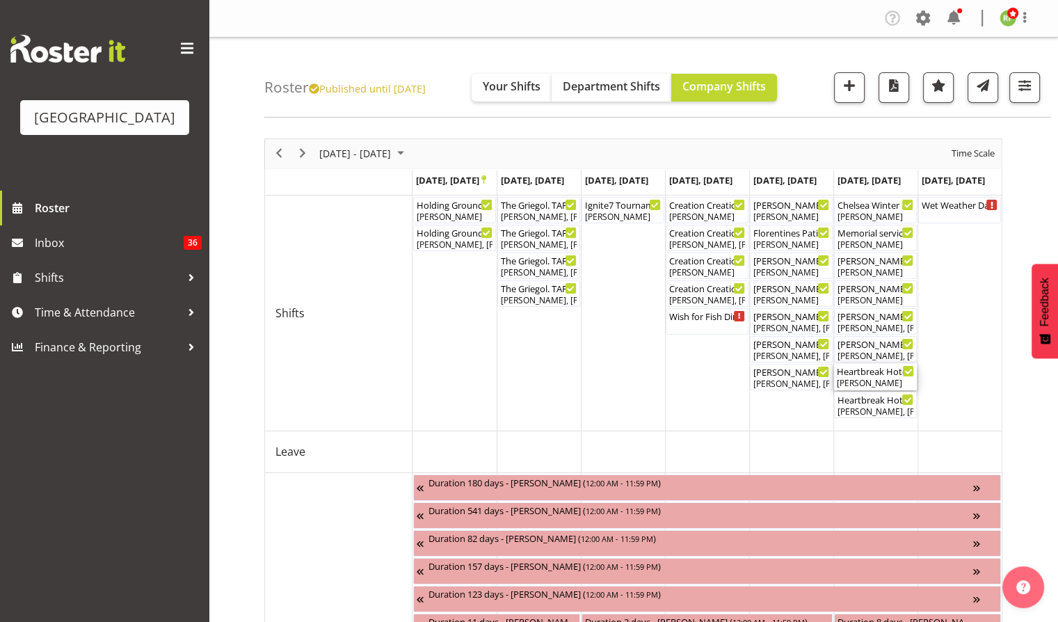
click at [868, 374] on div "Heartbreak Hotel. TAF. FOHM Shift ( 05:45 PM - 09:30 PM )" at bounding box center [875, 371] width 77 height 14
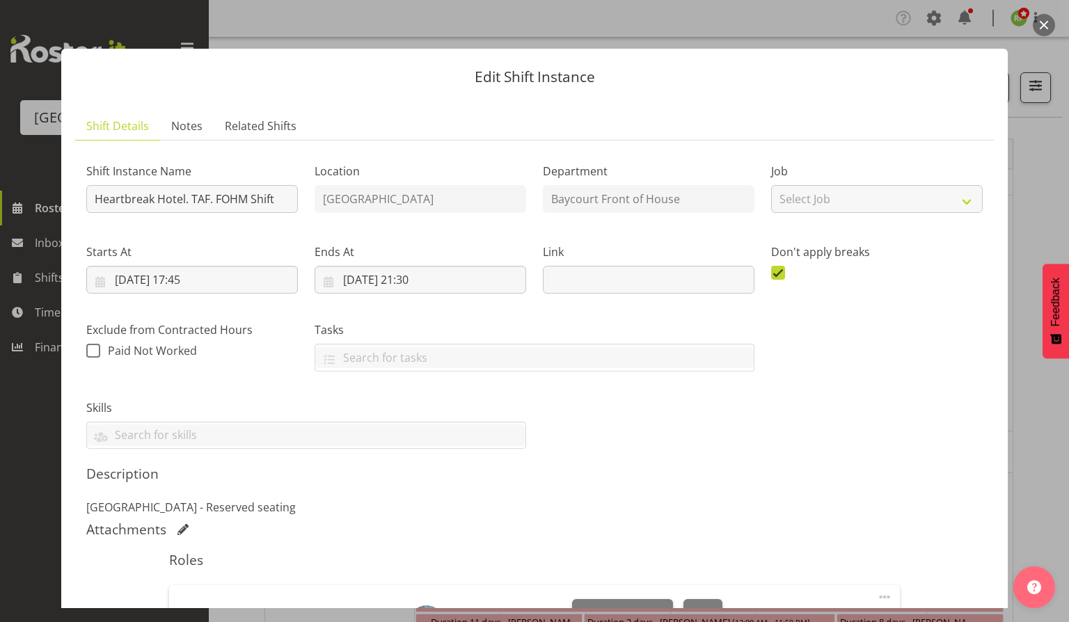
click at [1044, 26] on button "button" at bounding box center [1044, 25] width 22 height 22
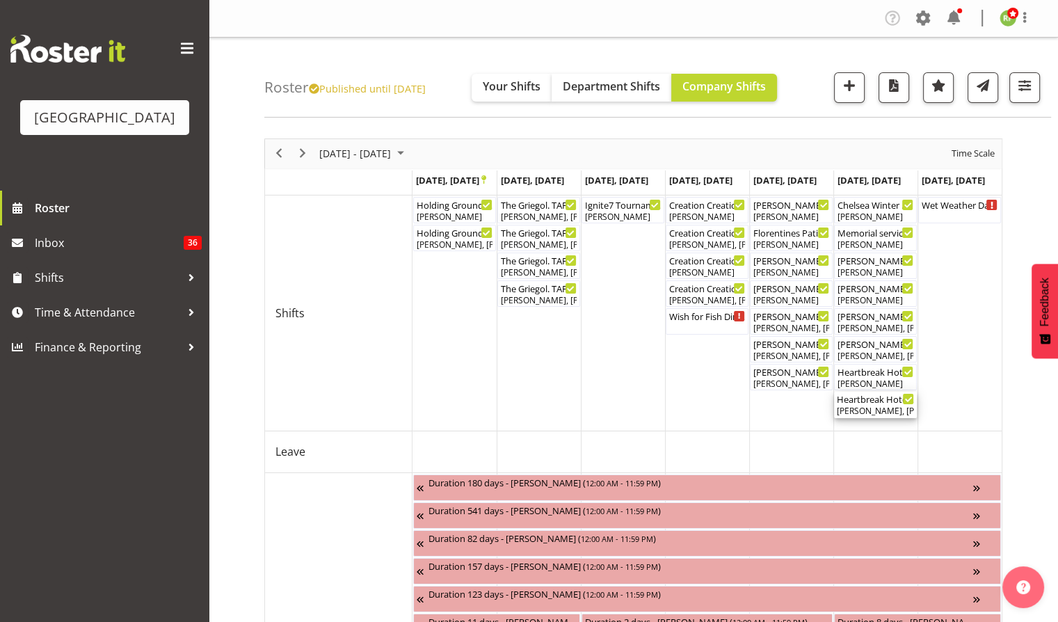
click at [868, 404] on div "Heartbreak Hotel. TAF ( 06:30 PM - 09:15 PM )" at bounding box center [875, 399] width 77 height 14
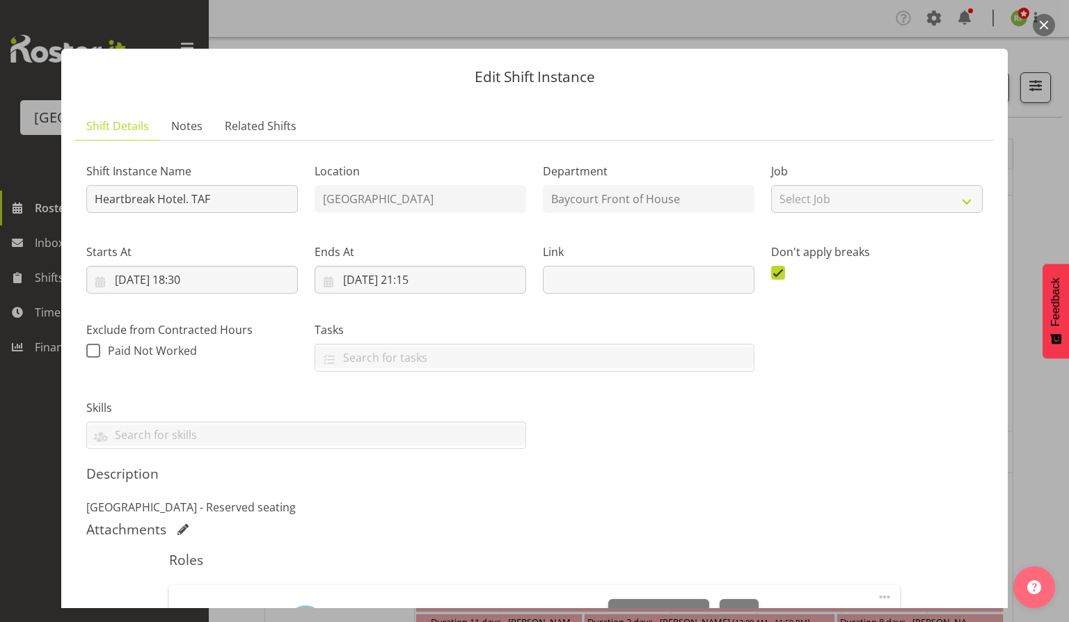
click at [1040, 25] on button "button" at bounding box center [1044, 25] width 22 height 22
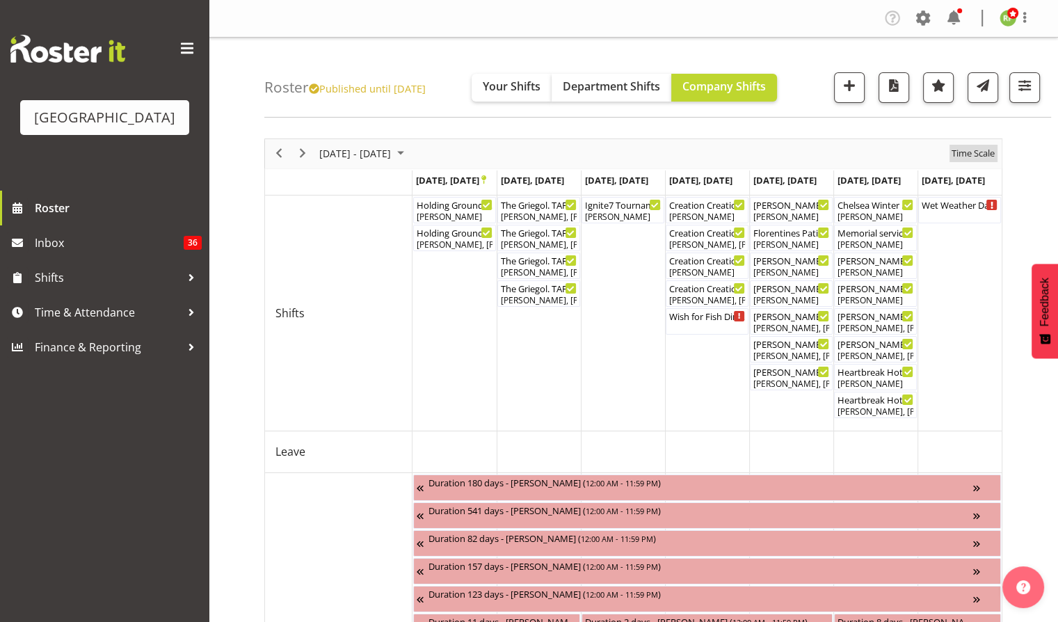
click at [965, 155] on span "Time Scale" at bounding box center [974, 153] width 46 height 17
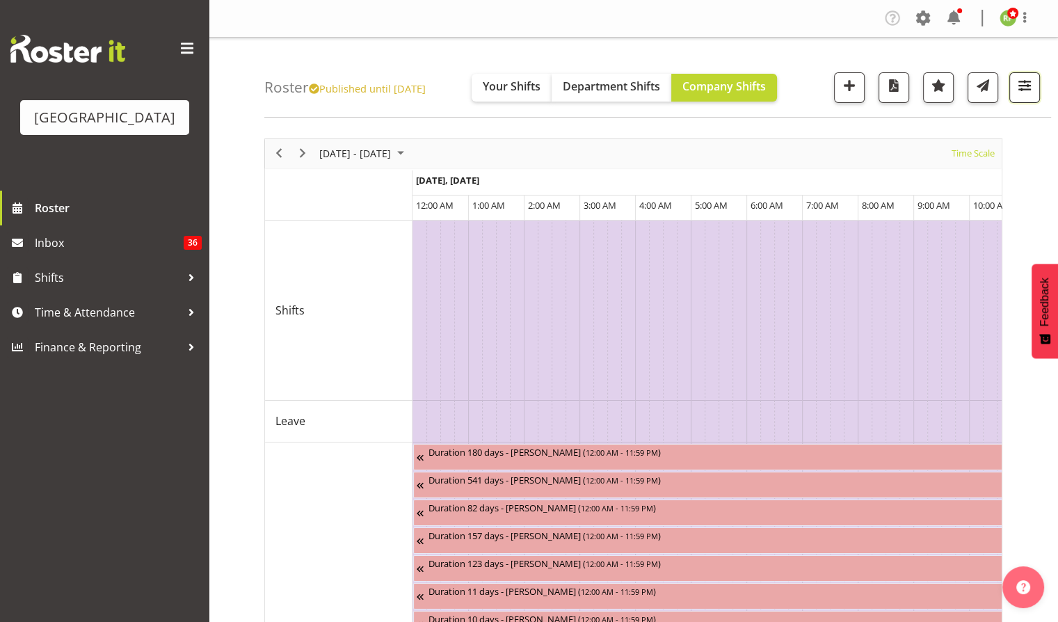
click at [1019, 86] on span "button" at bounding box center [1025, 86] width 18 height 18
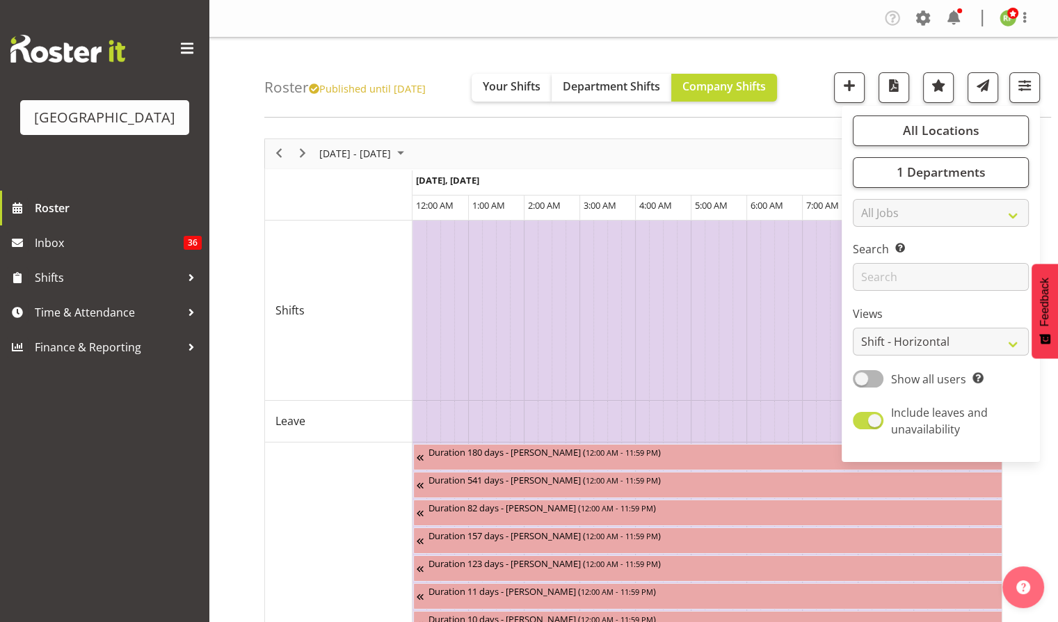
click at [880, 418] on span at bounding box center [868, 420] width 31 height 17
click at [862, 418] on input "Include leaves and unavailability" at bounding box center [857, 420] width 9 height 9
checkbox input "false"
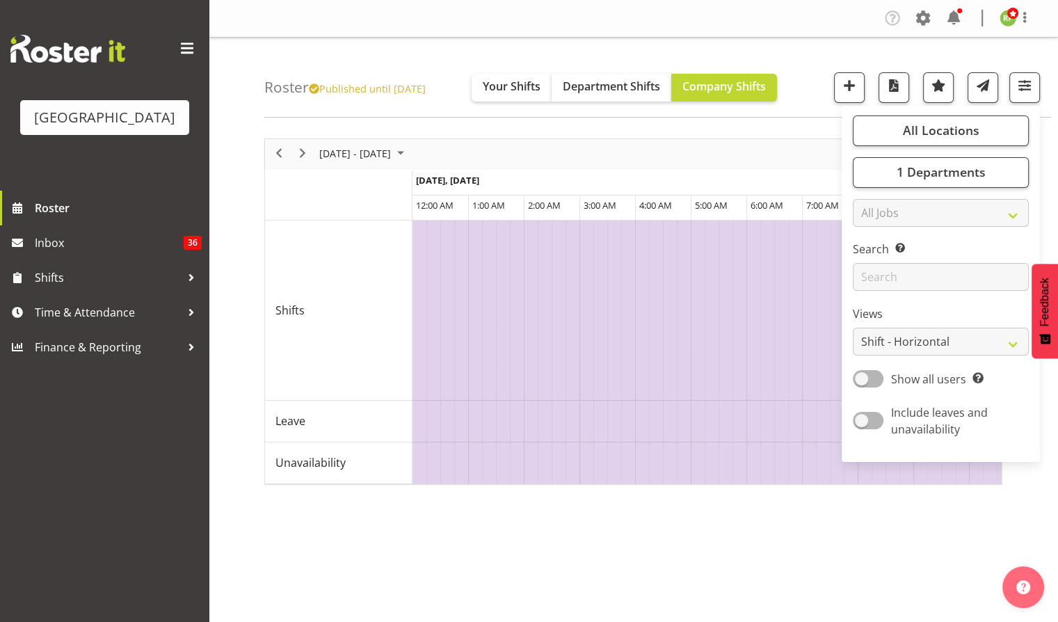
click at [828, 97] on div "All Locations [GEOGRAPHIC_DATA] Cargo Shed Historic Village Select All Deselect…" at bounding box center [931, 87] width 217 height 31
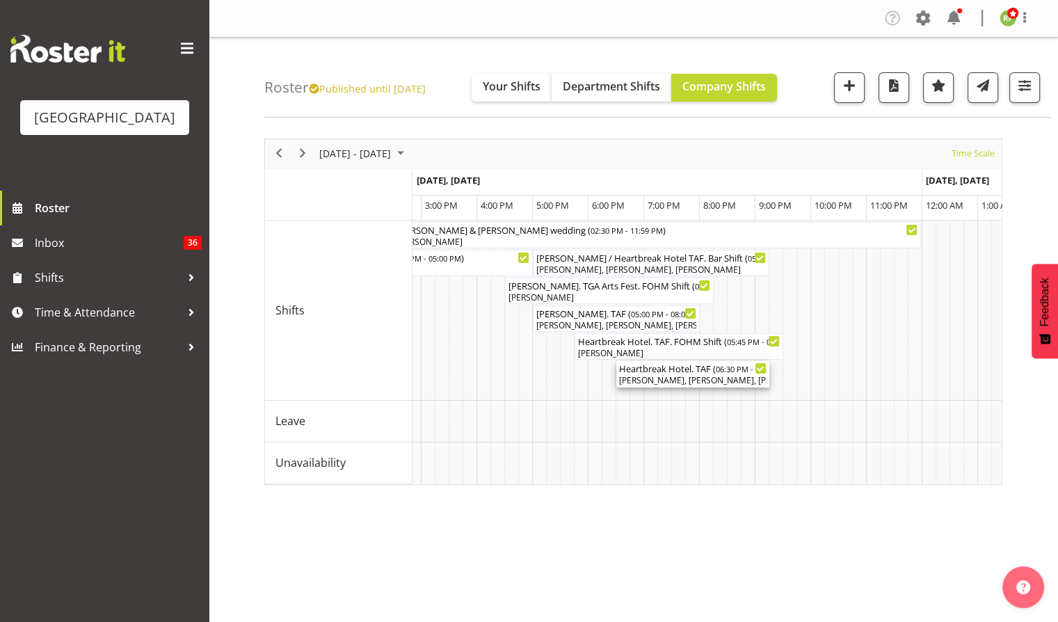
click at [700, 376] on div "[PERSON_NAME], [PERSON_NAME], [PERSON_NAME], [PERSON_NAME] Awhina [PERSON_NAME]" at bounding box center [693, 380] width 148 height 13
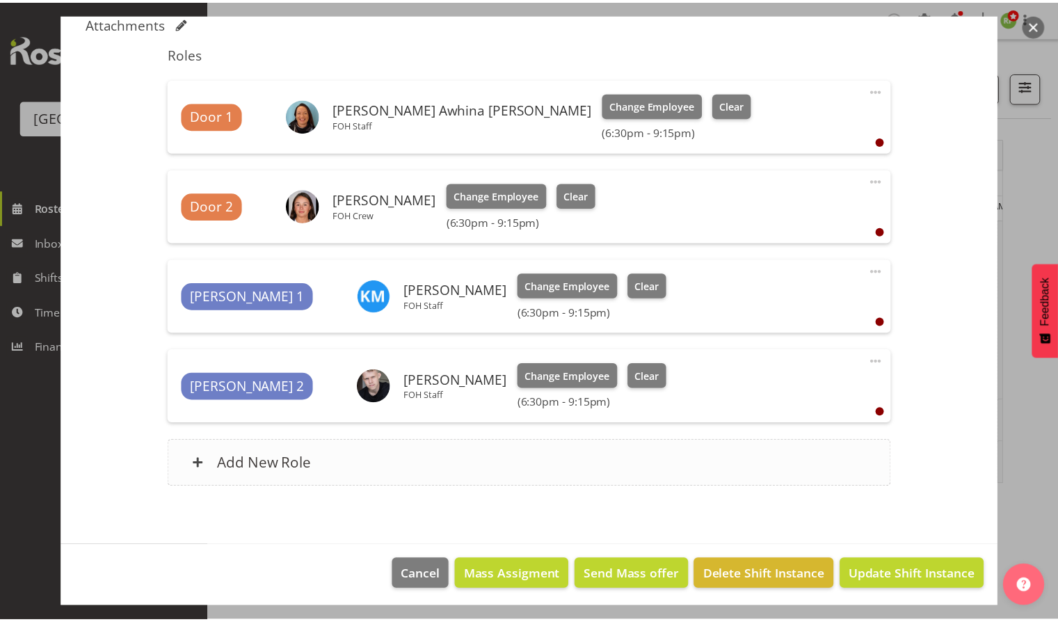
scroll to position [509, 0]
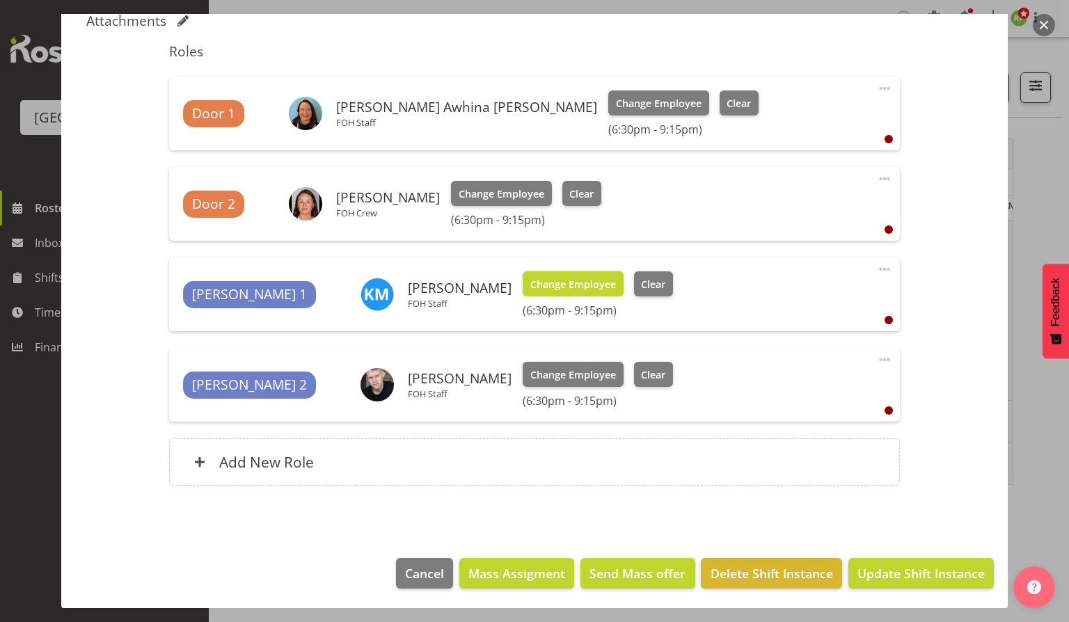
click at [530, 280] on span "Change Employee" at bounding box center [573, 284] width 86 height 15
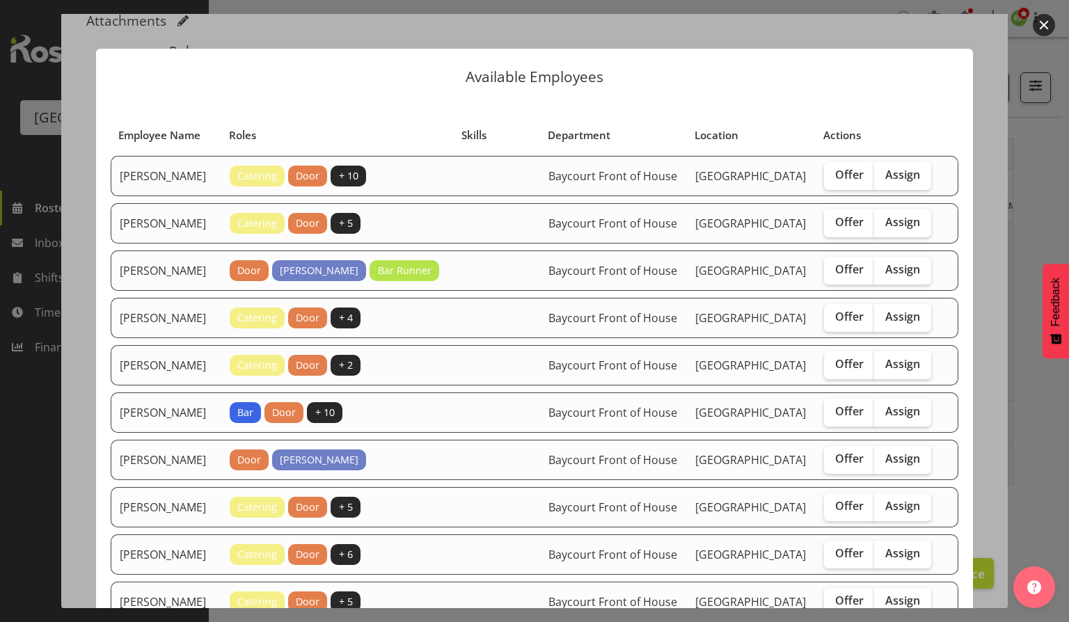
click at [1040, 25] on button "button" at bounding box center [1044, 25] width 22 height 22
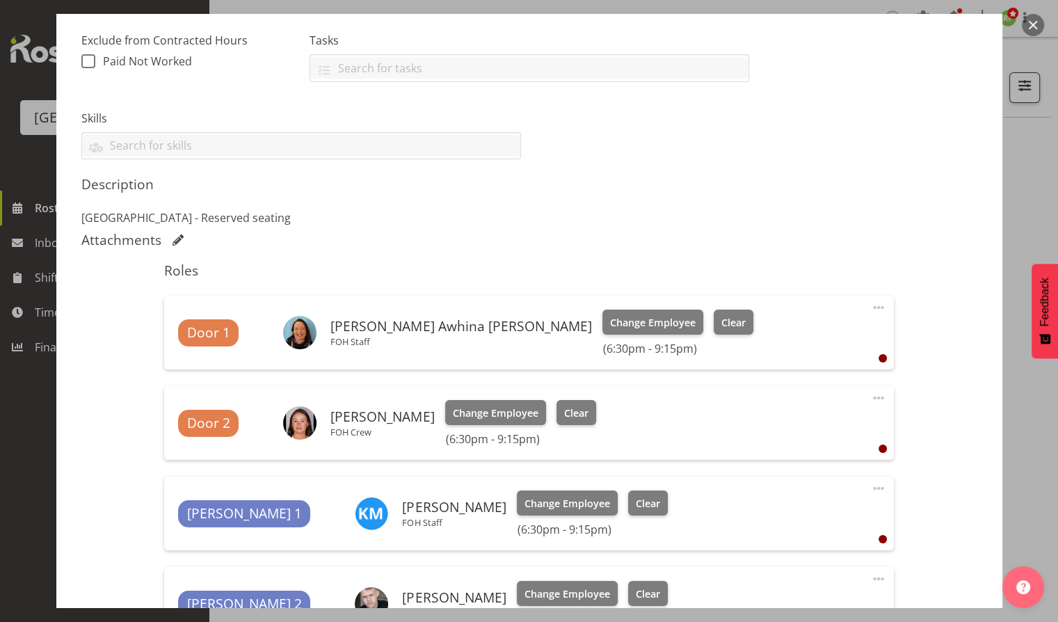
scroll to position [230, 0]
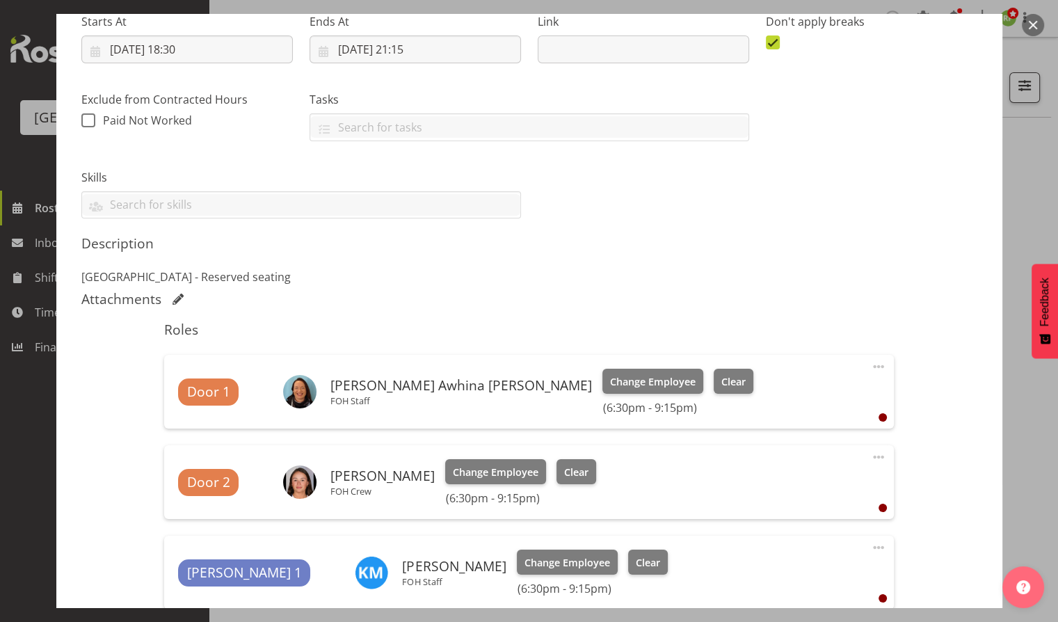
click at [1047, 10] on div at bounding box center [529, 311] width 1058 height 622
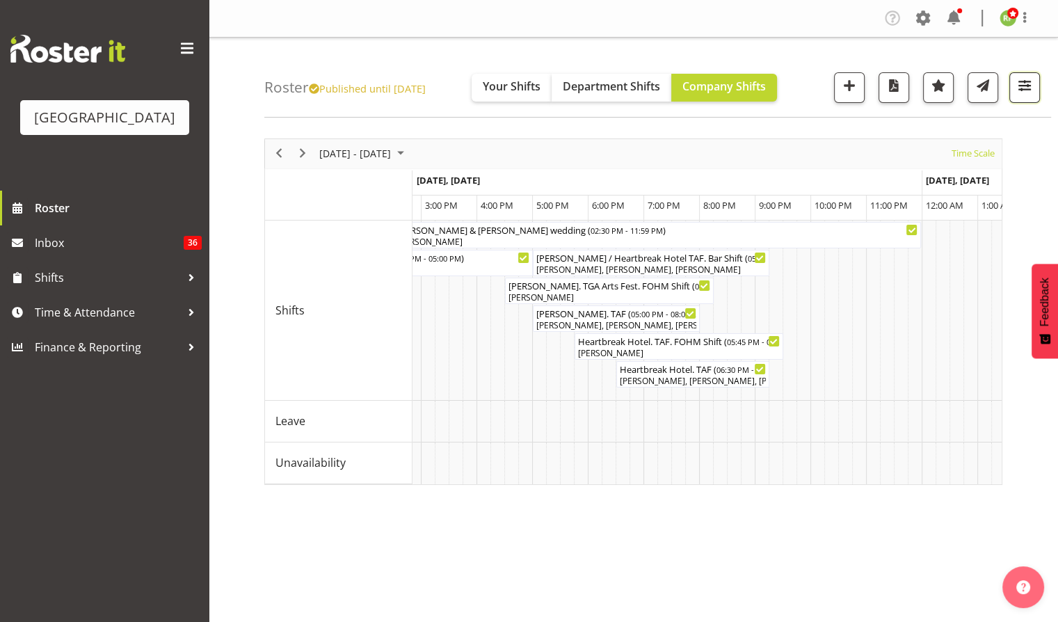
click at [1026, 88] on span "button" at bounding box center [1025, 86] width 18 height 18
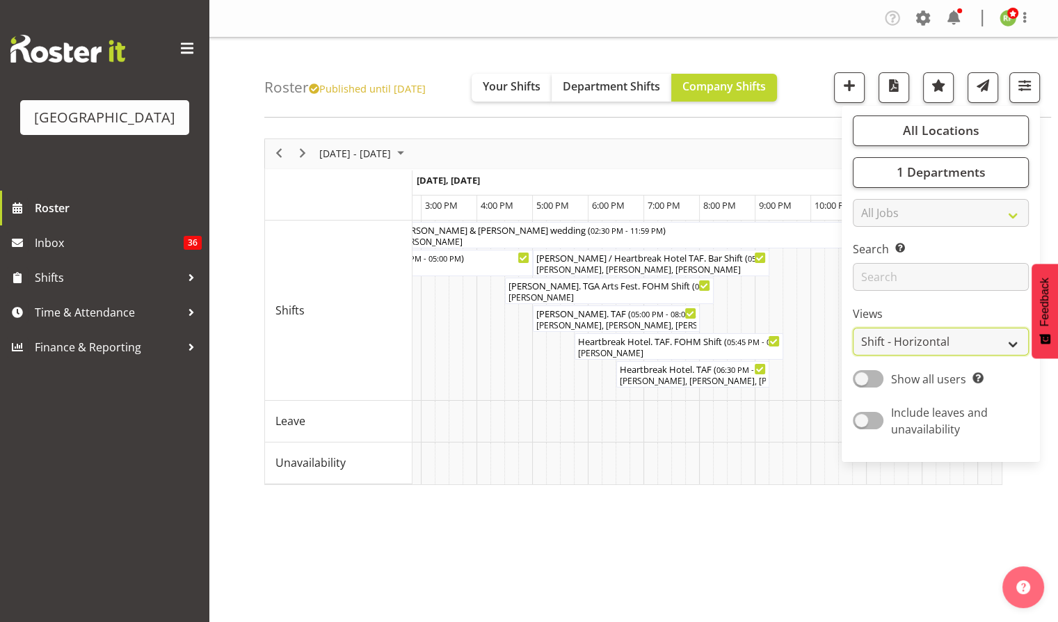
click at [914, 351] on select "Staff Role Shift - Horizontal Shift - Vertical Staff - Location" at bounding box center [941, 342] width 176 height 28
select select "staff"
click at [853, 328] on select "Staff Role Shift - Horizontal Shift - Vertical Staff - Location" at bounding box center [941, 342] width 176 height 28
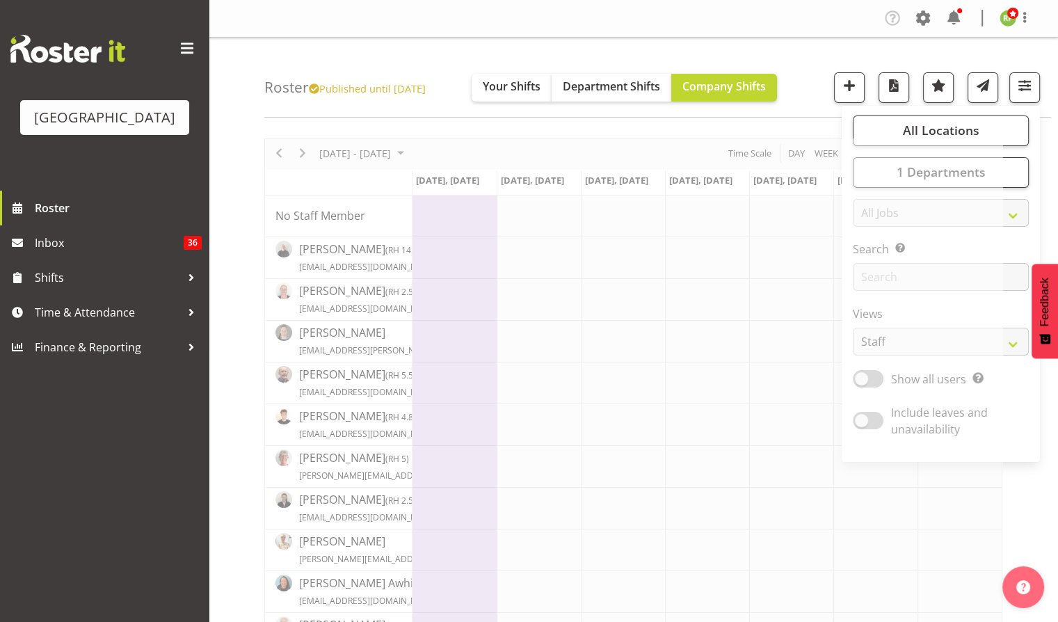
click at [828, 67] on div "Roster Published until [DATE] Your Shifts Department Shifts Company Shifts All …" at bounding box center [657, 78] width 787 height 80
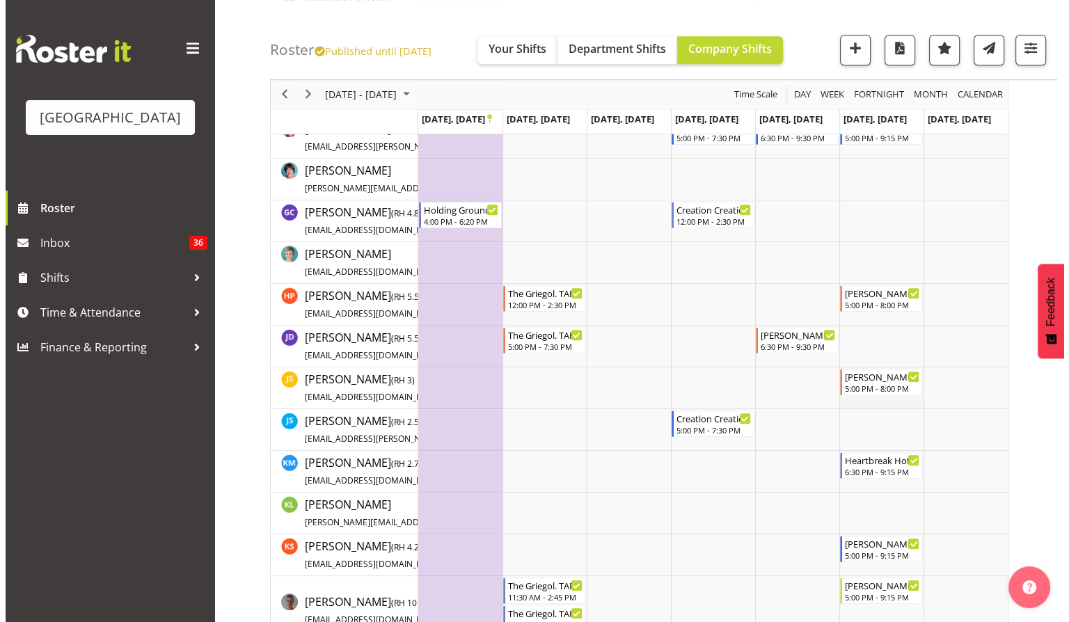
scroll to position [1020, 0]
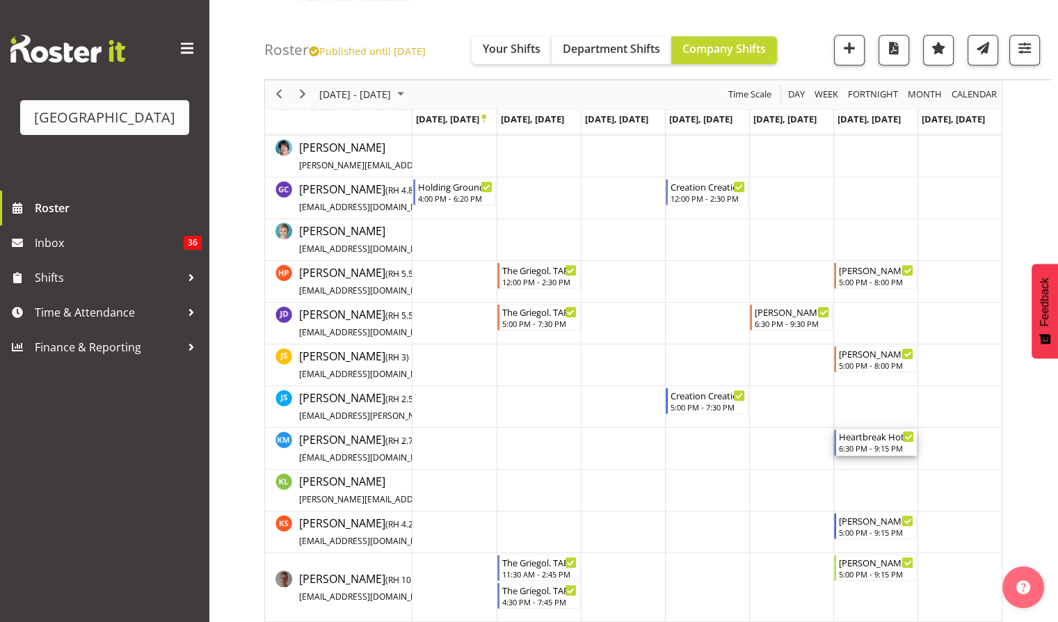
click at [876, 447] on div "6:30 PM - 9:15 PM" at bounding box center [876, 448] width 75 height 11
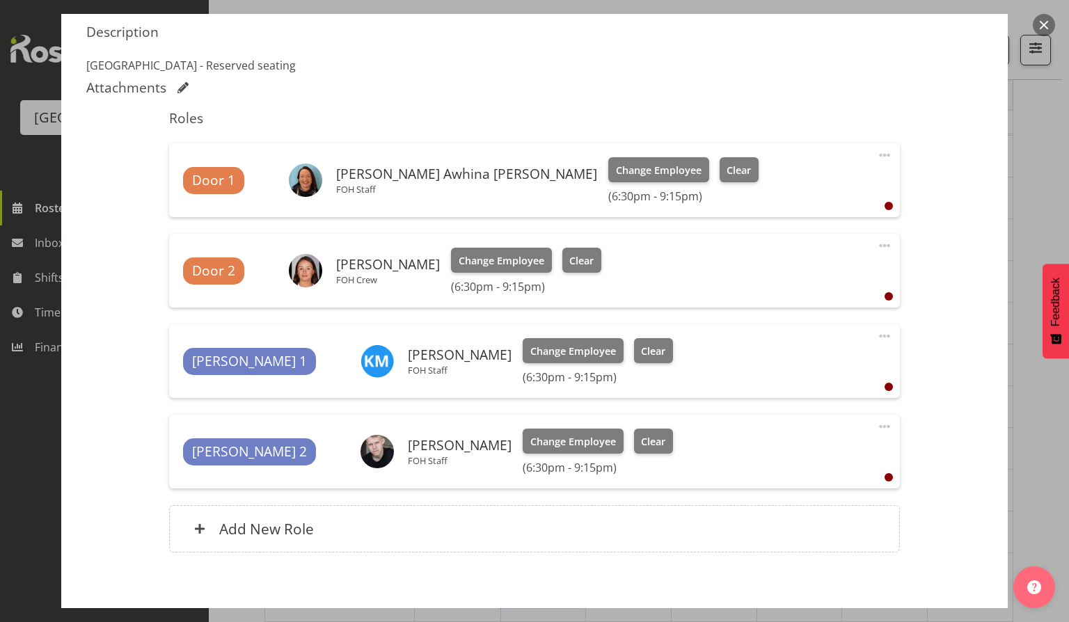
scroll to position [509, 0]
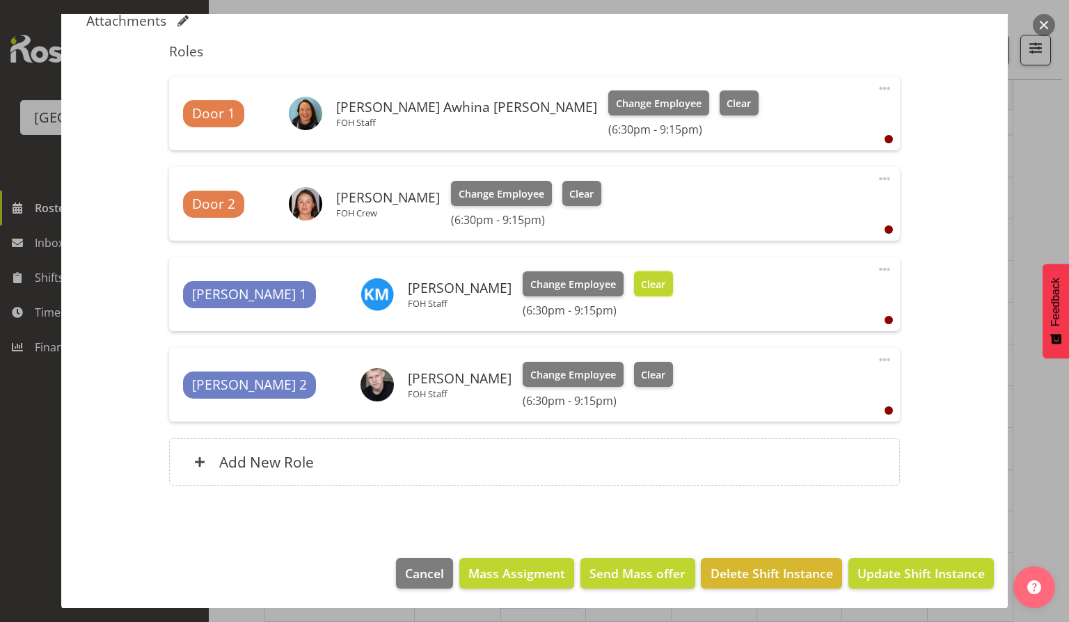
click at [641, 280] on span "Clear" at bounding box center [653, 284] width 24 height 15
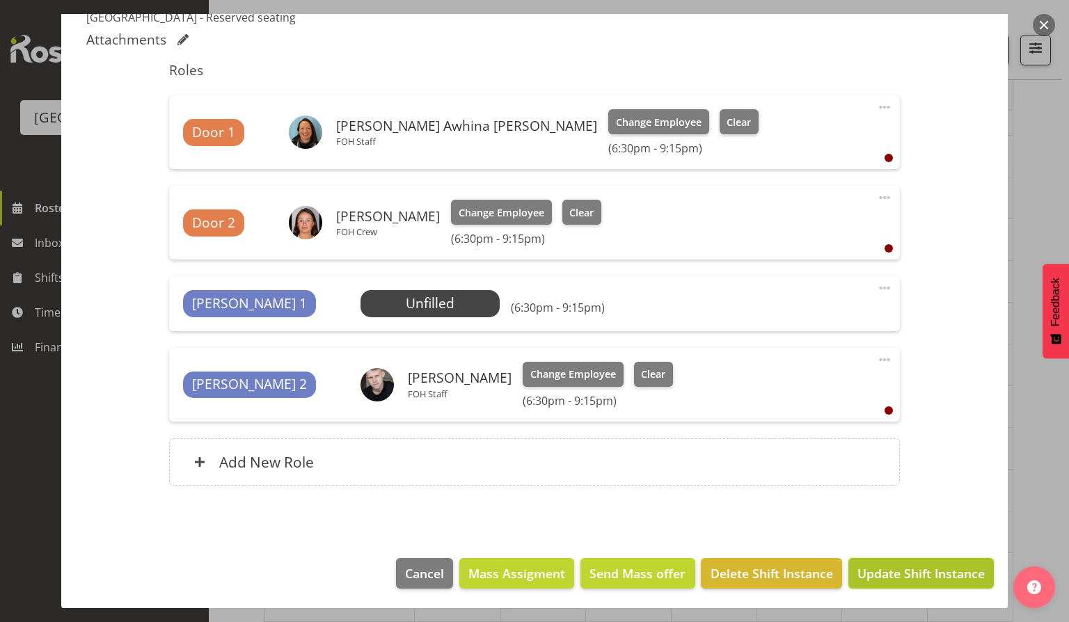
click at [907, 576] on span "Update Shift Instance" at bounding box center [920, 573] width 127 height 18
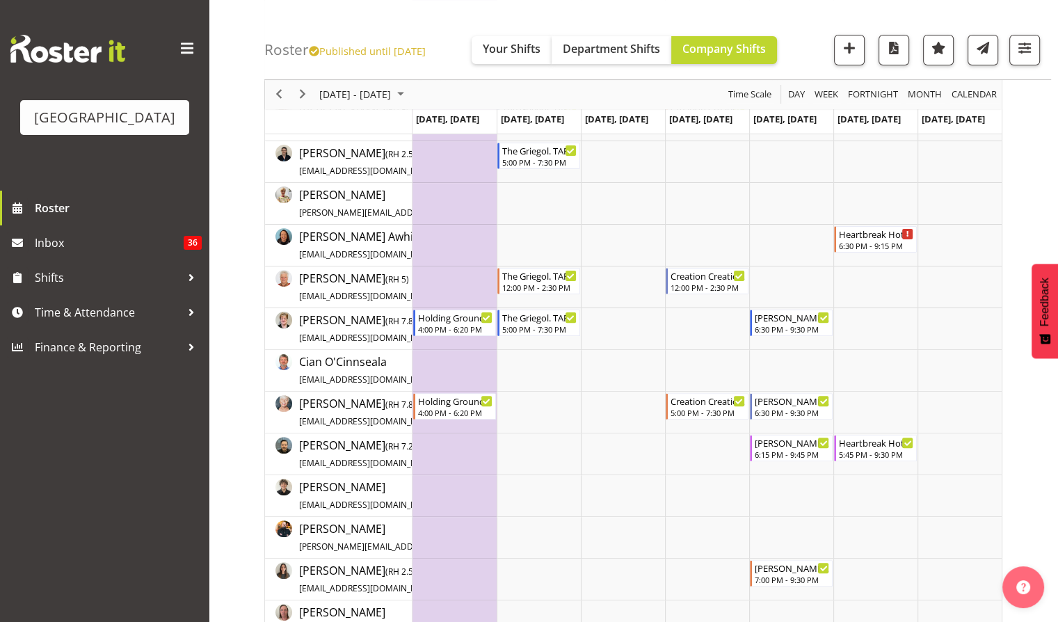
scroll to position [371, 0]
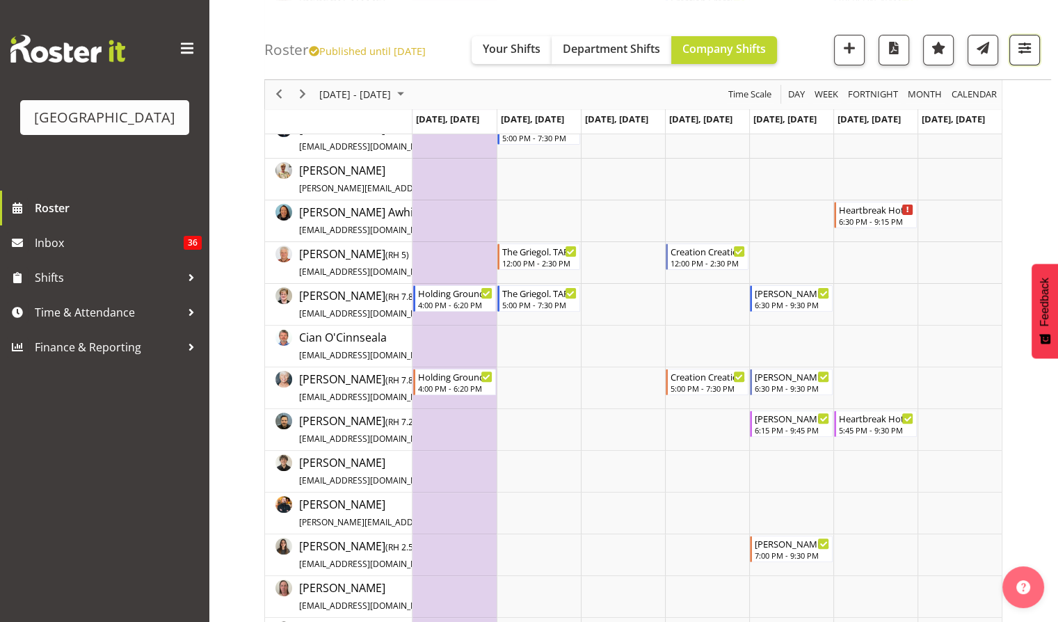
click at [1024, 47] on span "button" at bounding box center [1025, 48] width 18 height 18
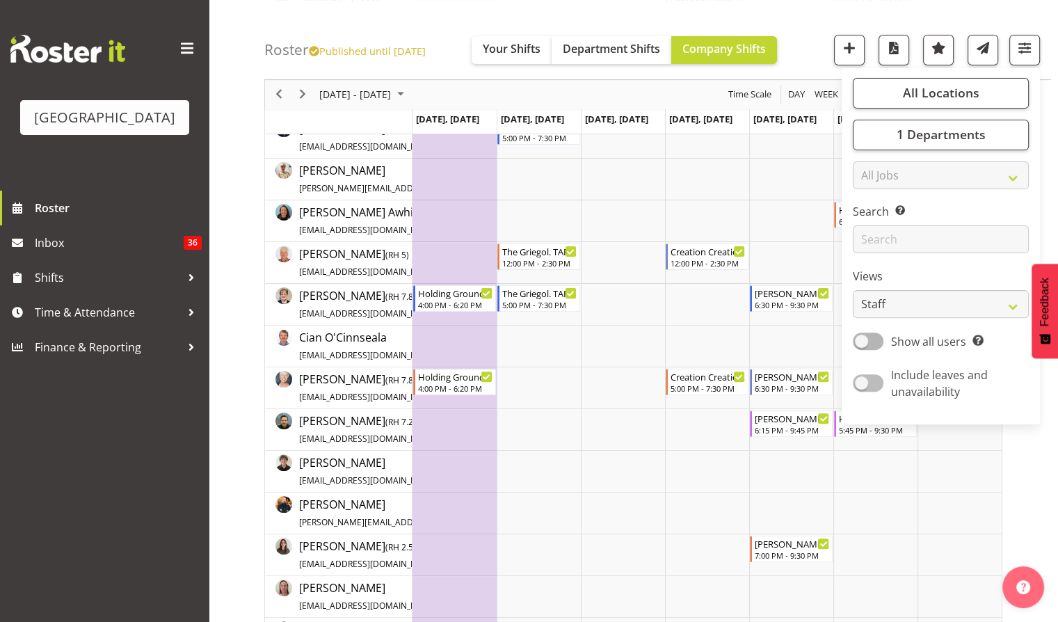
click at [872, 380] on span at bounding box center [868, 383] width 31 height 17
click at [862, 380] on input "Include leaves and unavailability" at bounding box center [857, 383] width 9 height 9
checkbox input "true"
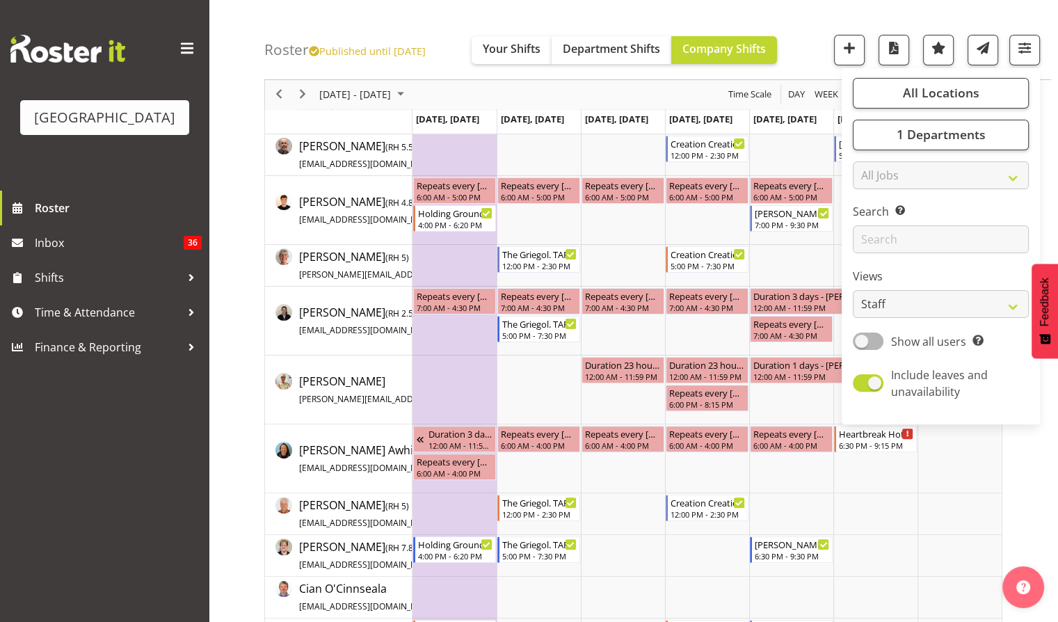
scroll to position [239, 0]
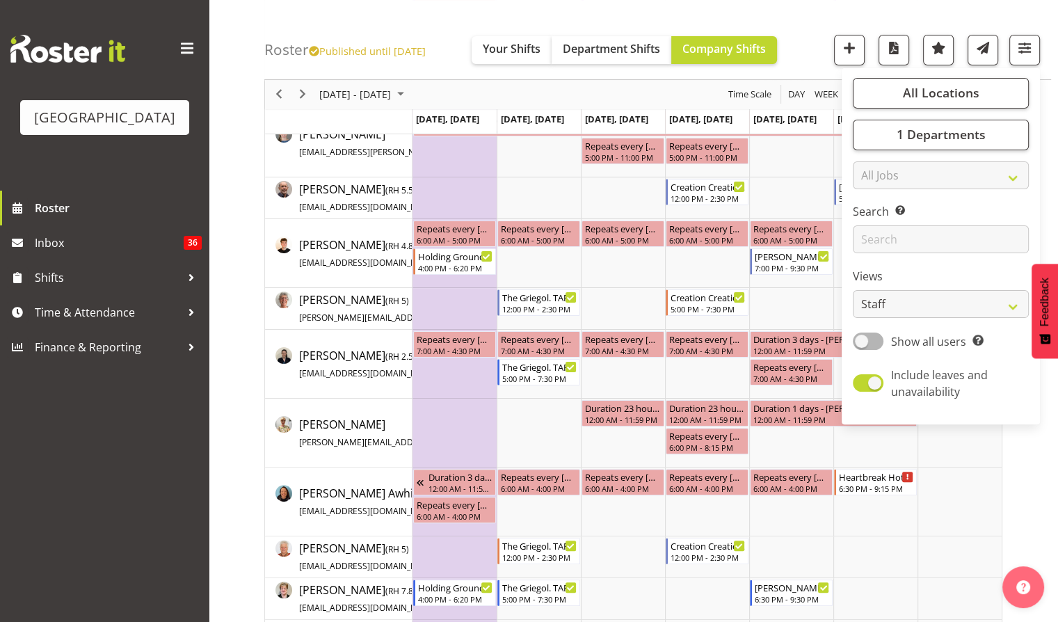
click at [814, 40] on div "Roster Published until [DATE] Your Shifts Department Shifts Company Shifts All …" at bounding box center [657, 40] width 787 height 80
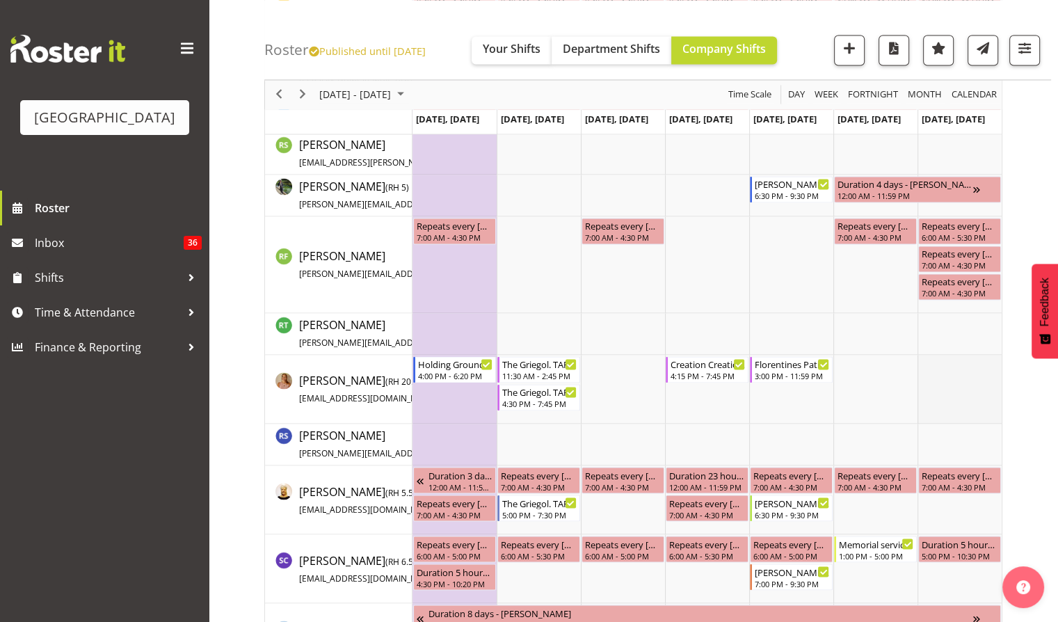
scroll to position [2088, 0]
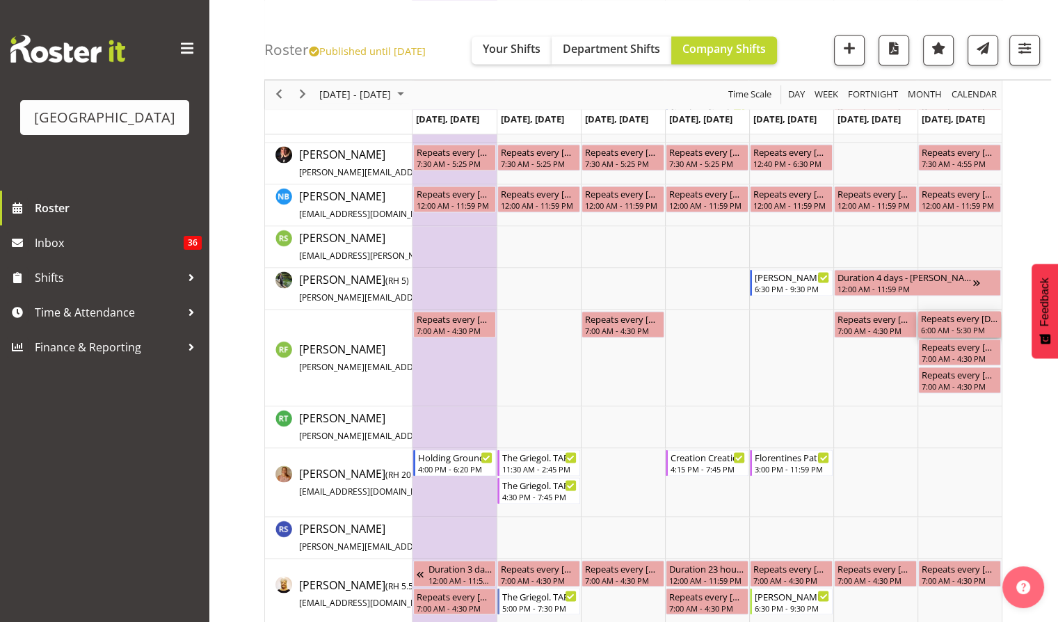
click at [953, 324] on div "6:00 AM - 5:30 PM" at bounding box center [959, 329] width 77 height 11
click at [957, 349] on div "Repeats every [DATE], [DATE] - [PERSON_NAME]" at bounding box center [959, 346] width 77 height 14
click at [960, 381] on div "7:00 AM - 4:30 PM" at bounding box center [959, 385] width 77 height 11
drag, startPoint x: 950, startPoint y: 352, endPoint x: 952, endPoint y: 342, distance: 10.0
click at [950, 351] on div "Repeats every [DATE], [DATE] - [PERSON_NAME]" at bounding box center [959, 346] width 77 height 14
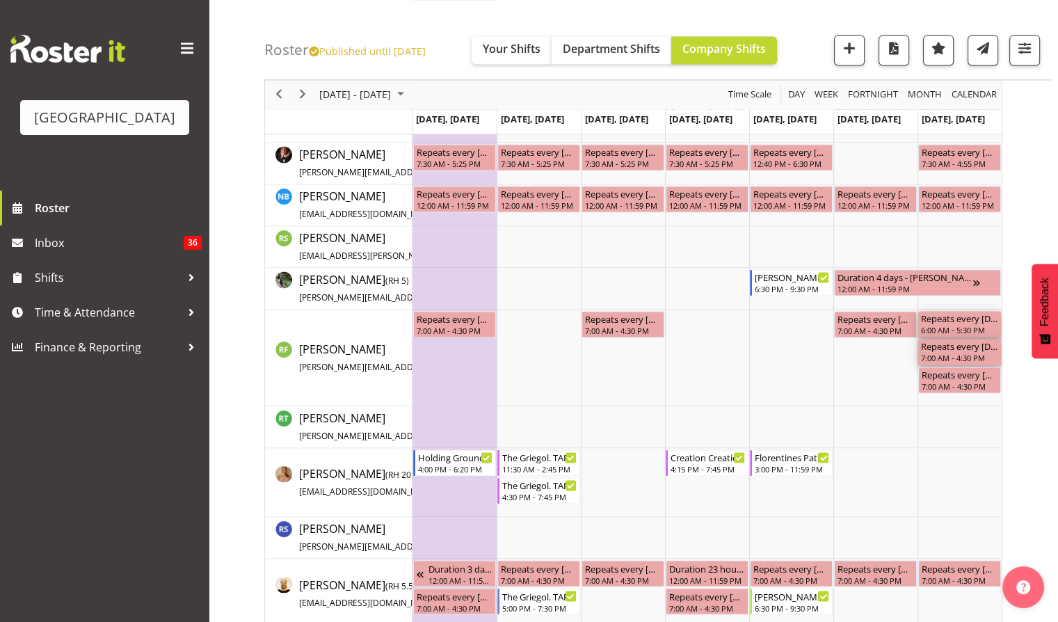
click at [953, 318] on div "Repeats every [DATE] - [PERSON_NAME]" at bounding box center [959, 318] width 77 height 14
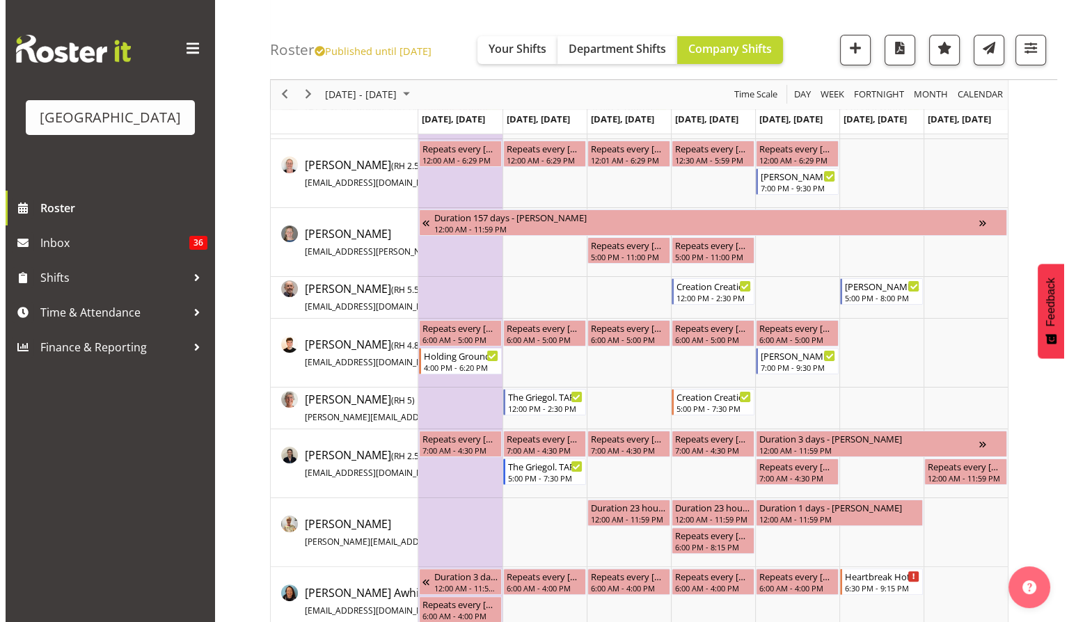
scroll to position [0, 0]
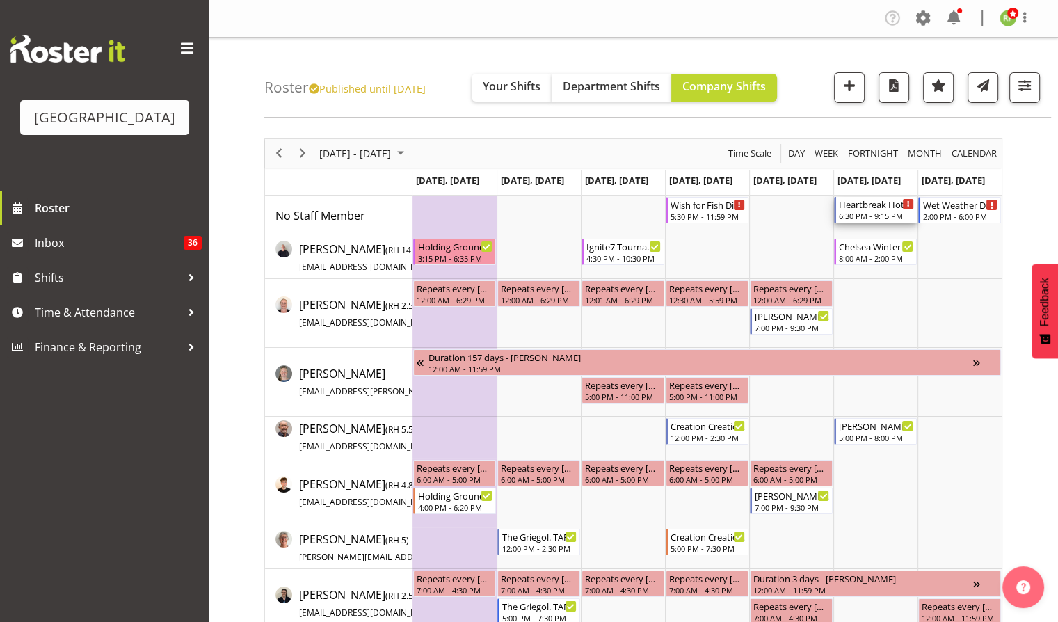
click at [874, 211] on div "6:30 PM - 9:15 PM" at bounding box center [876, 215] width 75 height 11
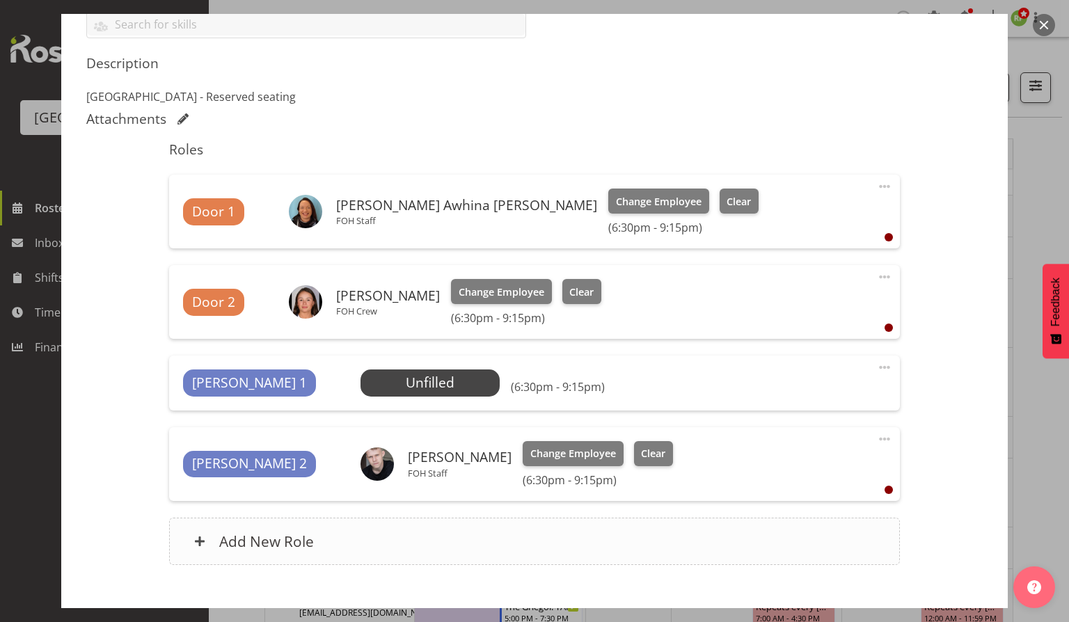
scroll to position [463, 0]
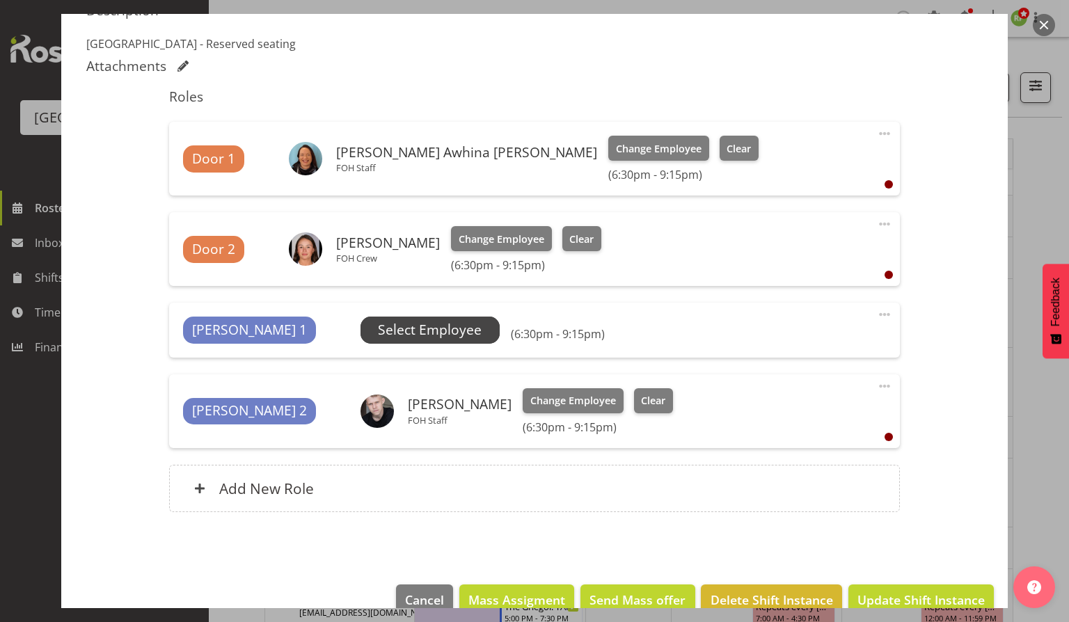
click at [378, 322] on span "Select Employee" at bounding box center [430, 330] width 104 height 20
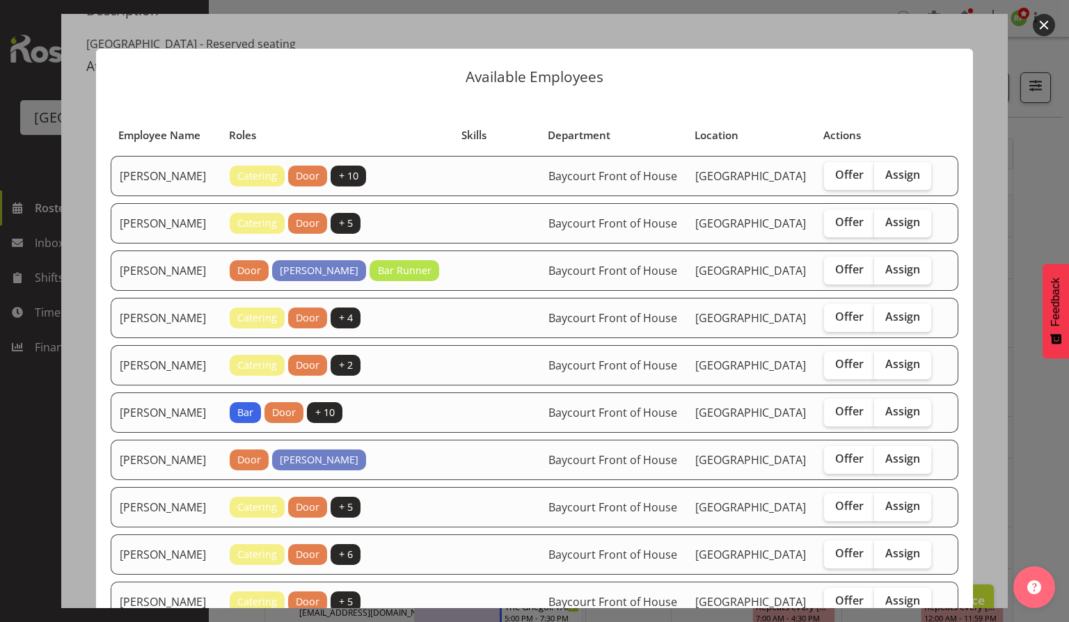
scroll to position [557, 0]
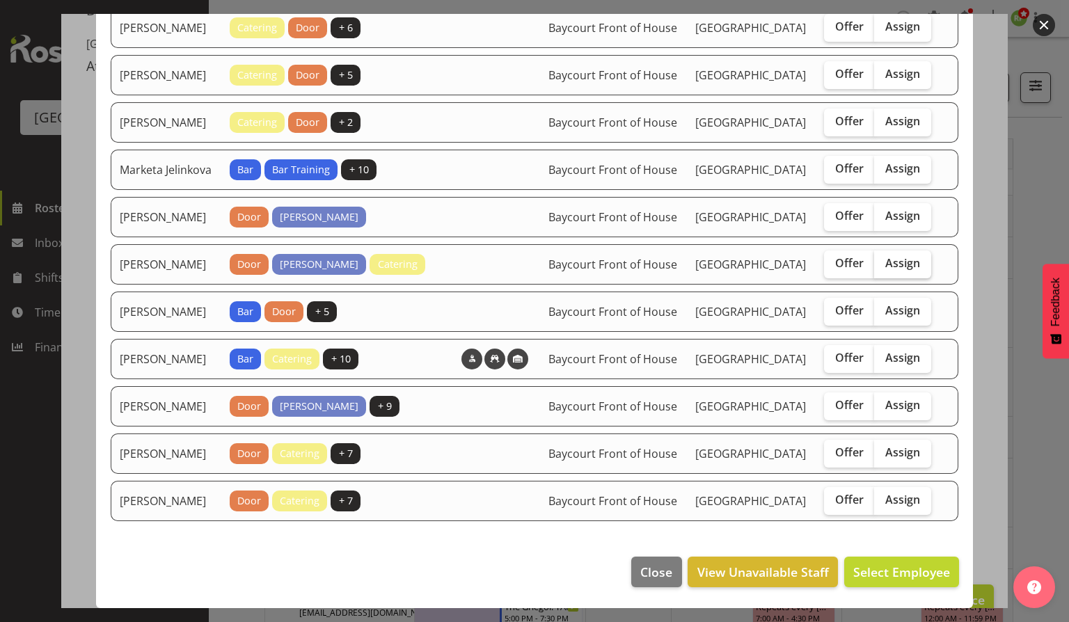
click at [885, 270] on span "Assign" at bounding box center [902, 263] width 35 height 14
click at [883, 268] on input "Assign" at bounding box center [878, 263] width 9 height 9
checkbox input "true"
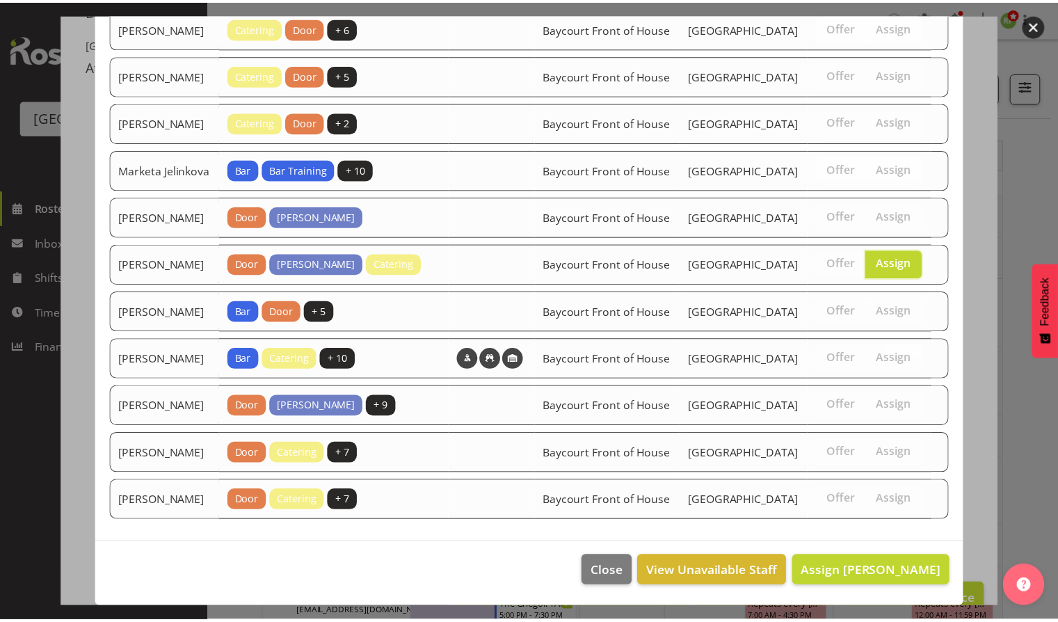
scroll to position [621, 0]
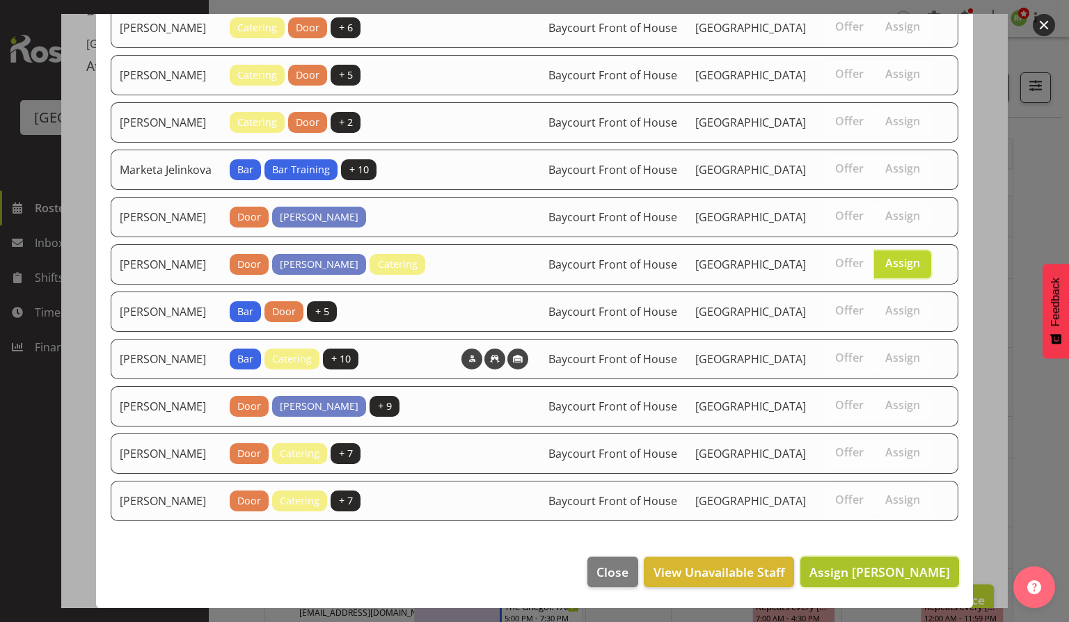
click at [841, 581] on button "Assign [PERSON_NAME]" at bounding box center [879, 572] width 159 height 31
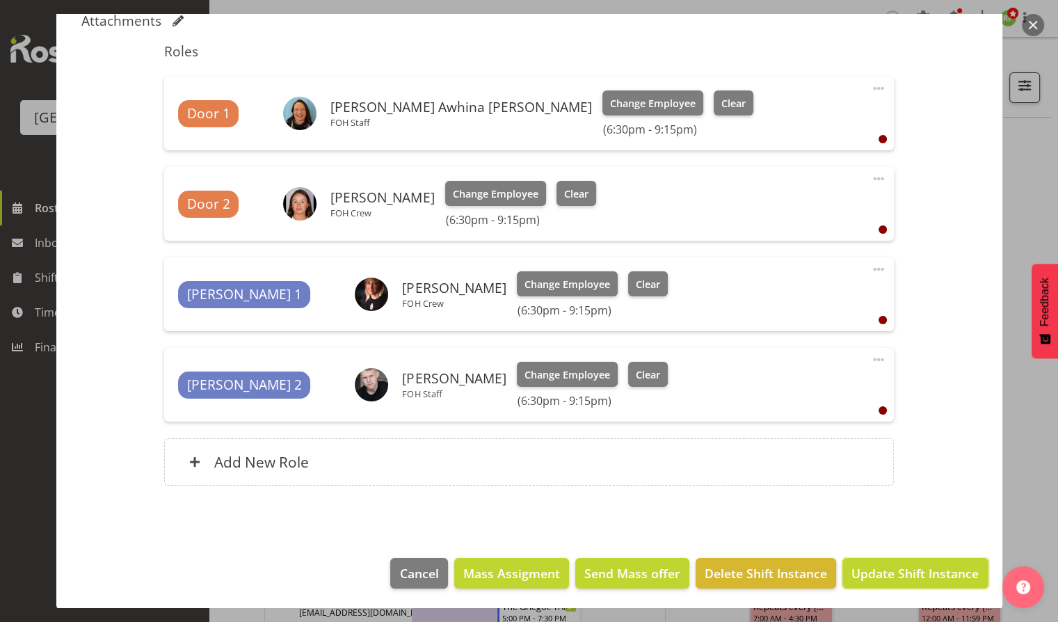
click at [930, 577] on span "Update Shift Instance" at bounding box center [915, 573] width 127 height 18
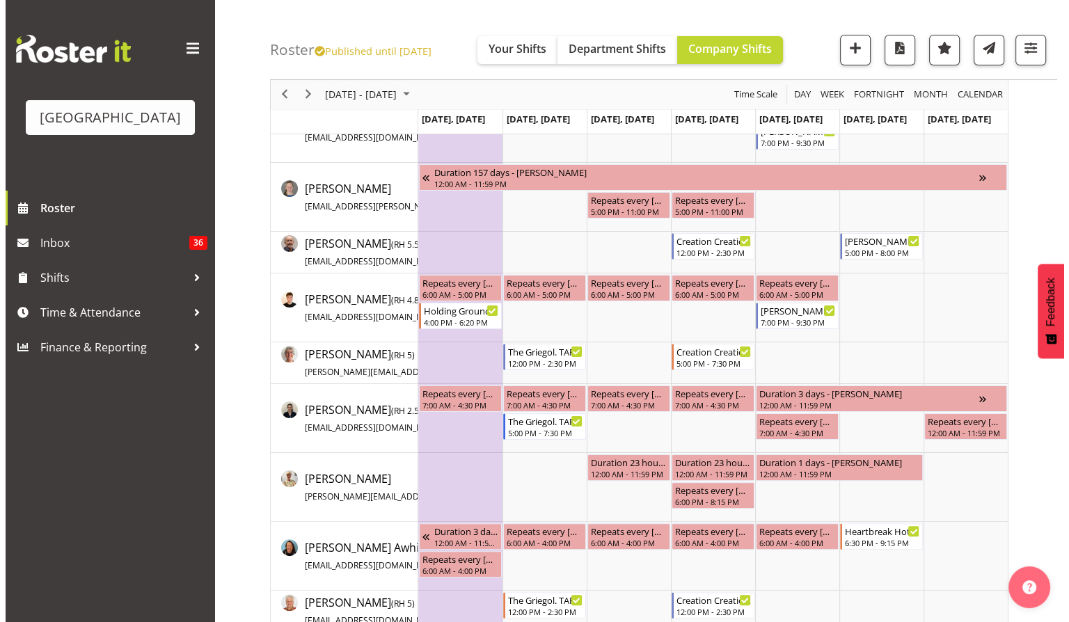
scroll to position [0, 0]
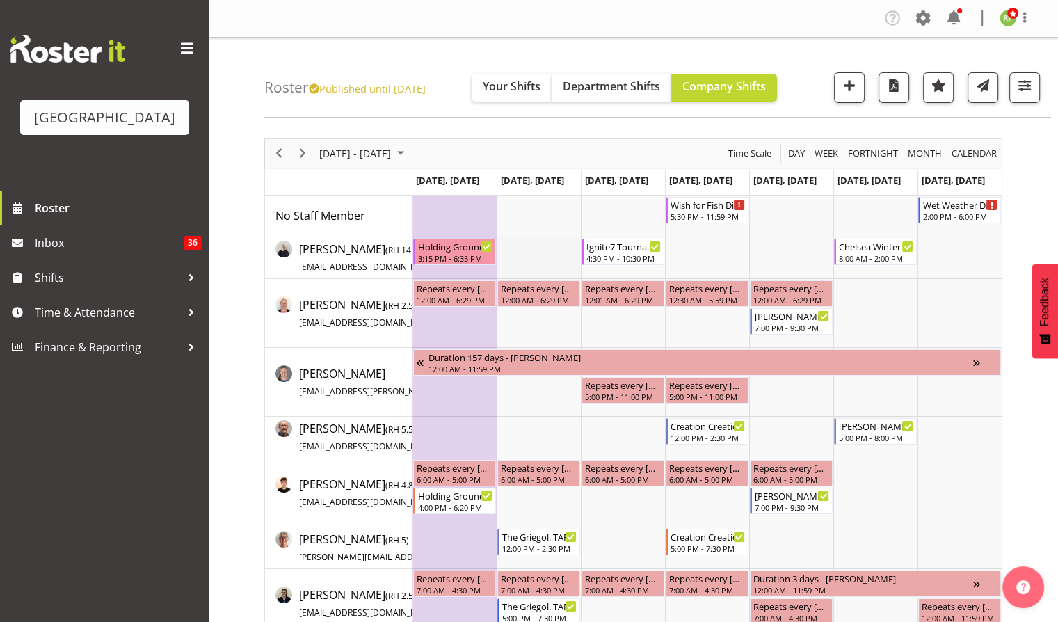
click at [538, 257] on td "Timeline Week of October 31, 2025" at bounding box center [539, 258] width 84 height 42
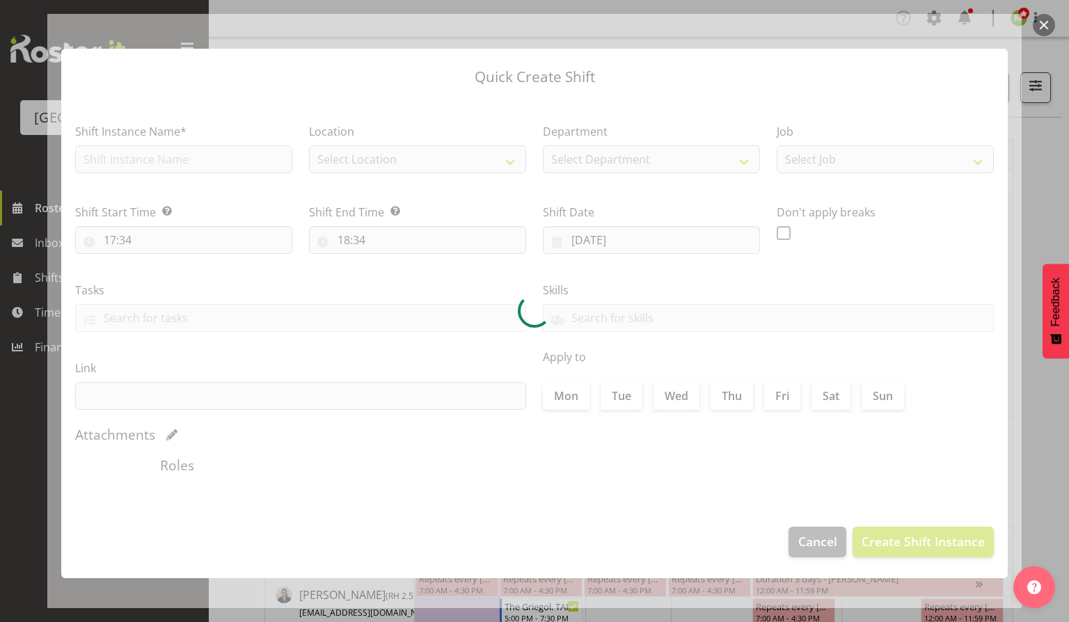
type input "[DATE]"
checkbox input "true"
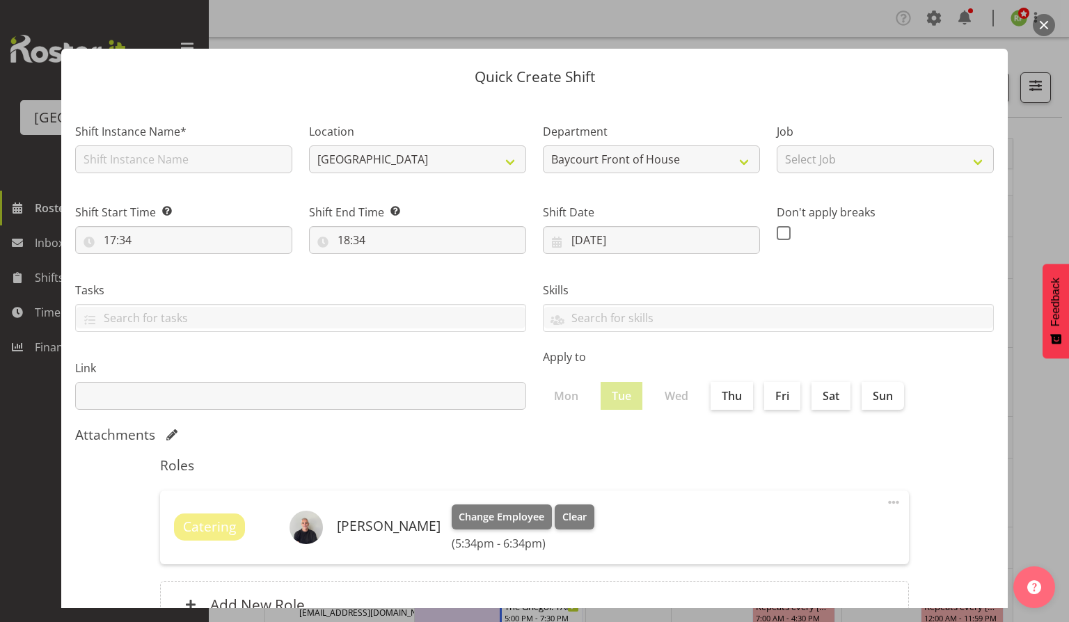
click at [1046, 30] on button "button" at bounding box center [1044, 25] width 22 height 22
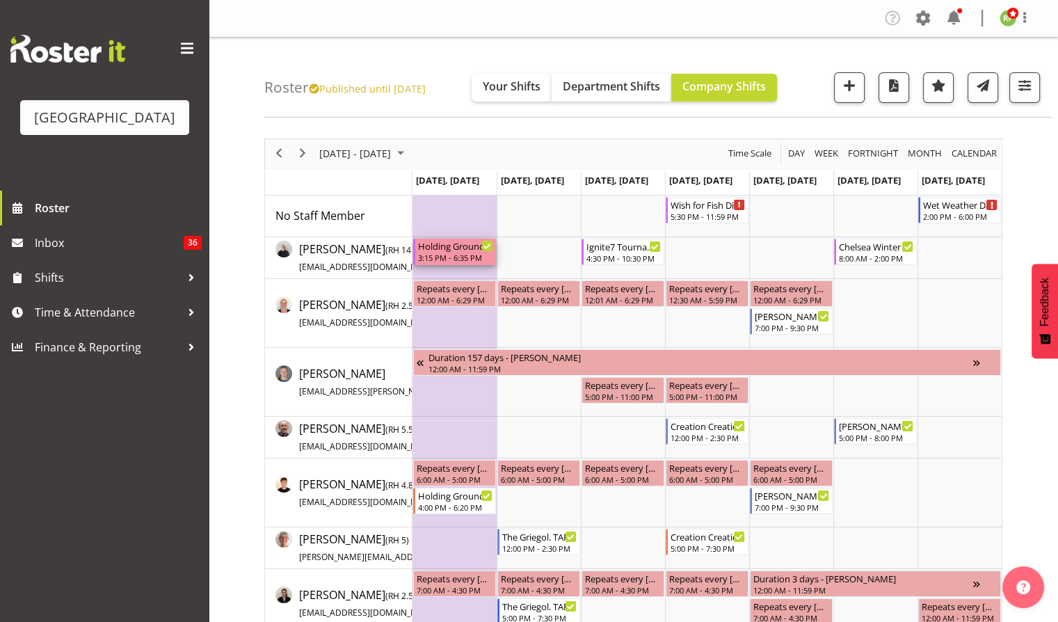
click at [457, 249] on div "Holding Ground. TGA Arts Fest. FOHM Shift" at bounding box center [455, 246] width 75 height 14
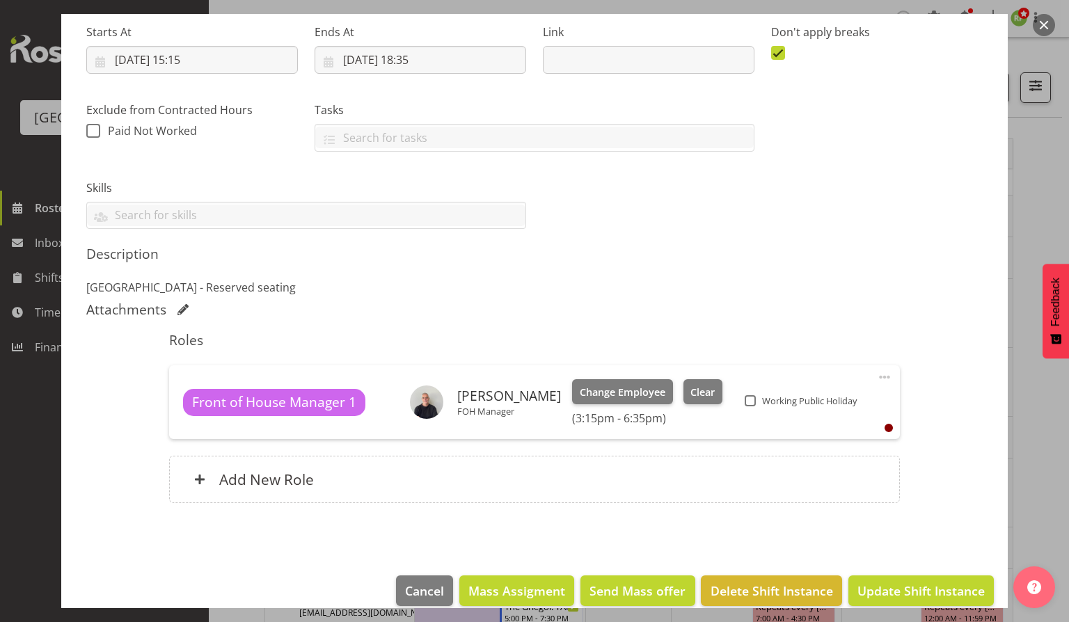
scroll to position [237, 0]
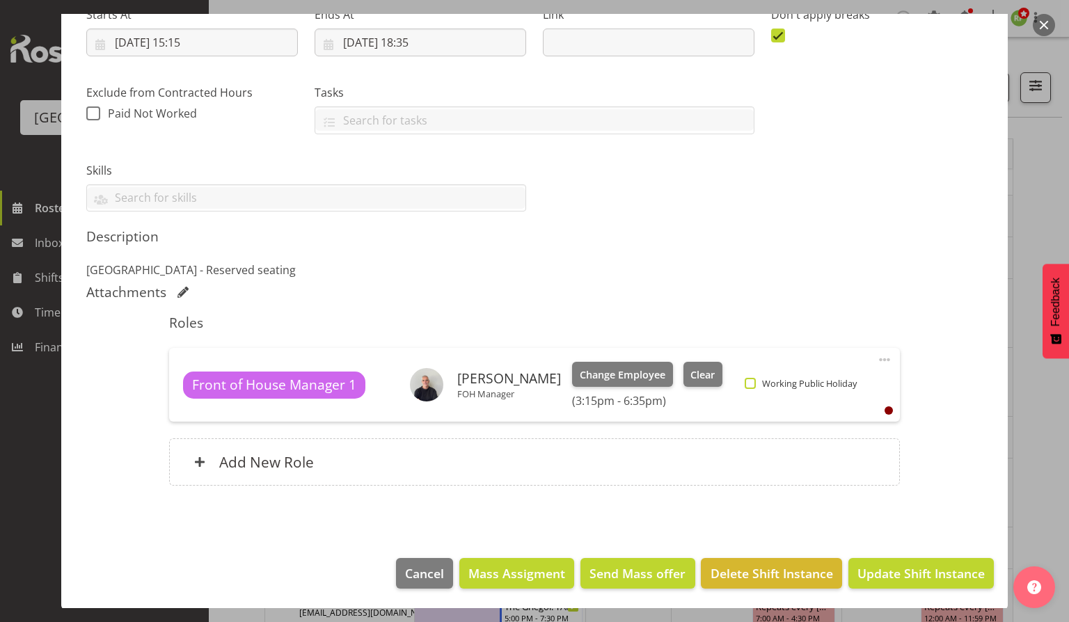
click at [745, 384] on span at bounding box center [750, 383] width 11 height 11
click at [745, 384] on input "Working Public Holiday" at bounding box center [749, 383] width 9 height 9
checkbox input "true"
click at [914, 569] on span "Update Shift Instance" at bounding box center [920, 573] width 127 height 18
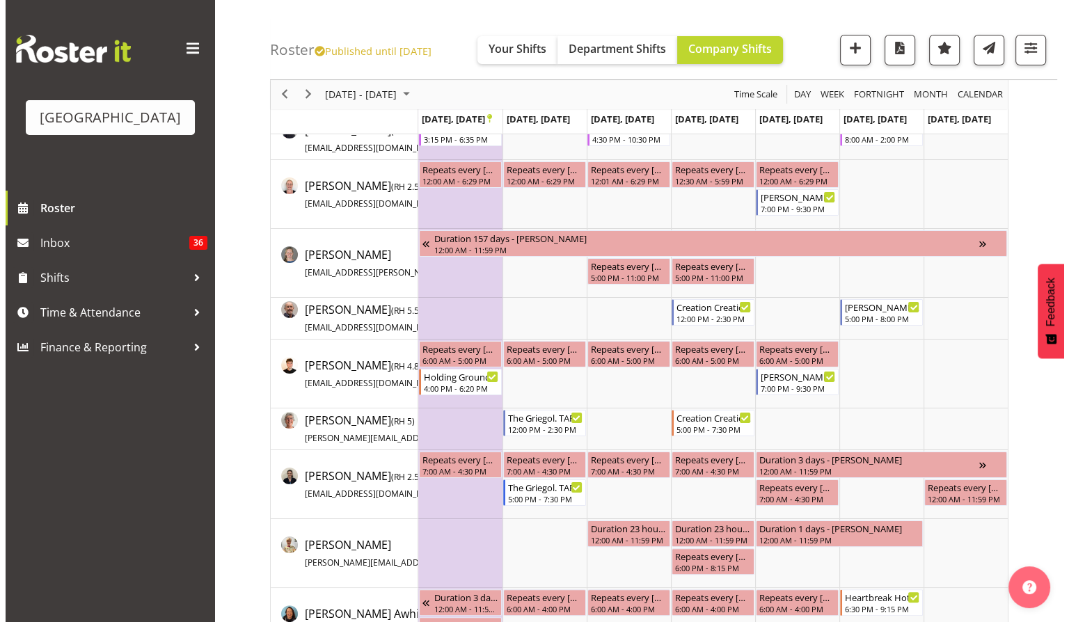
scroll to position [185, 0]
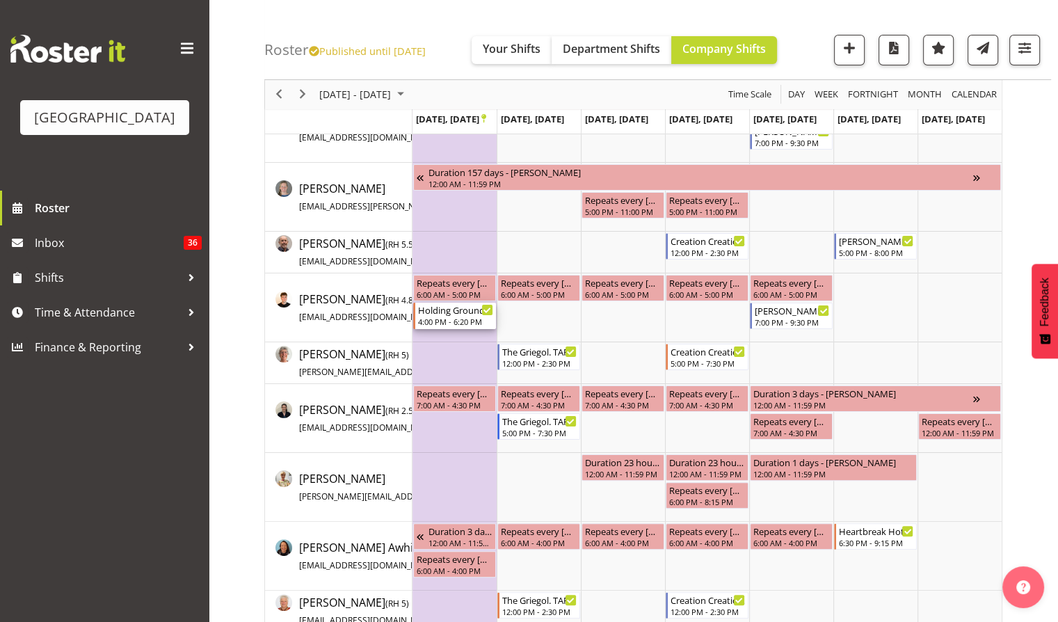
click at [452, 314] on div "Holding Ground. TGA Arts Fest" at bounding box center [455, 310] width 75 height 14
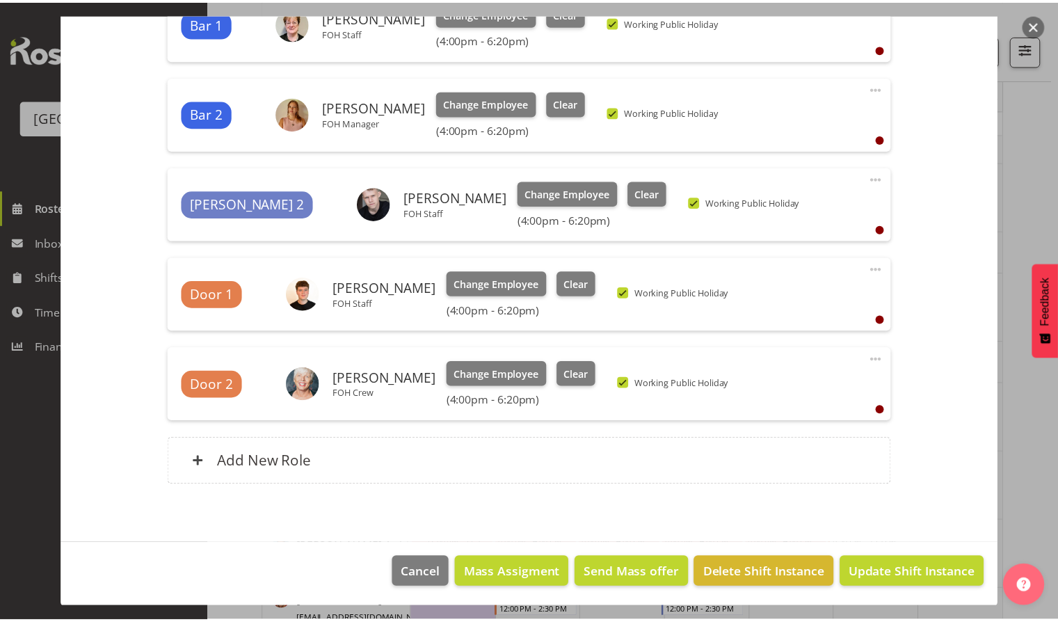
scroll to position [0, 0]
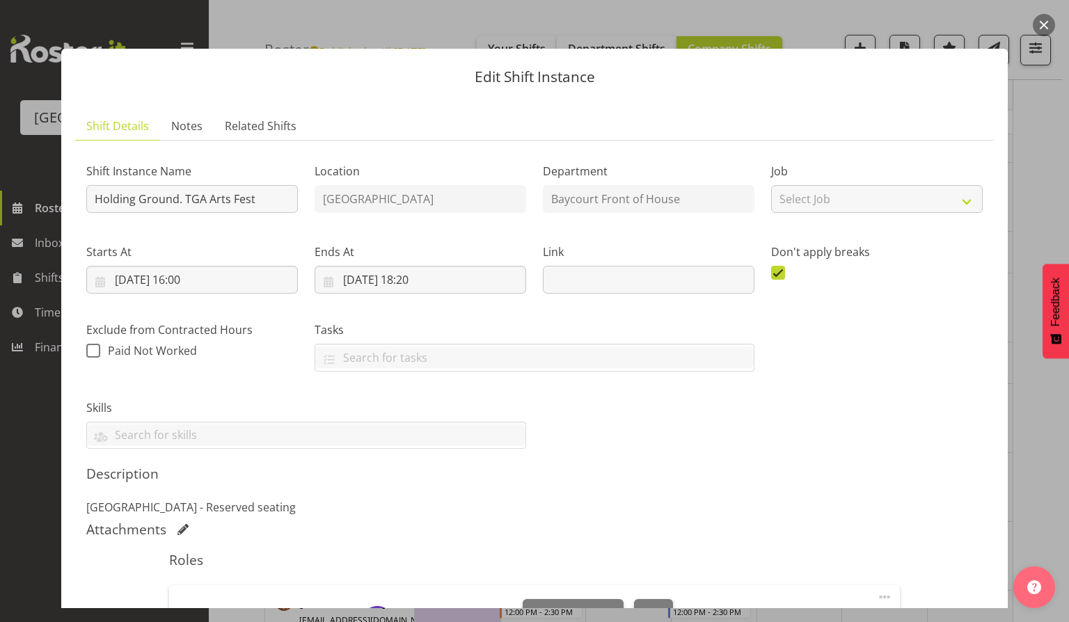
click at [1040, 26] on button "button" at bounding box center [1044, 25] width 22 height 22
